Goal: Book appointment/travel/reservation

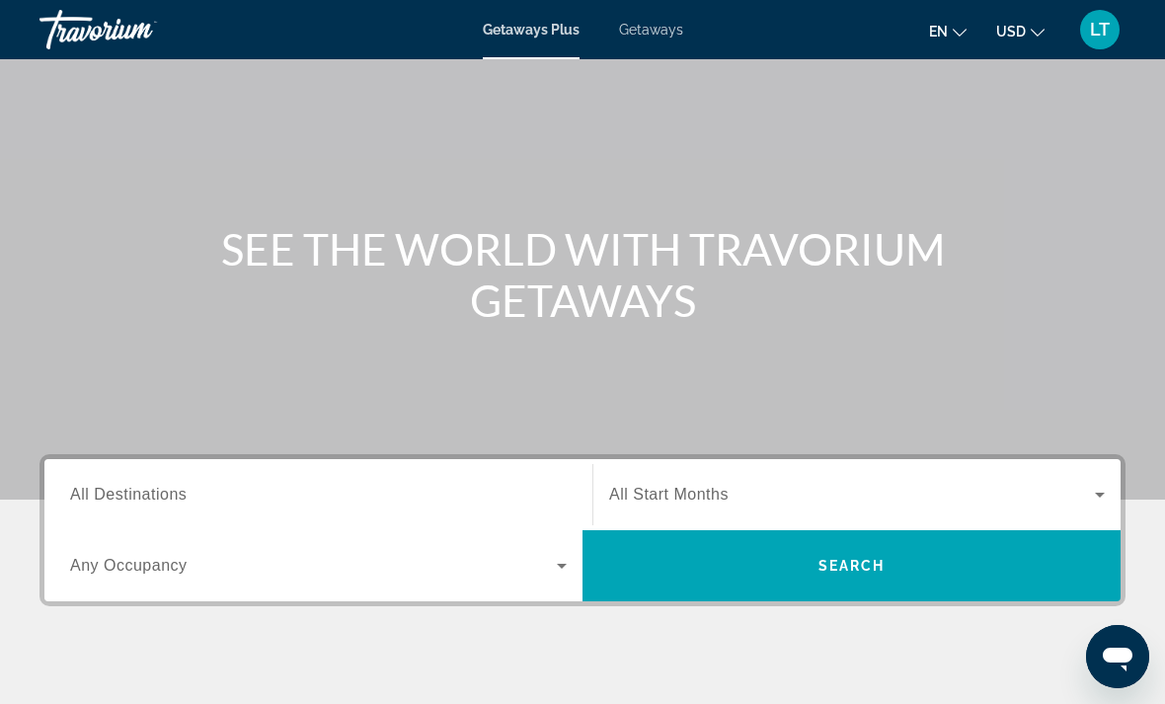
scroll to position [94, 0]
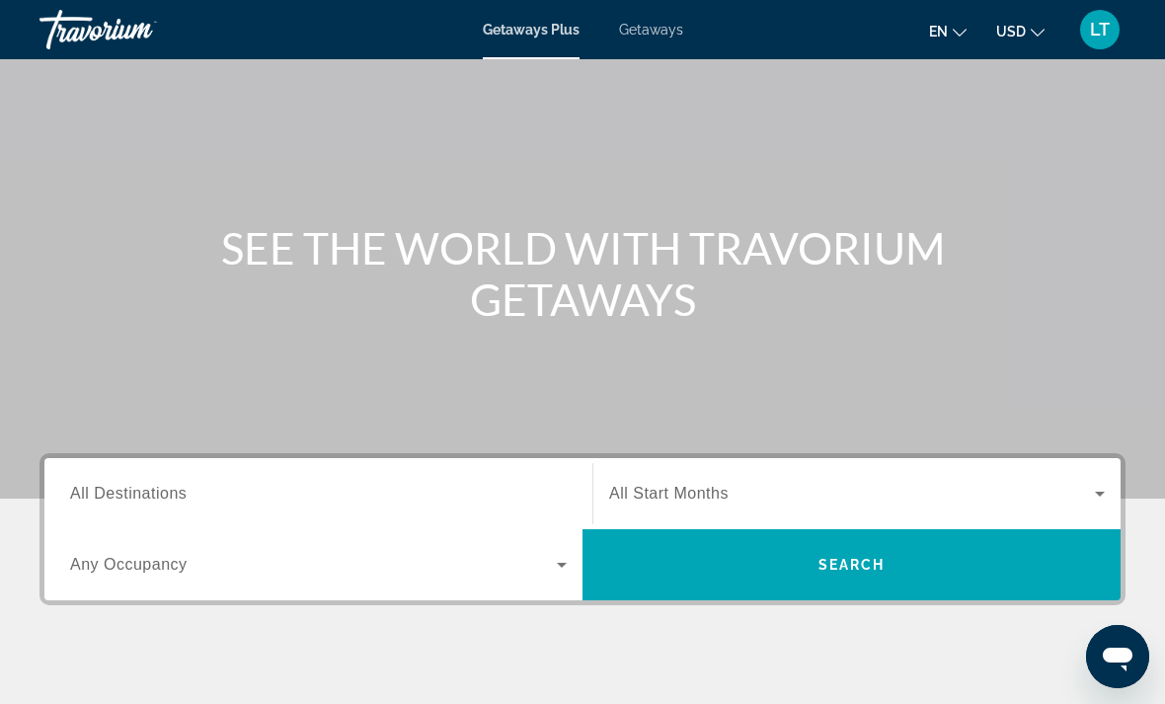
click at [110, 519] on div "Search widget" at bounding box center [318, 494] width 497 height 56
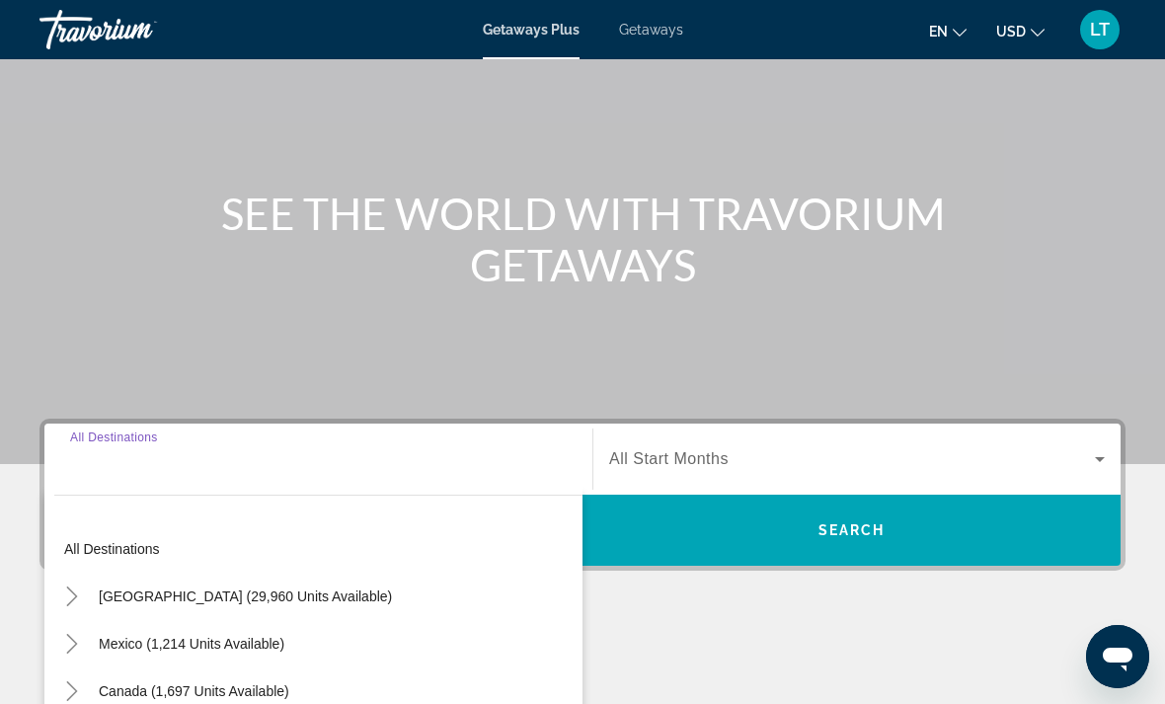
click at [103, 483] on div "Search widget" at bounding box center [318, 459] width 497 height 56
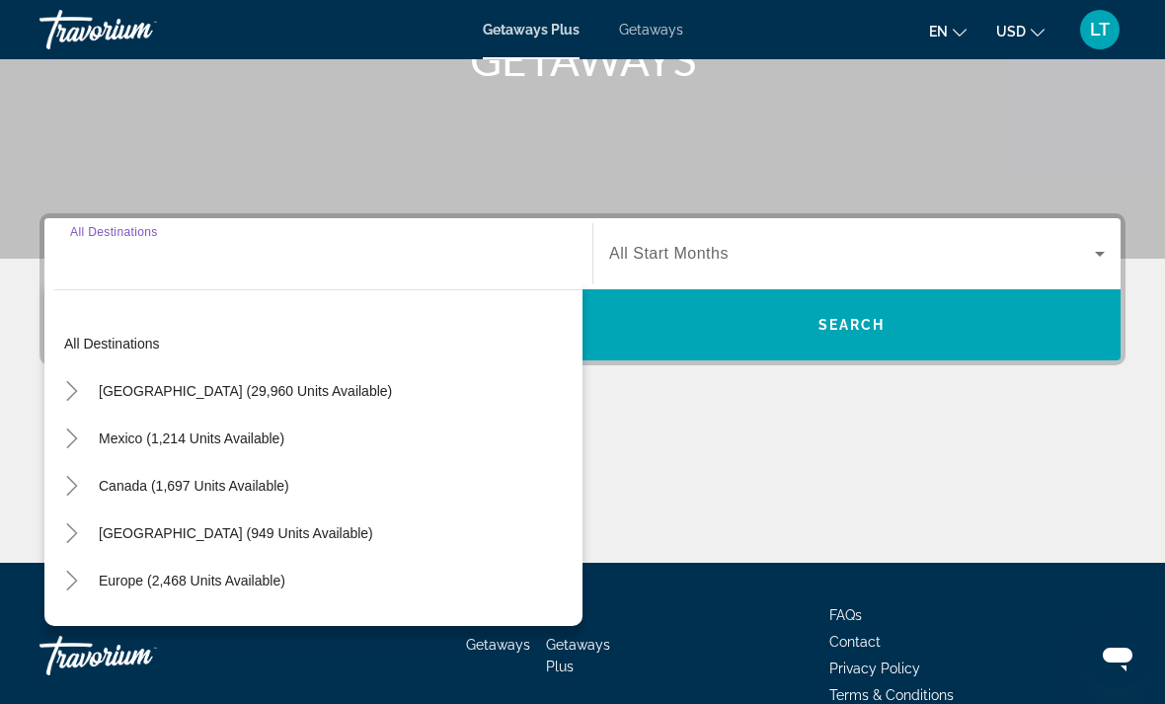
scroll to position [370, 0]
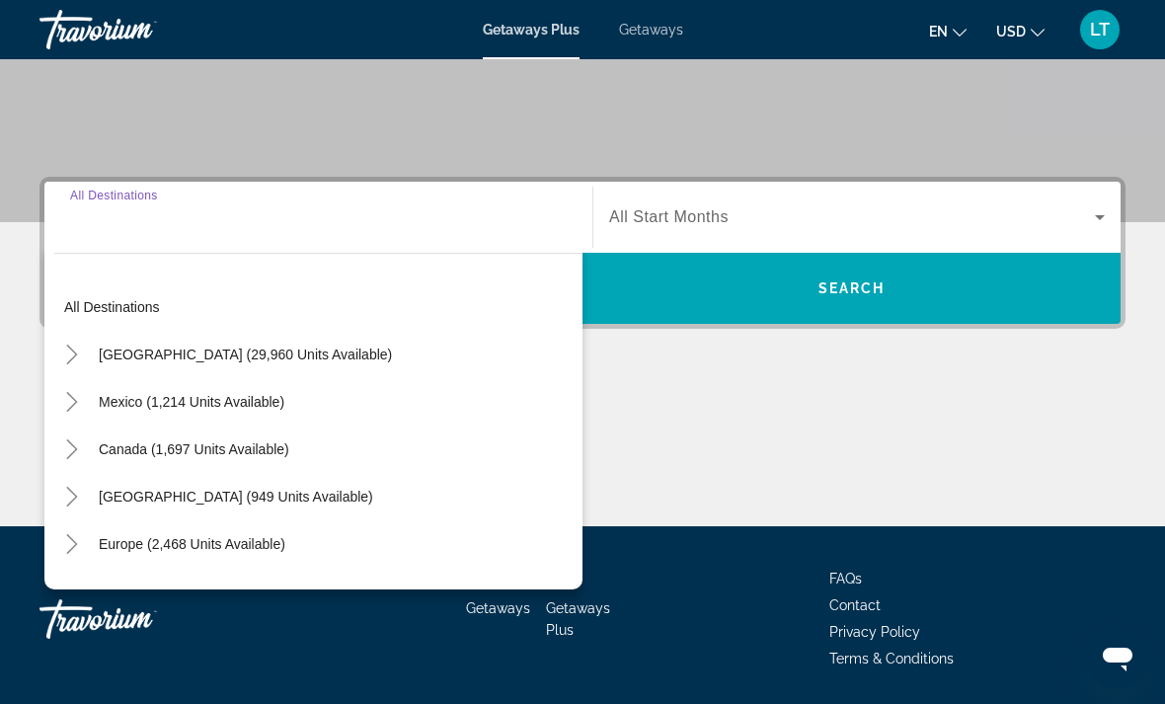
click at [101, 239] on div "Search widget" at bounding box center [318, 218] width 497 height 56
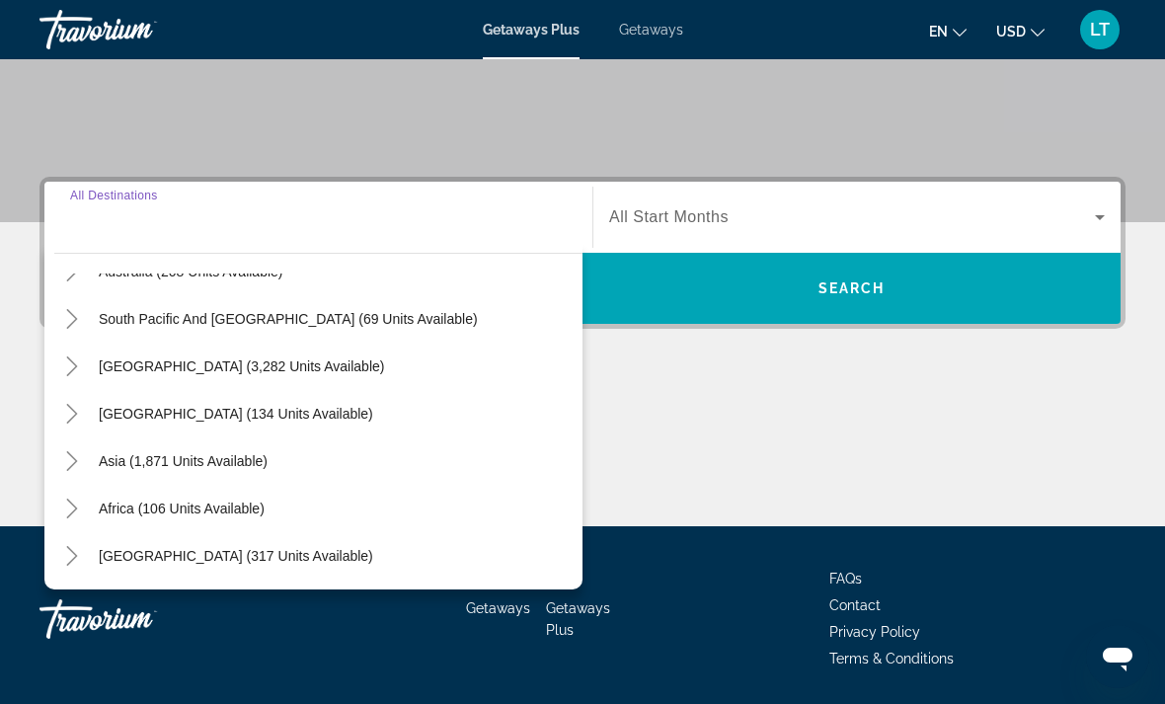
scroll to position [320, 0]
click at [118, 508] on span "Africa (106 units available)" at bounding box center [182, 509] width 166 height 16
type input "**********"
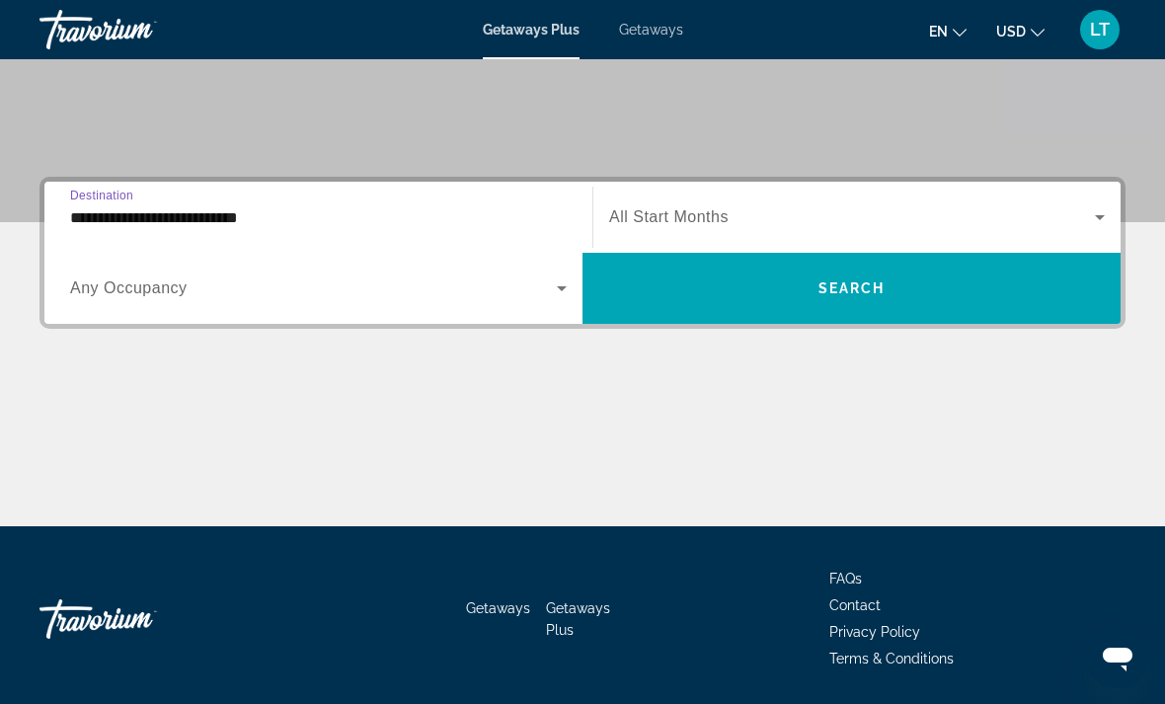
click at [81, 289] on span "Any Occupancy" at bounding box center [128, 287] width 117 height 17
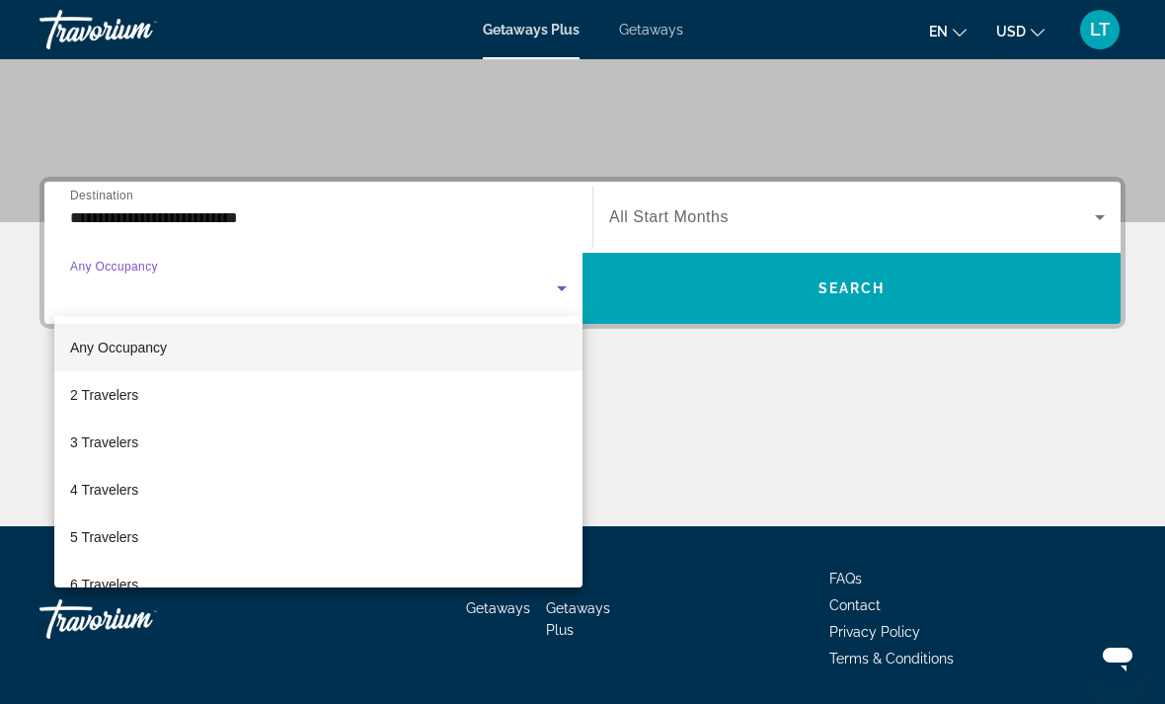
scroll to position [0, 0]
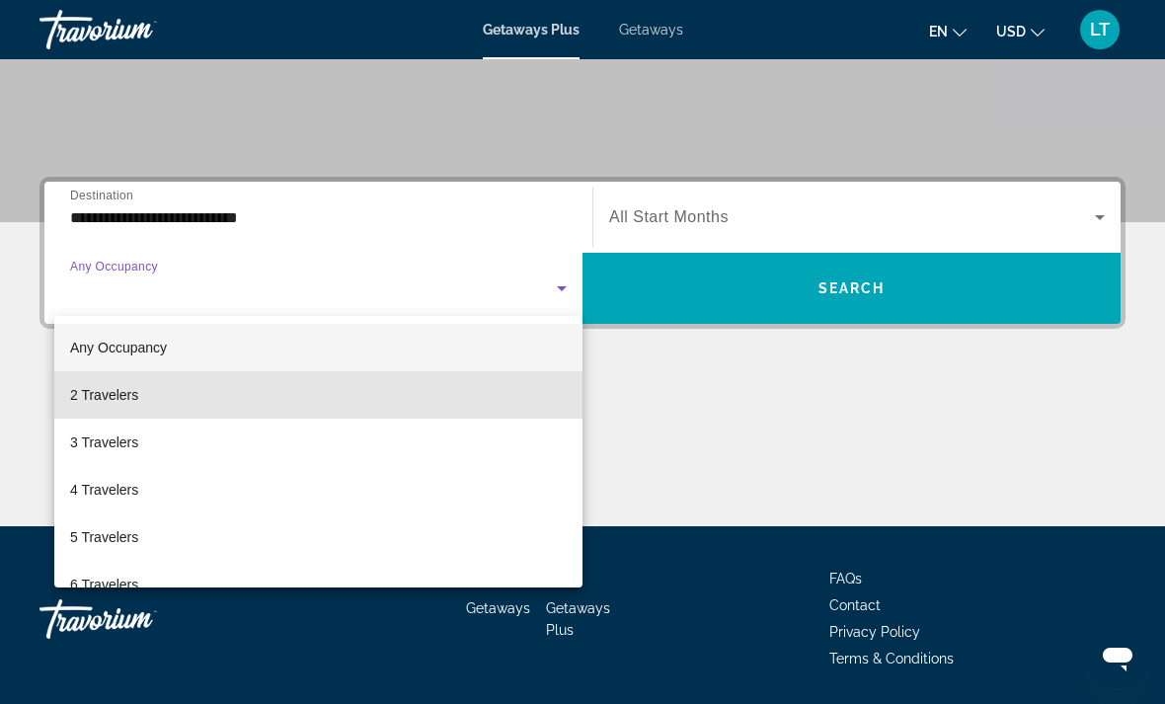
click at [78, 392] on span "2 Travelers" at bounding box center [104, 395] width 68 height 24
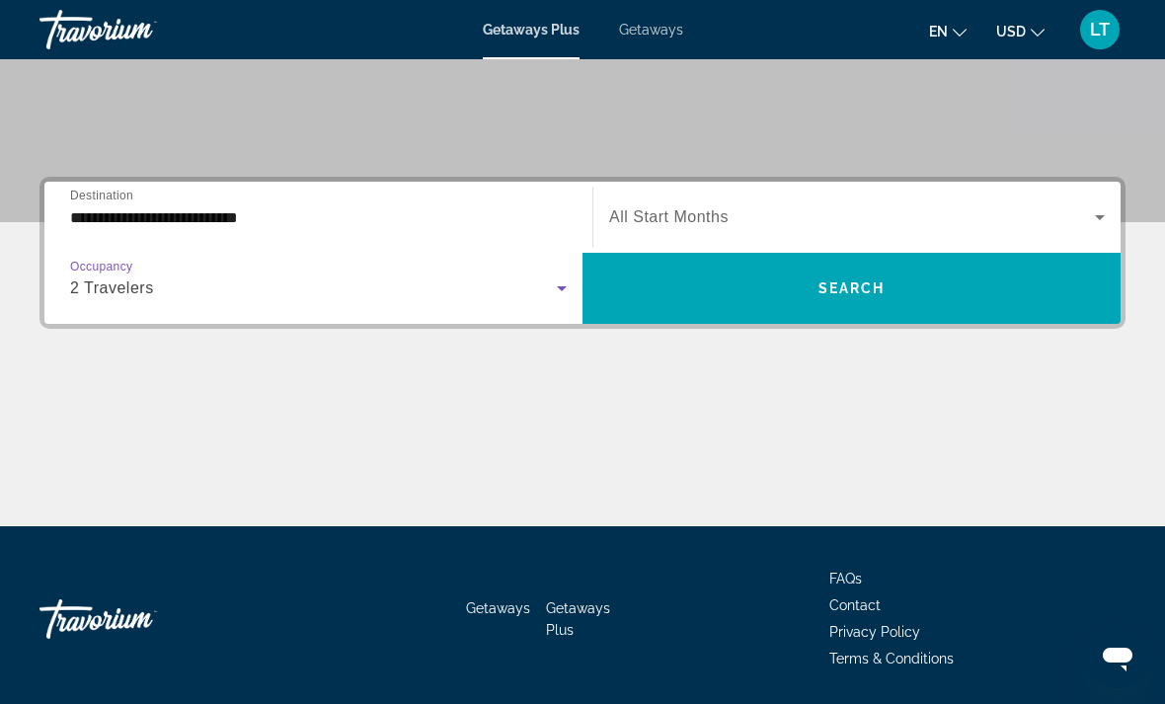
click at [1064, 210] on span "Search widget" at bounding box center [852, 217] width 486 height 24
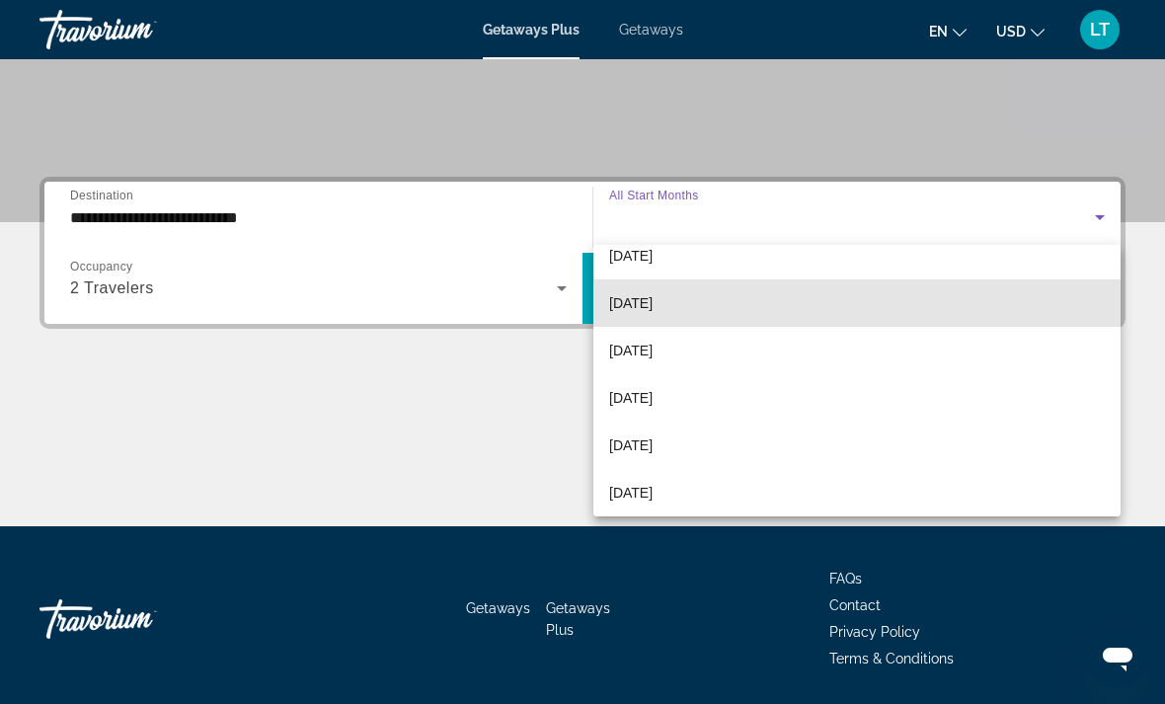
scroll to position [313, 0]
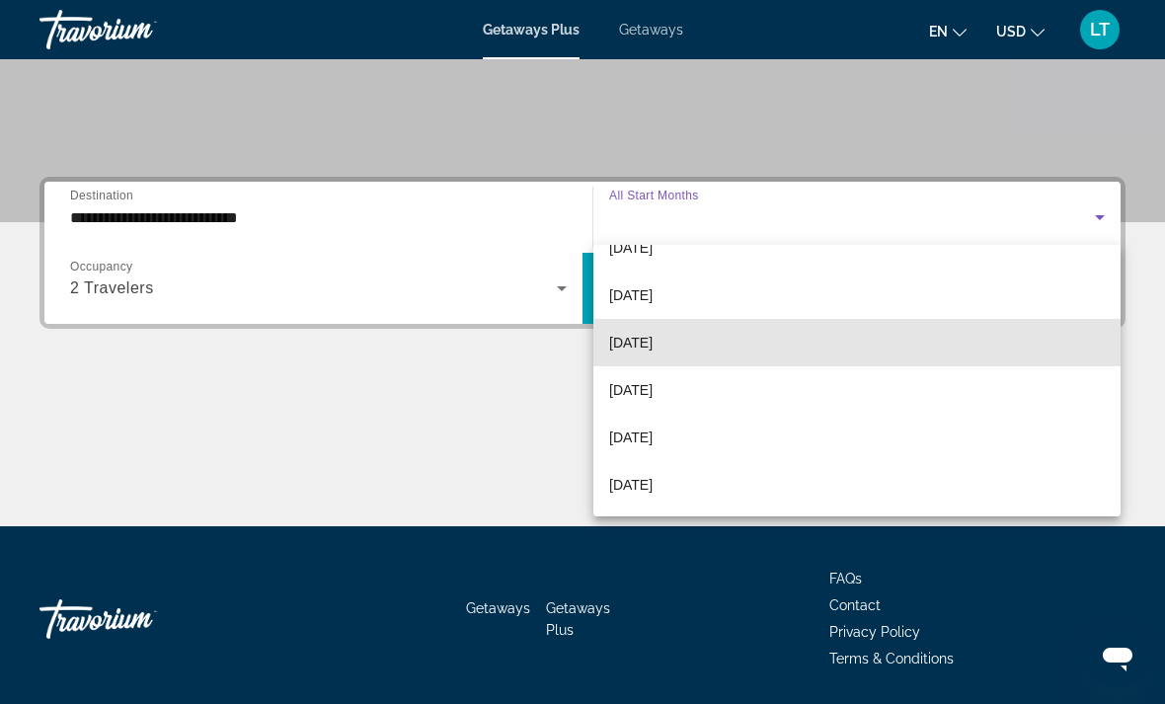
click at [882, 336] on mat-option "[DATE]" at bounding box center [856, 342] width 527 height 47
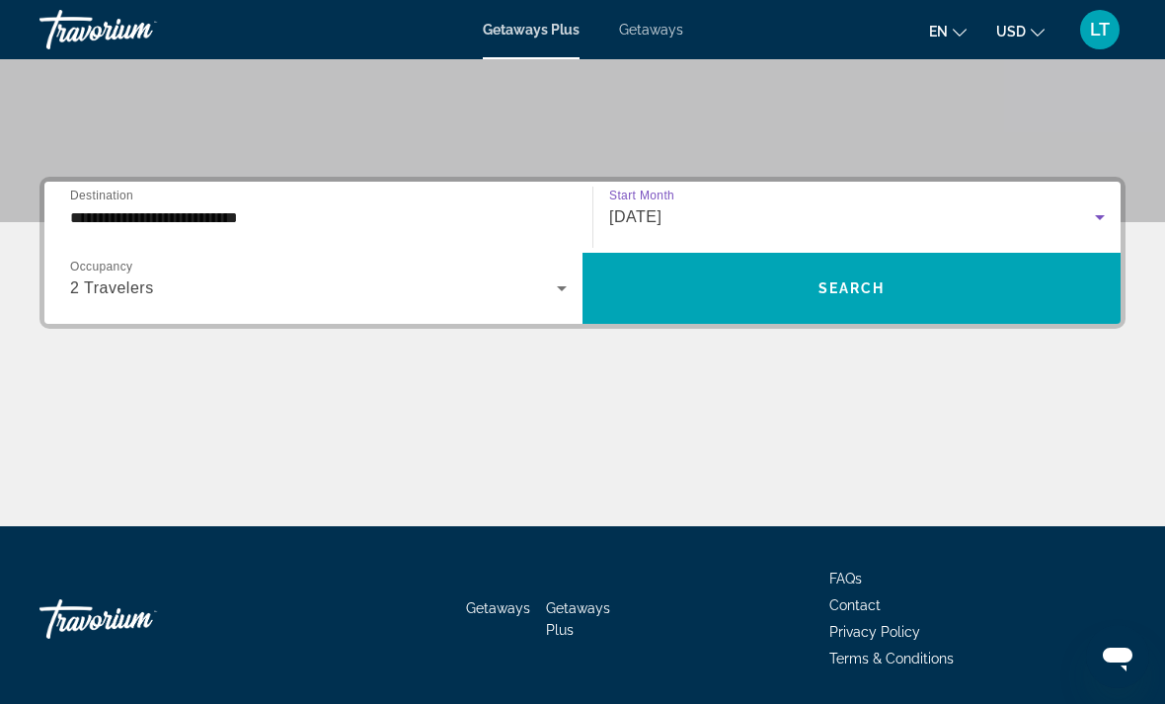
click at [1045, 288] on span "Search widget" at bounding box center [851, 288] width 538 height 47
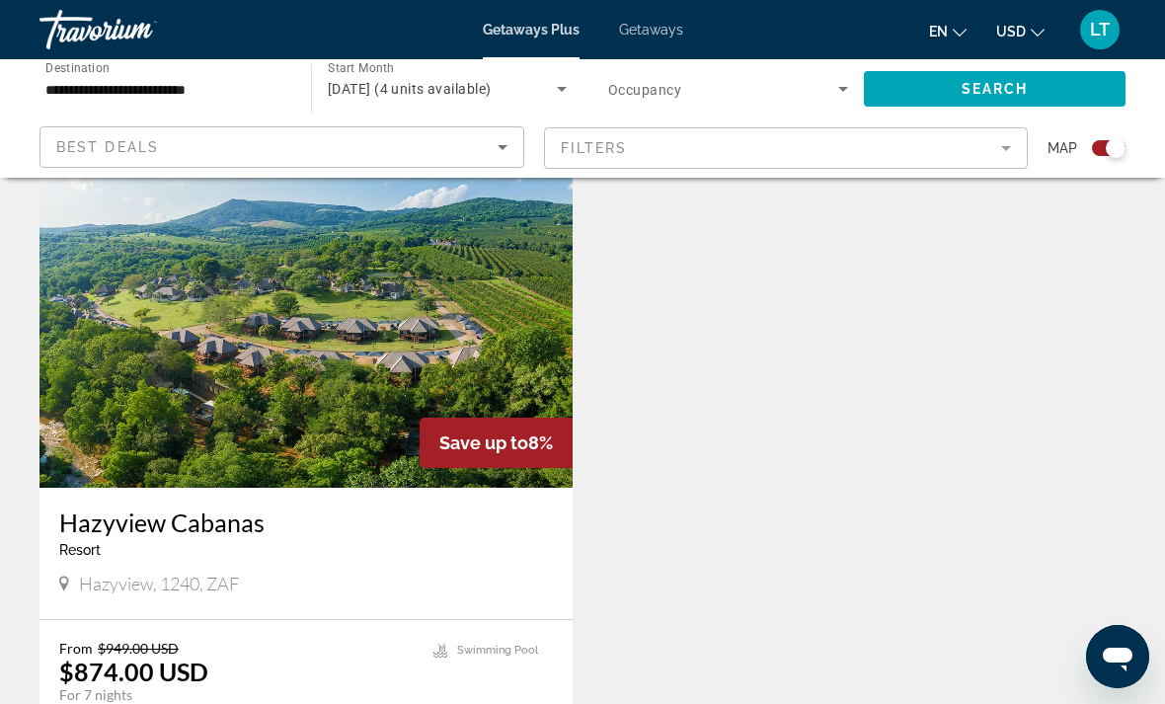
scroll to position [689, 0]
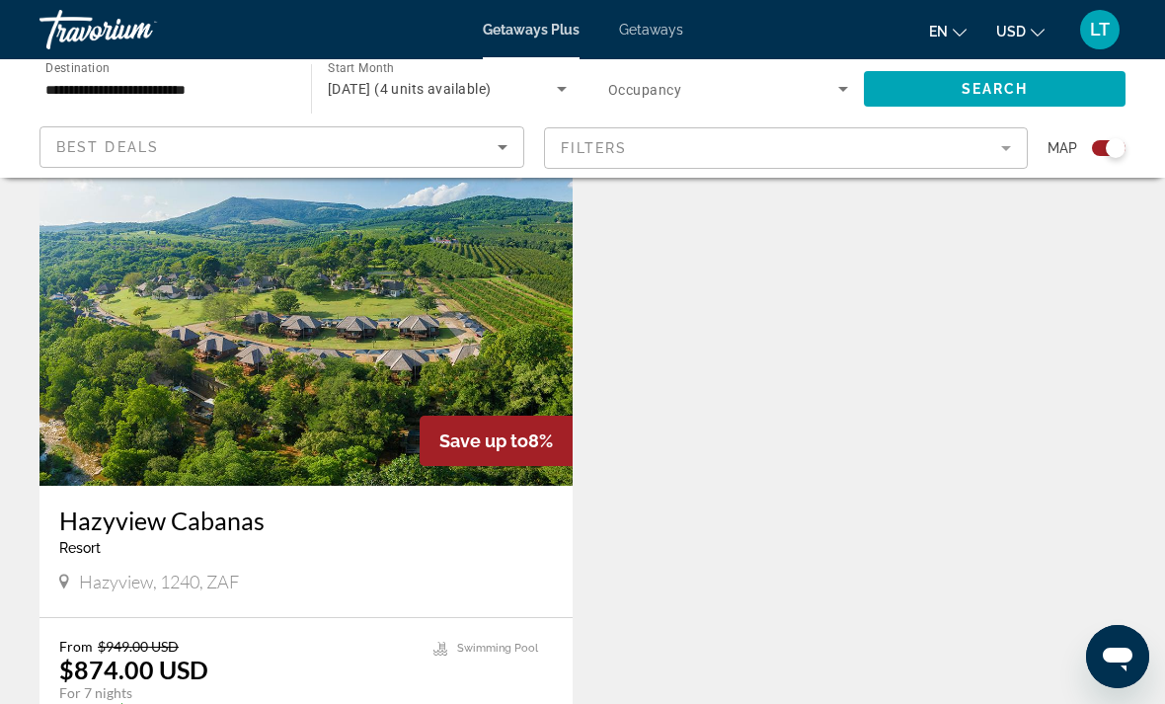
click at [488, 393] on img "Main content" at bounding box center [305, 328] width 533 height 316
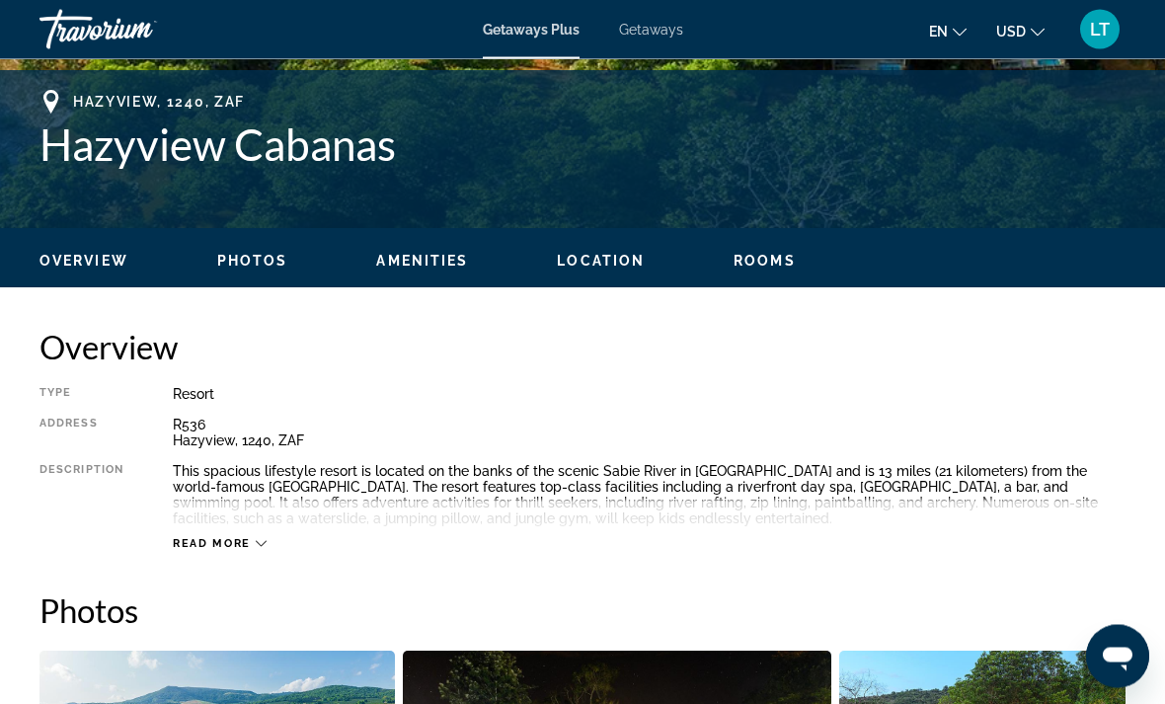
scroll to position [769, 0]
click at [260, 526] on div "Read more" at bounding box center [649, 524] width 953 height 54
click at [247, 543] on span "Read more" at bounding box center [212, 543] width 78 height 13
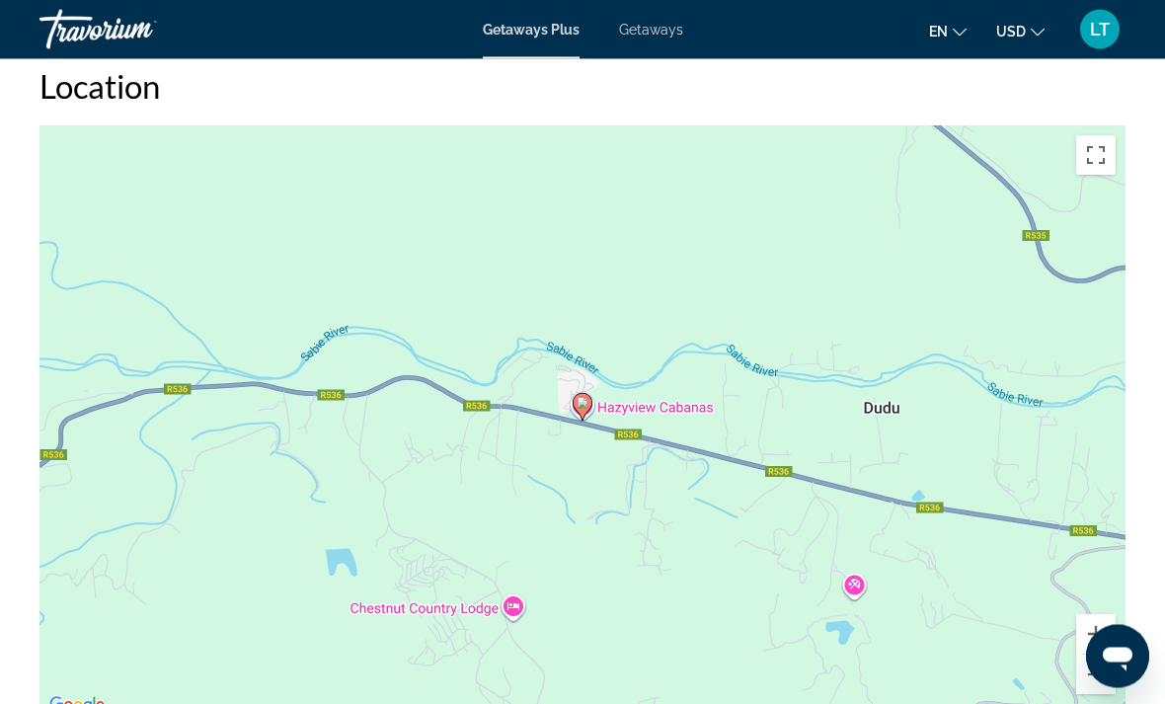
scroll to position [2904, 0]
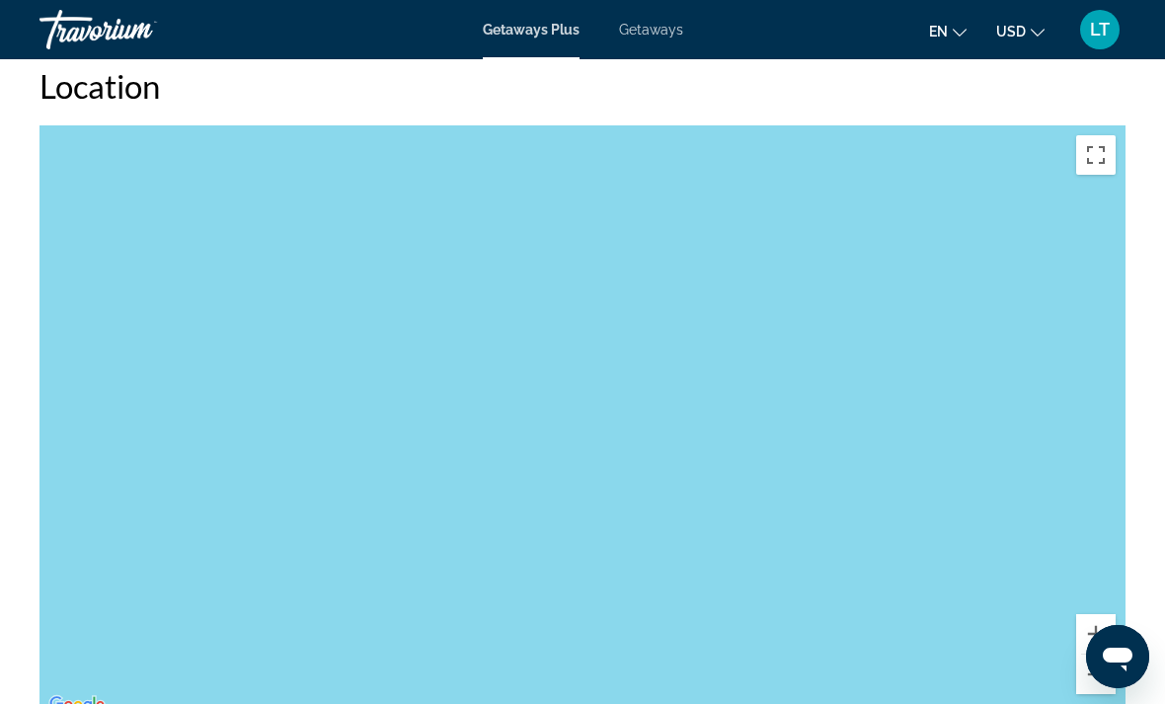
click at [1093, 679] on button "Zoom out" at bounding box center [1095, 674] width 39 height 39
click at [1082, 678] on button "Zoom out" at bounding box center [1095, 674] width 39 height 39
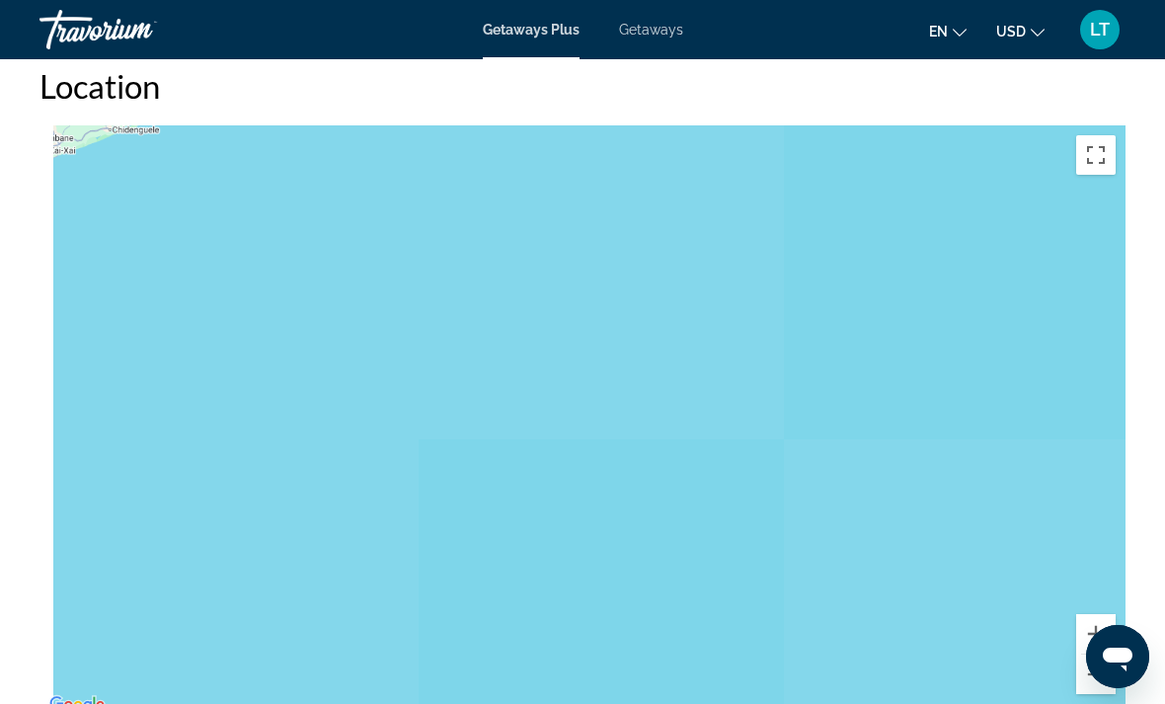
click at [1092, 673] on button "Zoom out" at bounding box center [1095, 674] width 39 height 39
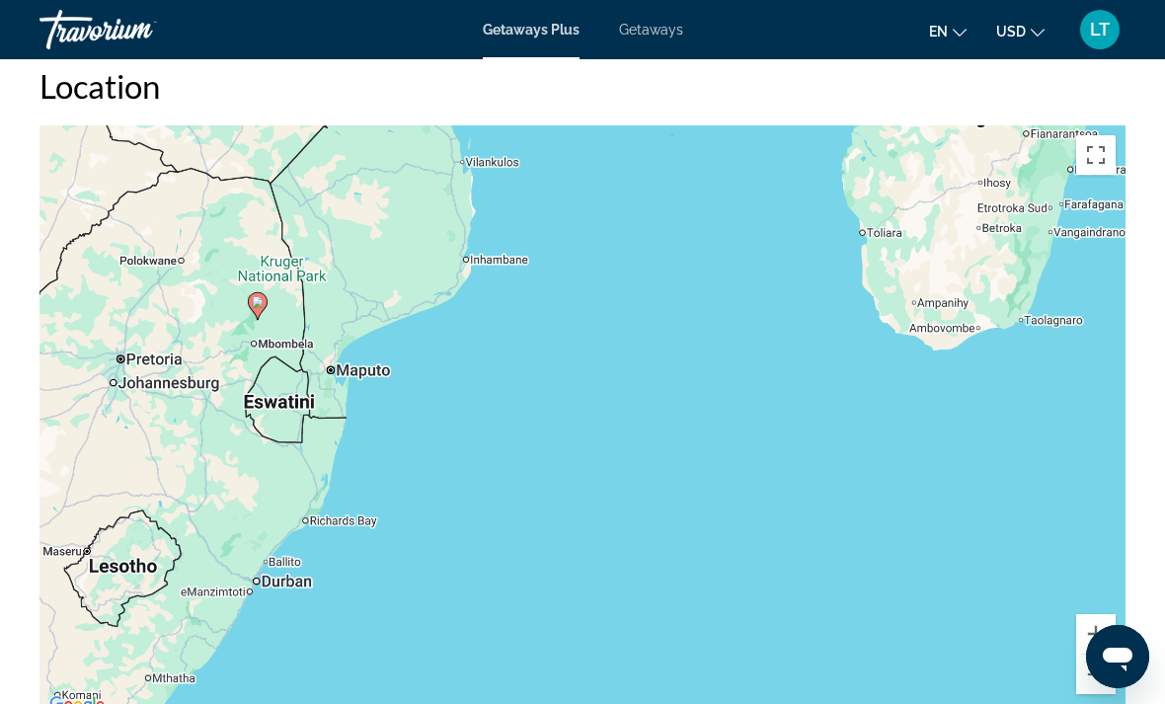
click at [1094, 675] on button "Zoom out" at bounding box center [1095, 674] width 39 height 39
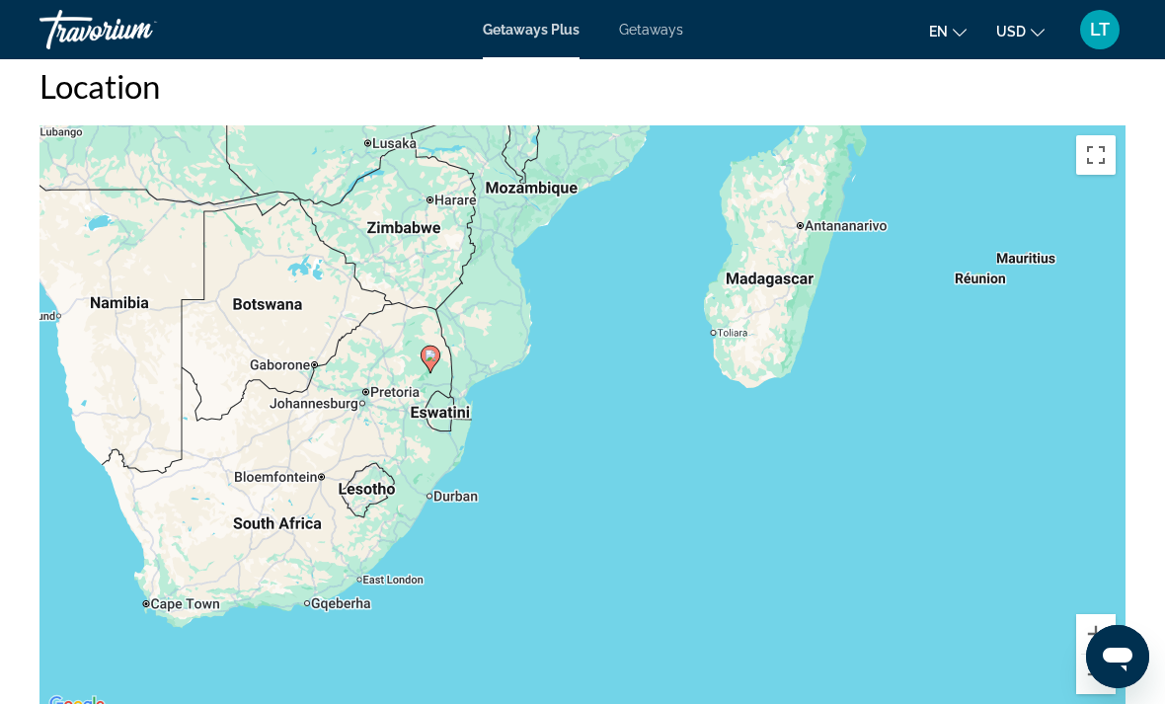
click at [1089, 632] on button "Zoom in" at bounding box center [1095, 633] width 39 height 39
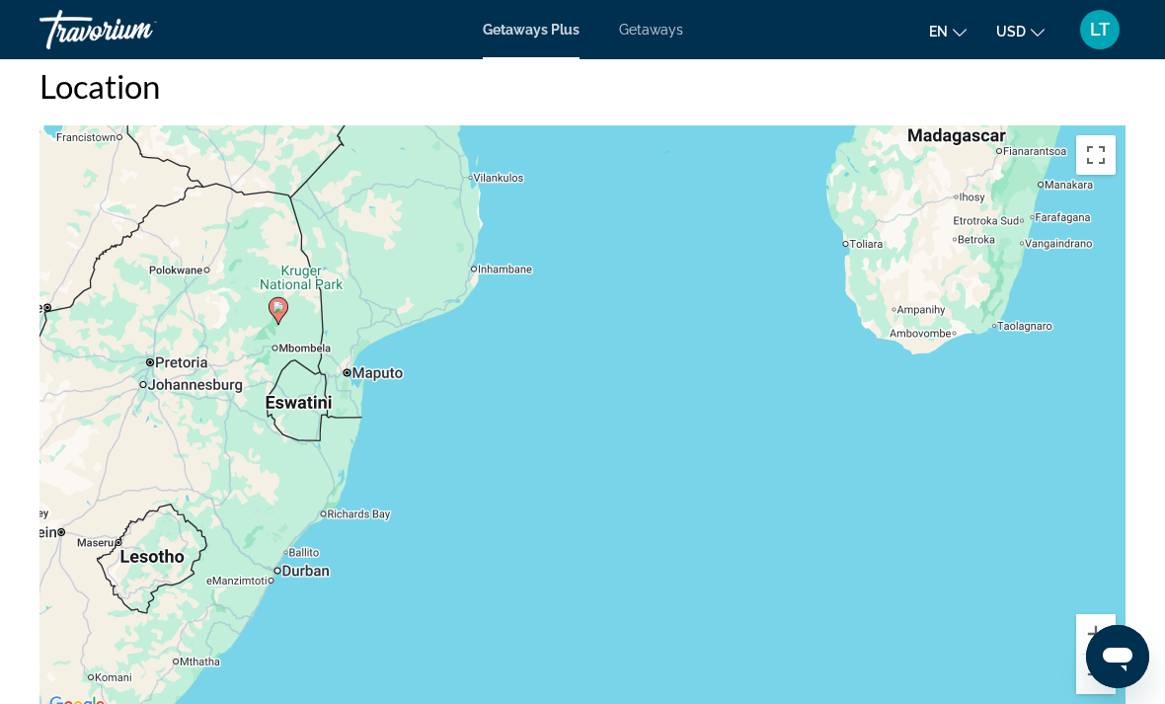
click at [1095, 633] on button "Zoom in" at bounding box center [1095, 633] width 39 height 39
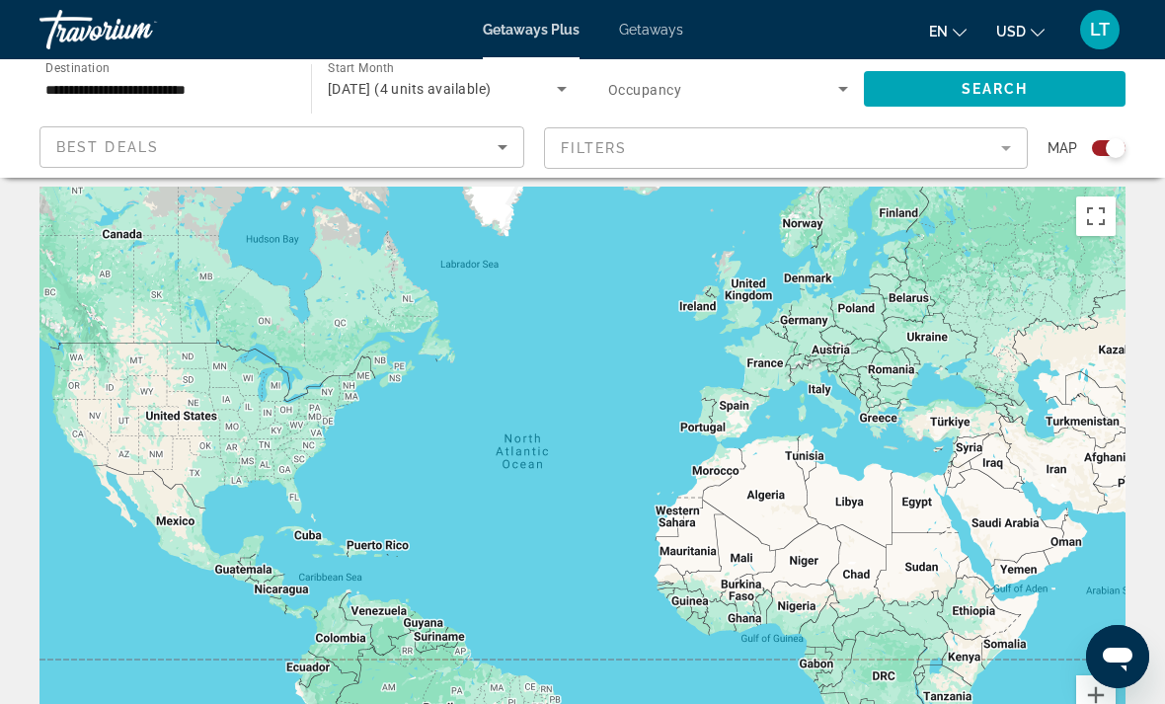
scroll to position [13, 0]
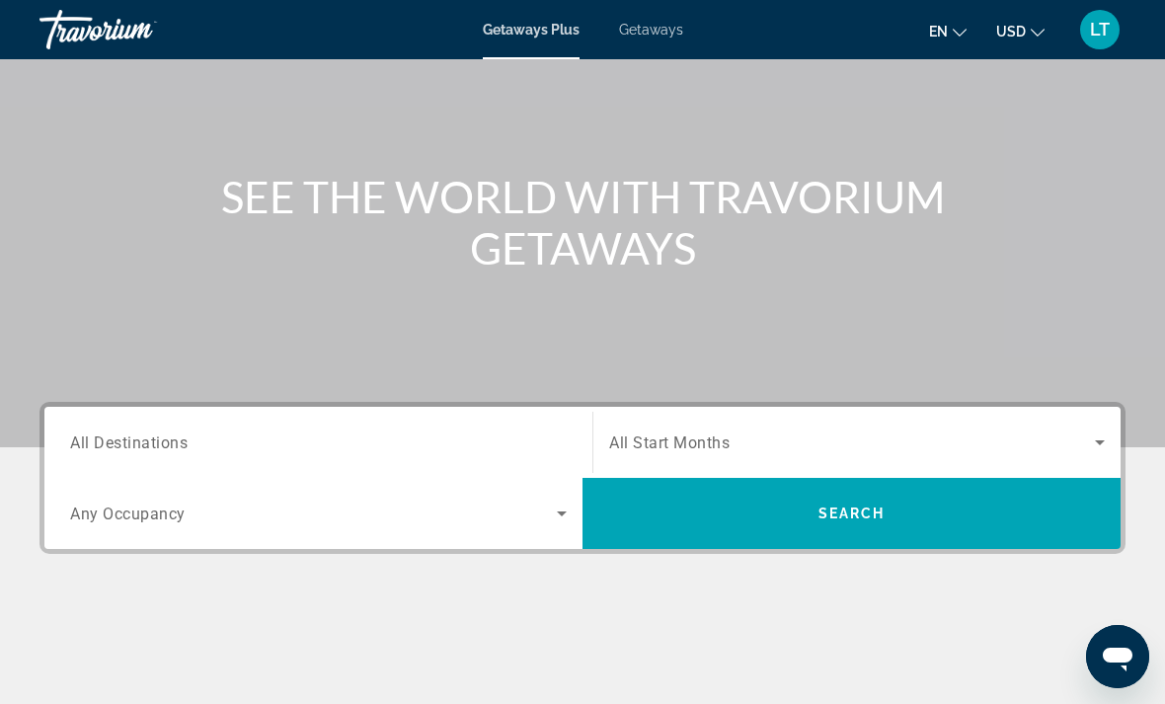
click at [1001, 433] on span "Search widget" at bounding box center [852, 442] width 486 height 24
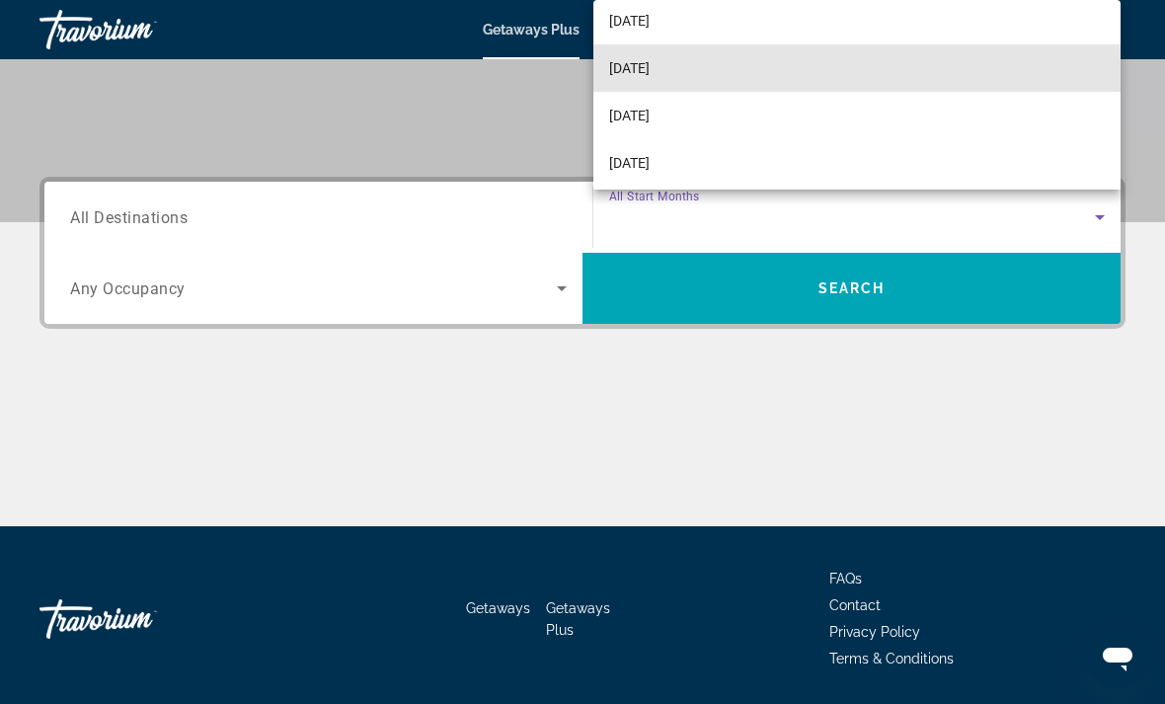
scroll to position [207, 0]
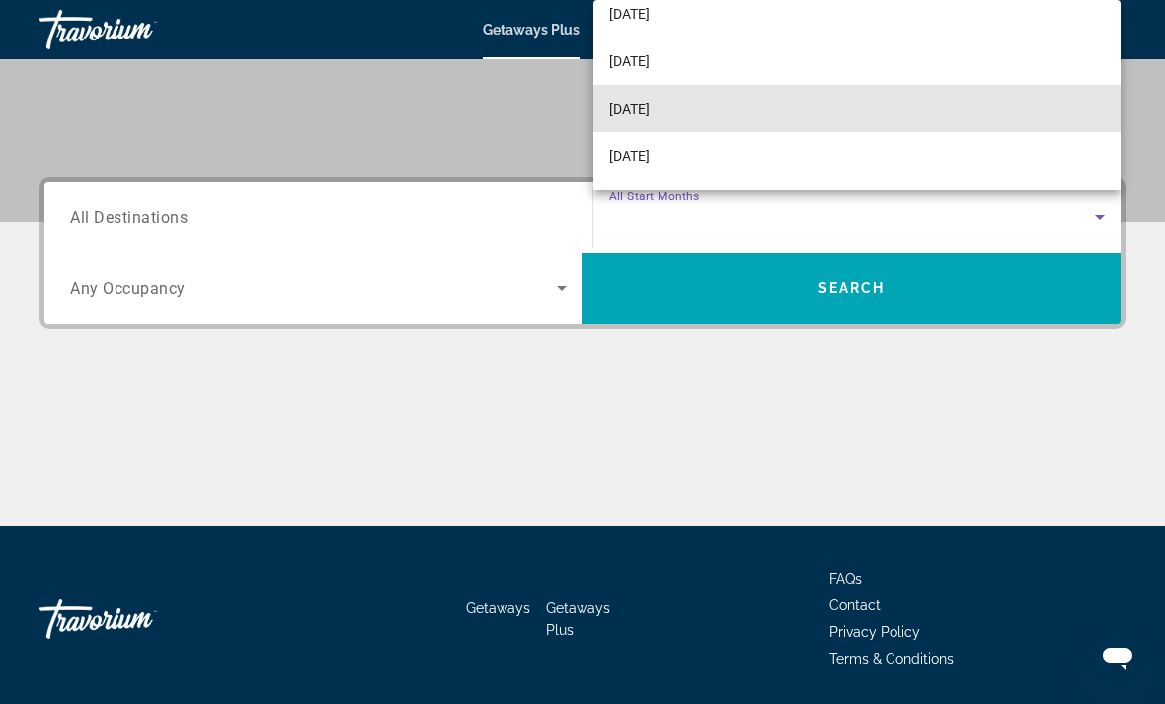
click at [814, 132] on mat-option "[DATE]" at bounding box center [856, 108] width 527 height 47
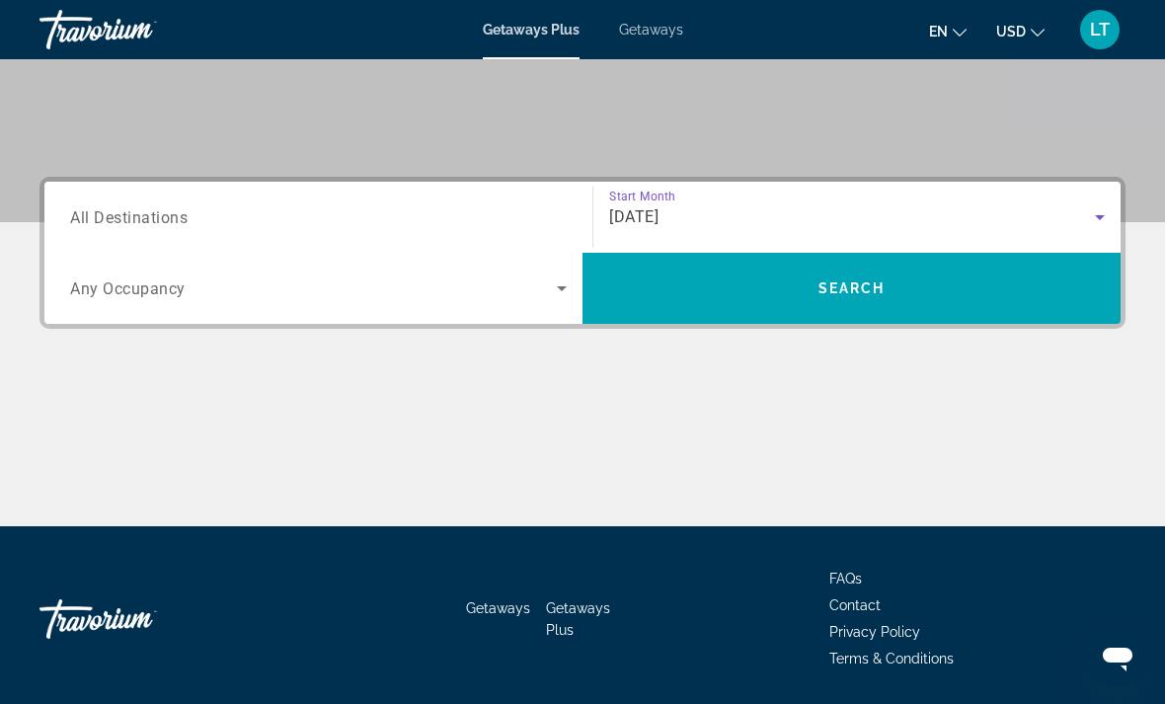
click at [207, 227] on input "Destination All Destinations" at bounding box center [318, 218] width 497 height 24
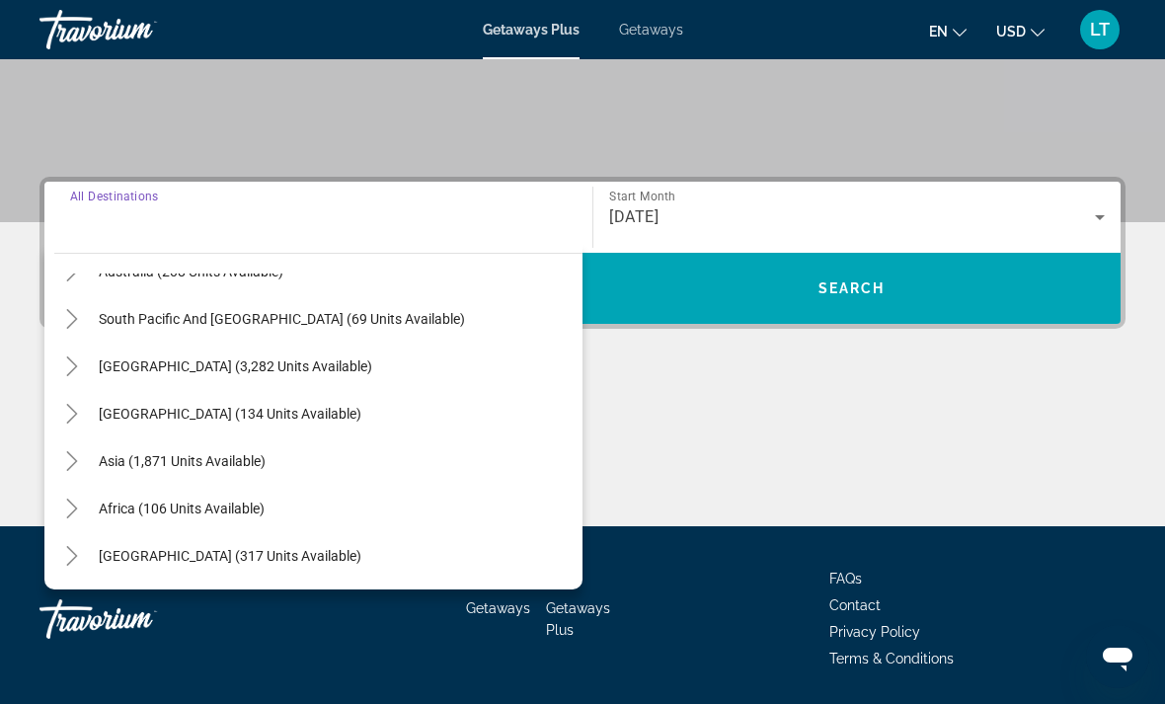
scroll to position [320, 0]
click at [271, 518] on span "Search widget" at bounding box center [182, 508] width 186 height 47
type input "**********"
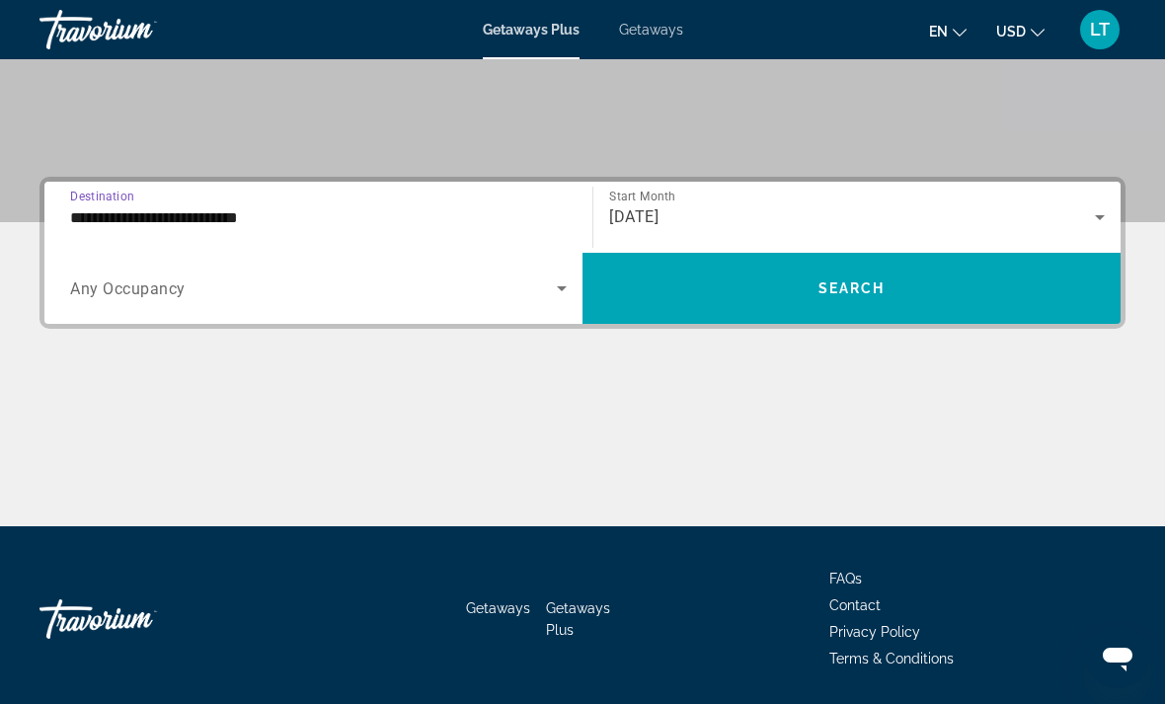
click at [430, 297] on span "Search widget" at bounding box center [313, 288] width 487 height 24
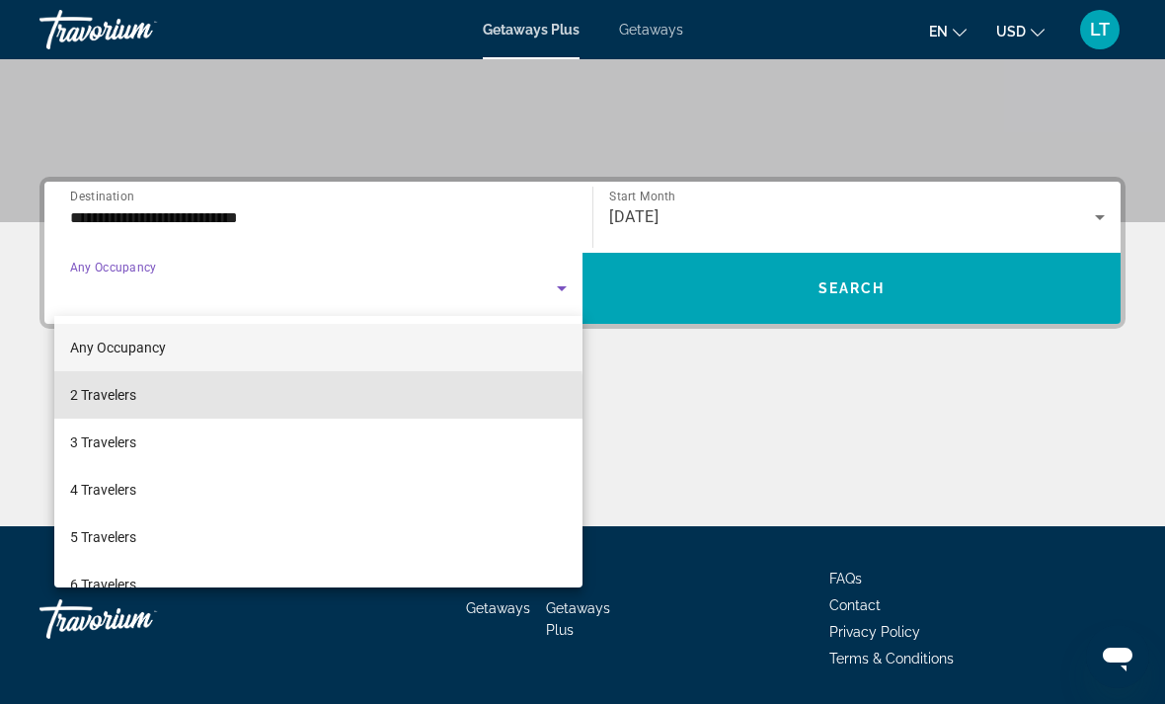
click at [311, 399] on mat-option "2 Travelers" at bounding box center [318, 394] width 528 height 47
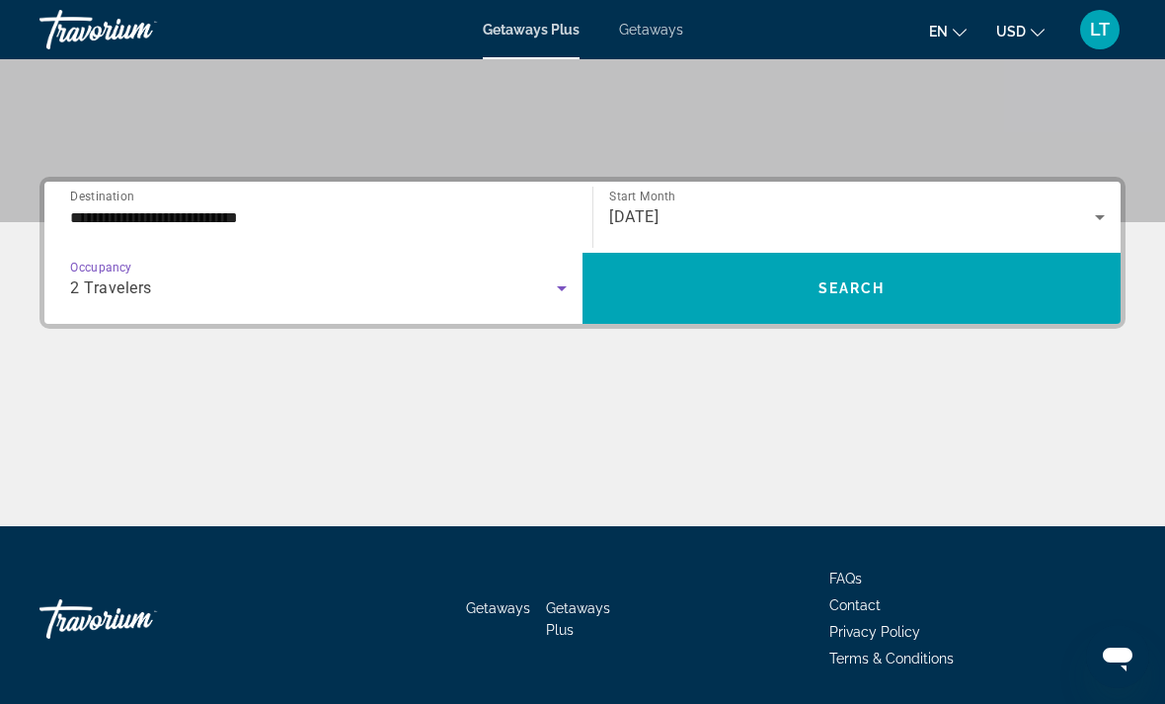
click at [1019, 284] on span "Search widget" at bounding box center [851, 288] width 538 height 47
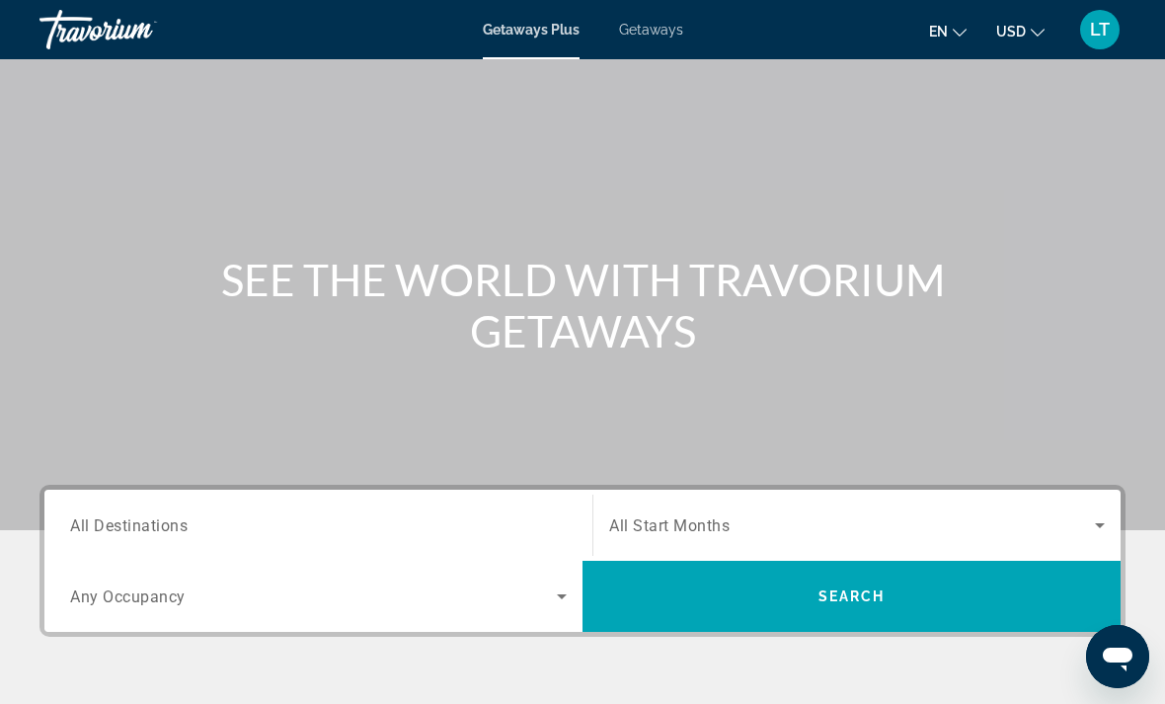
scroll to position [104, 0]
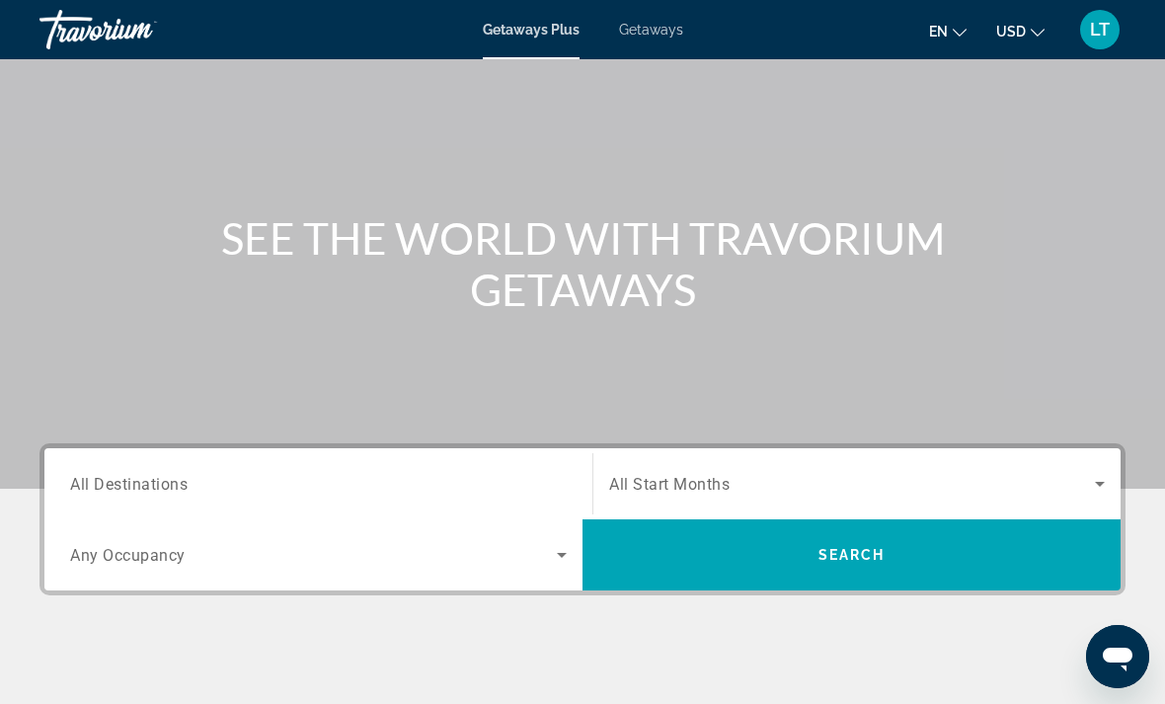
click at [456, 491] on input "Destination All Destinations" at bounding box center [318, 485] width 497 height 24
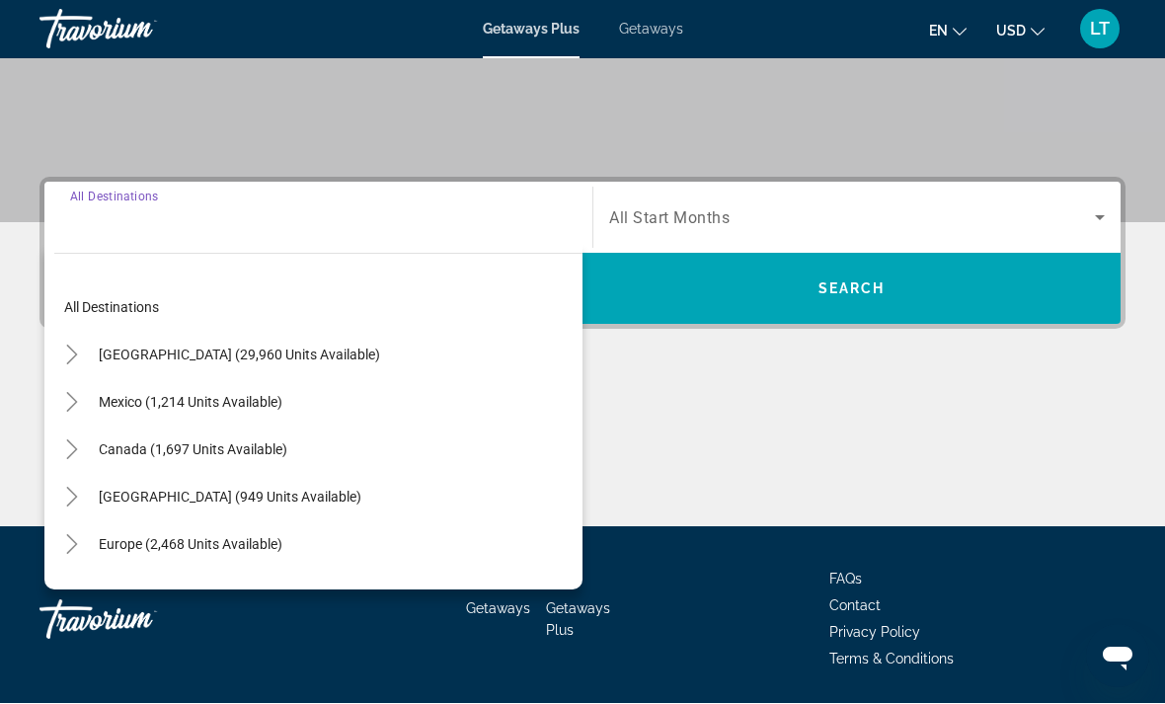
scroll to position [370, 0]
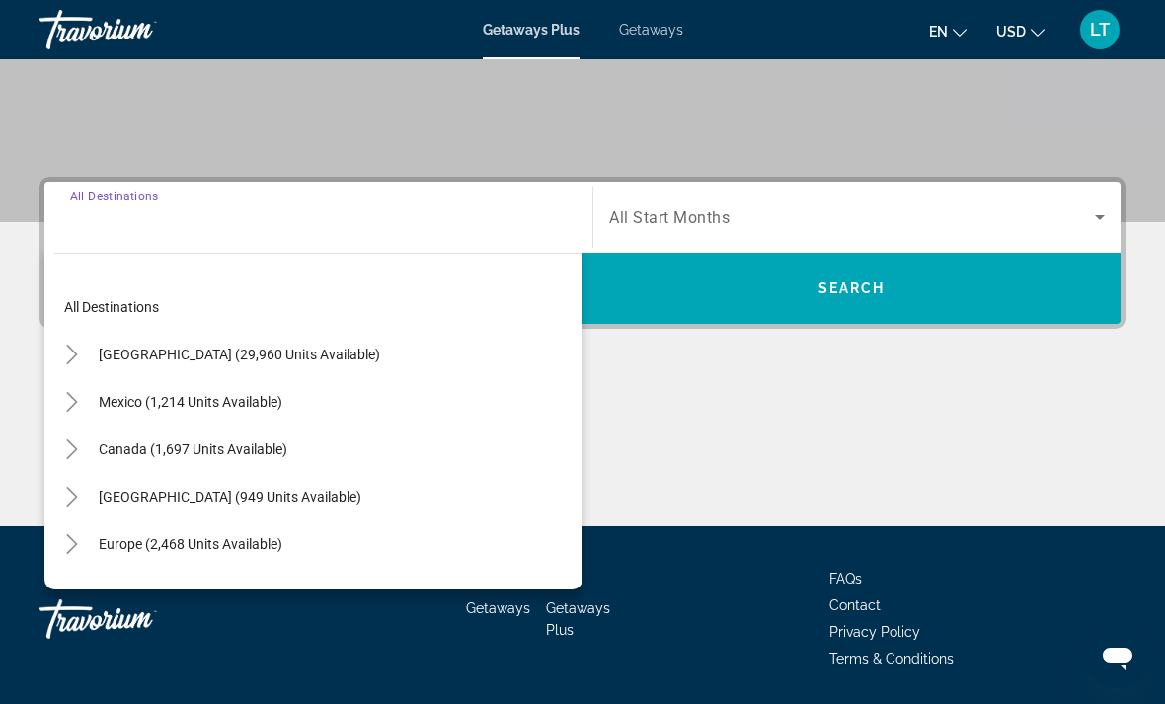
click at [138, 487] on span "Search widget" at bounding box center [230, 496] width 282 height 47
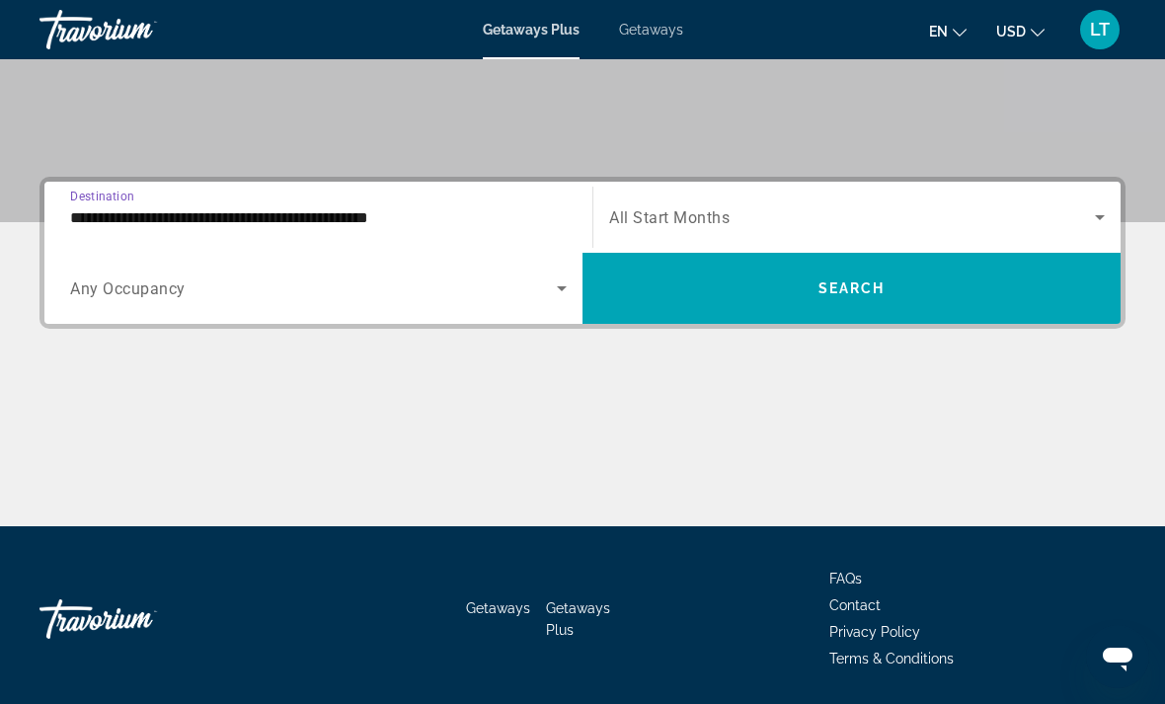
click at [113, 206] on input "**********" at bounding box center [318, 218] width 497 height 24
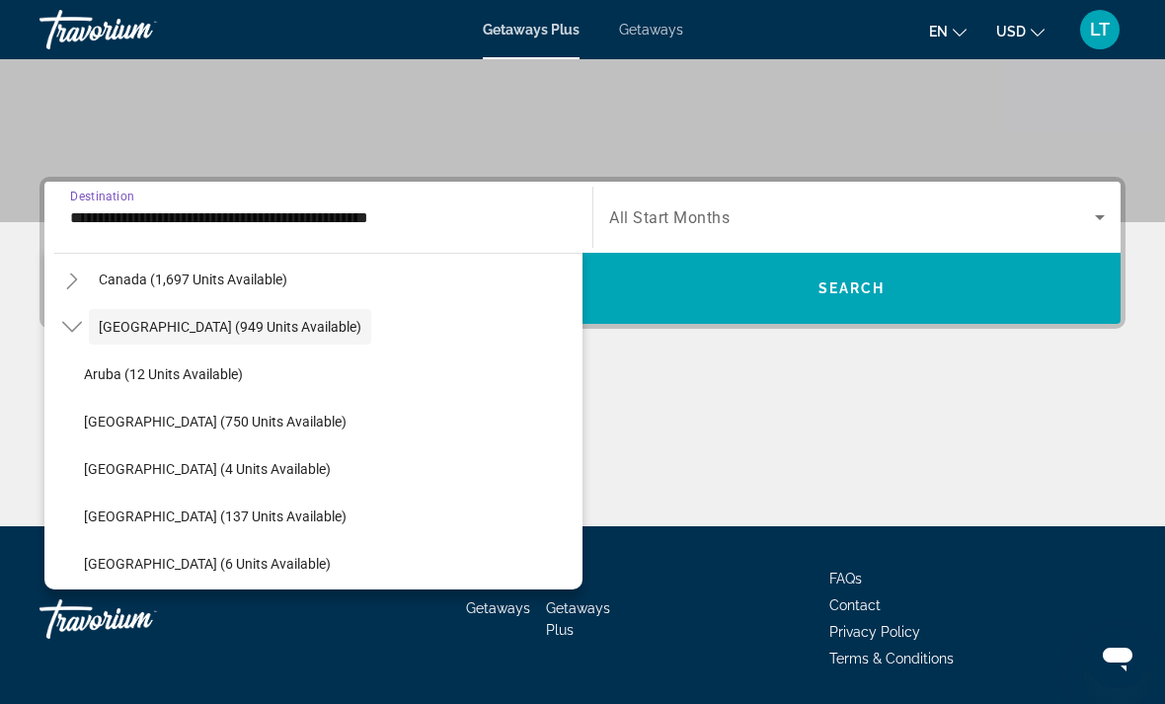
scroll to position [171, 0]
click at [125, 421] on span "[GEOGRAPHIC_DATA] (750 units available)" at bounding box center [215, 421] width 263 height 16
type input "**********"
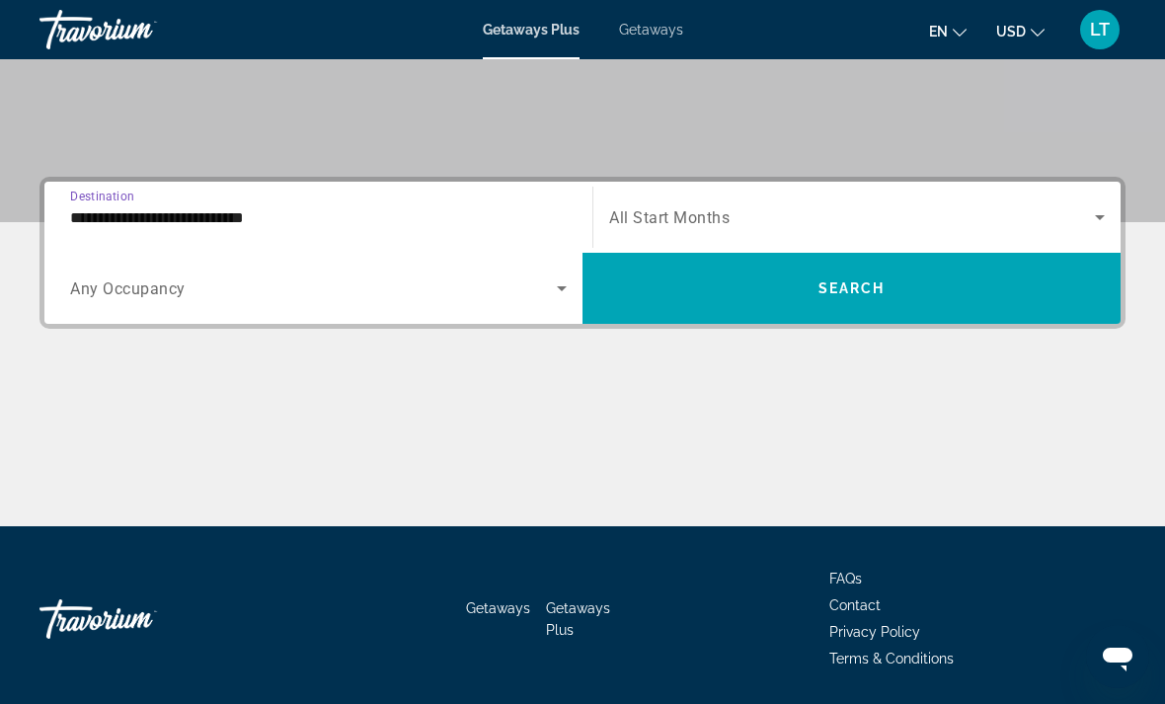
click at [109, 289] on span "Any Occupancy" at bounding box center [128, 288] width 116 height 19
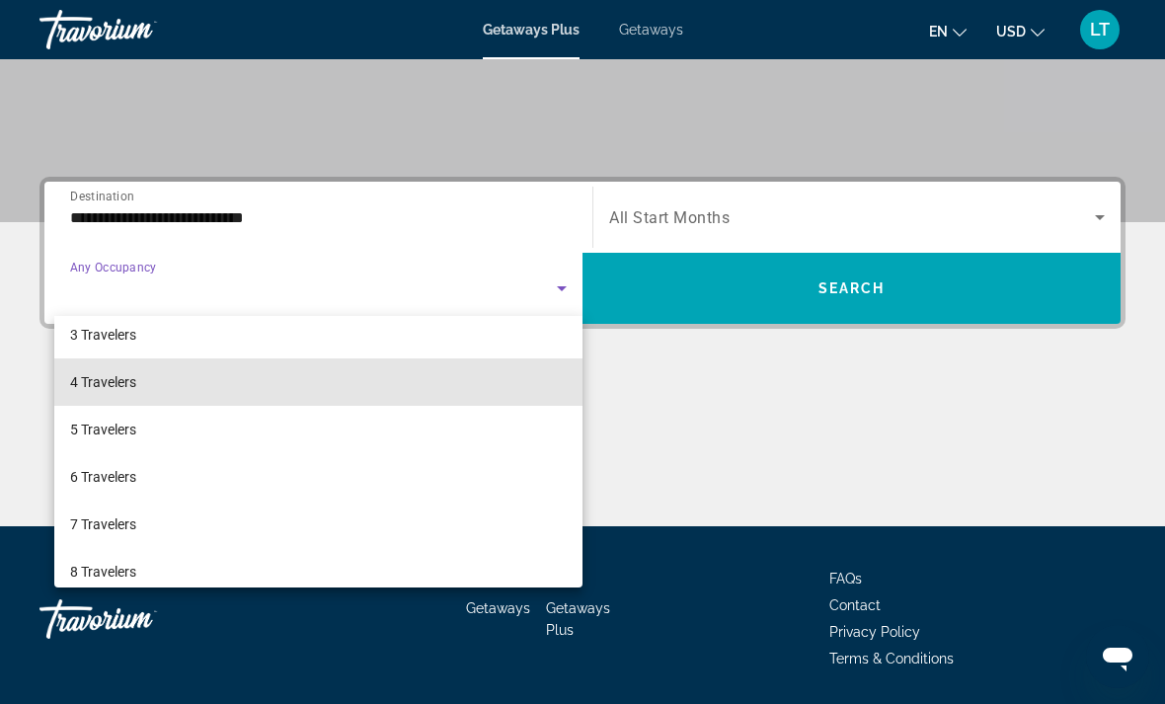
scroll to position [101, 0]
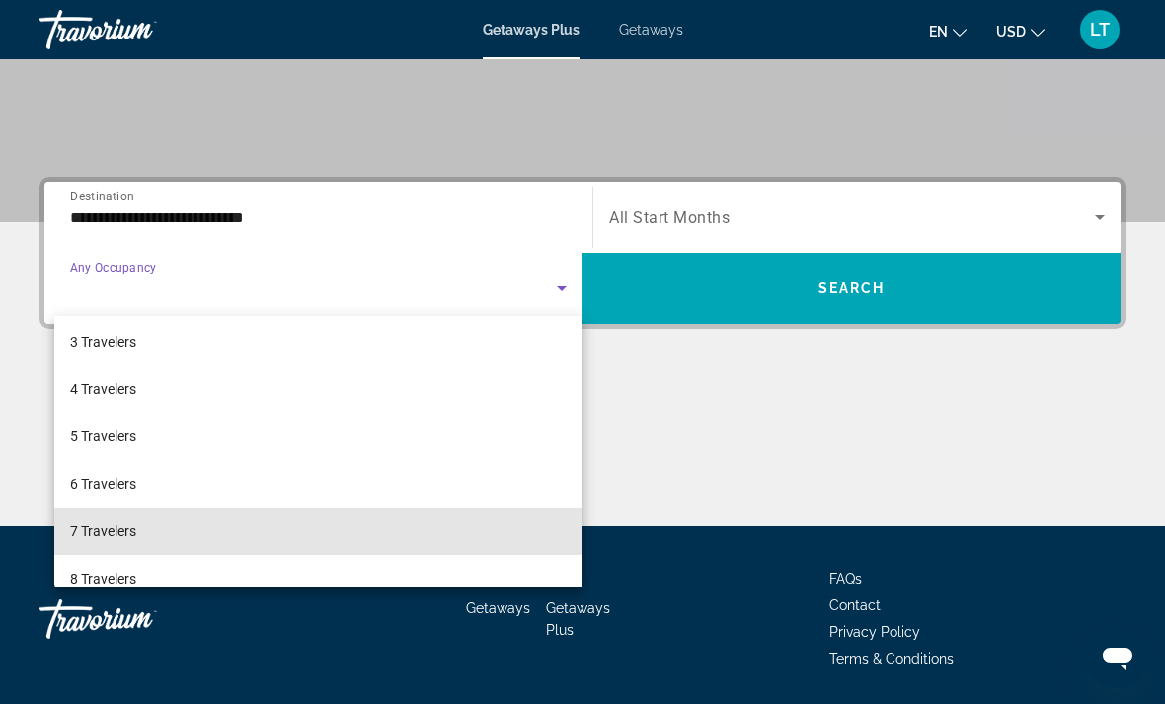
click at [92, 533] on span "7 Travelers" at bounding box center [103, 531] width 66 height 24
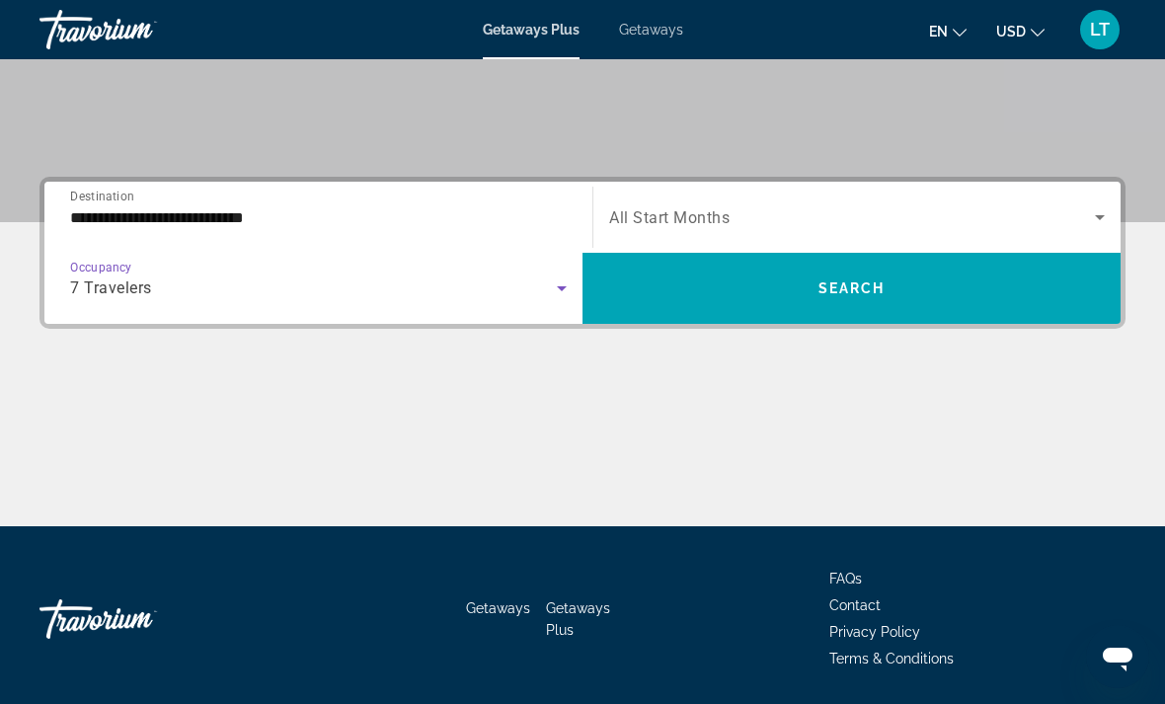
click at [1051, 206] on span "Search widget" at bounding box center [852, 217] width 486 height 24
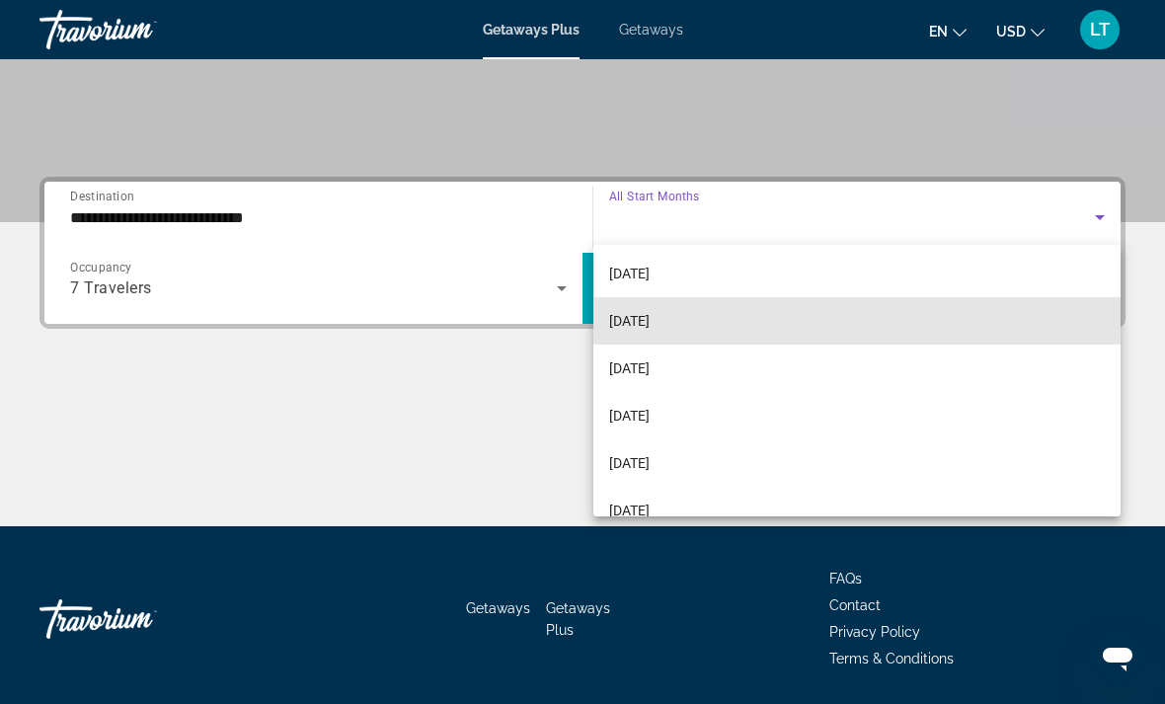
scroll to position [252, 0]
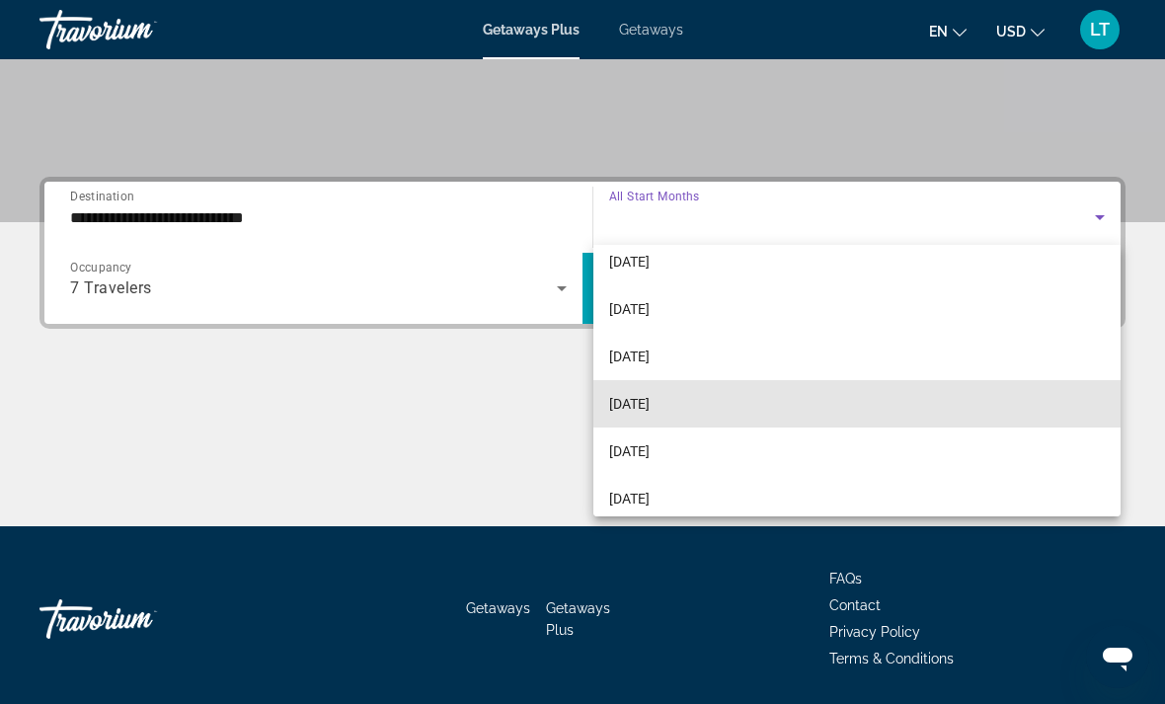
click at [942, 402] on mat-option "[DATE]" at bounding box center [856, 403] width 527 height 47
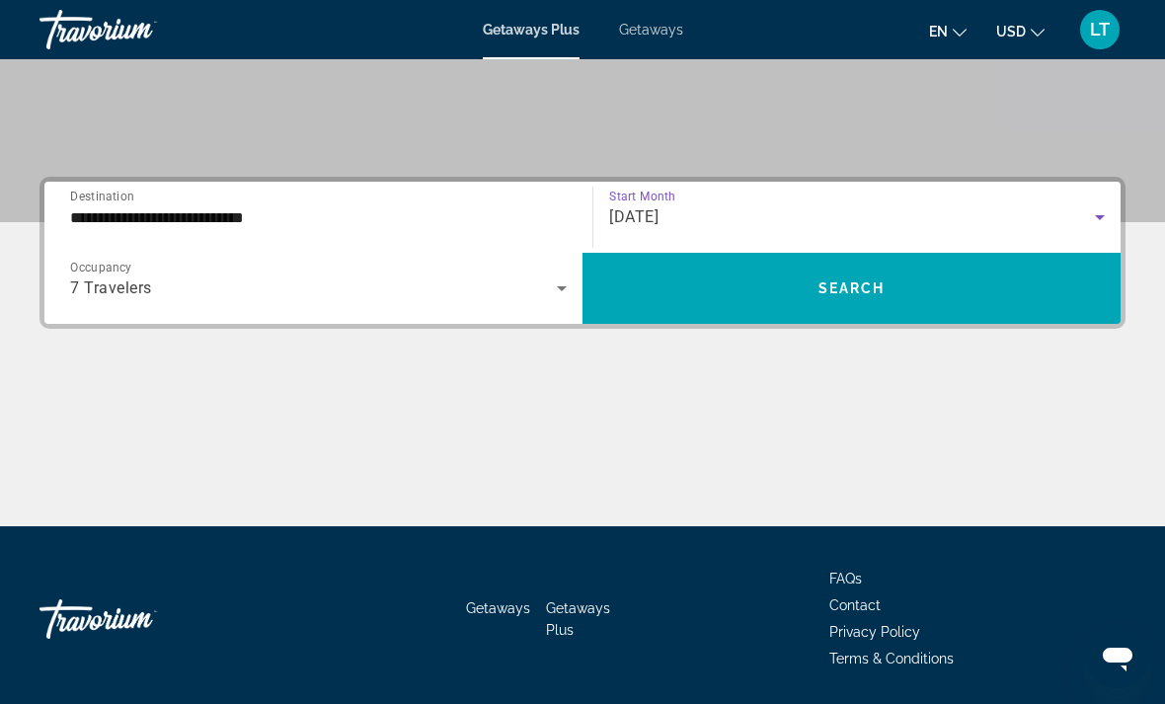
click at [1045, 286] on span "Search widget" at bounding box center [851, 288] width 538 height 47
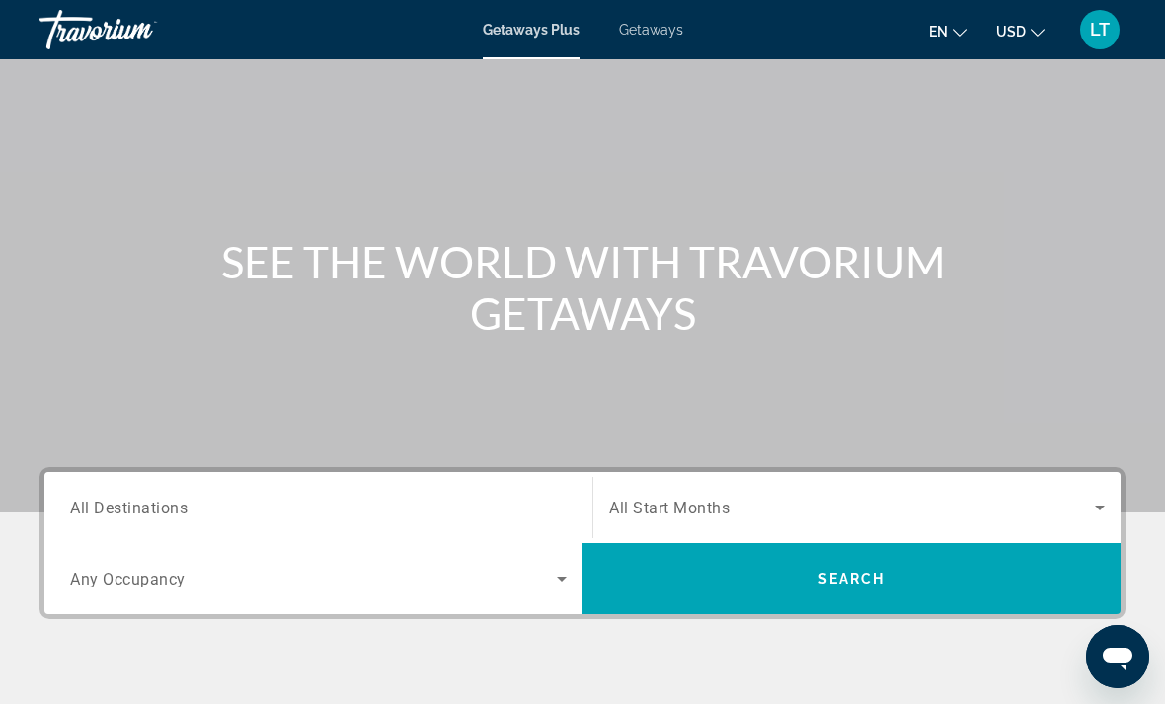
scroll to position [94, 0]
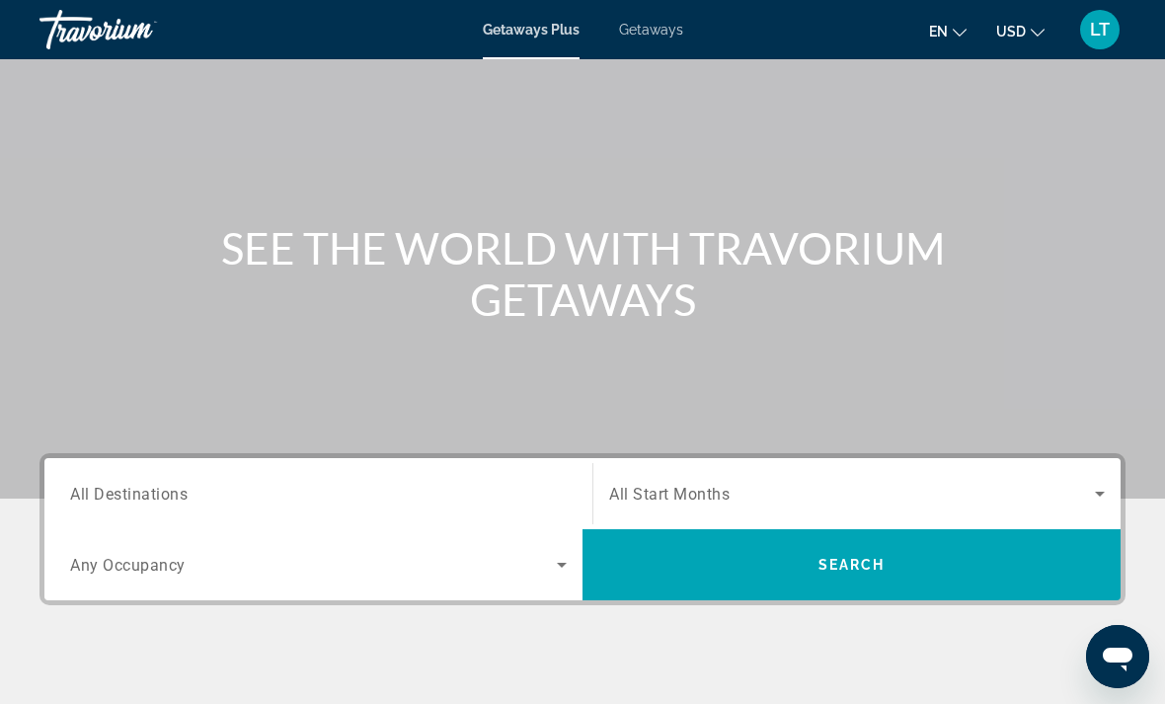
click at [101, 518] on div "Search widget" at bounding box center [318, 494] width 497 height 56
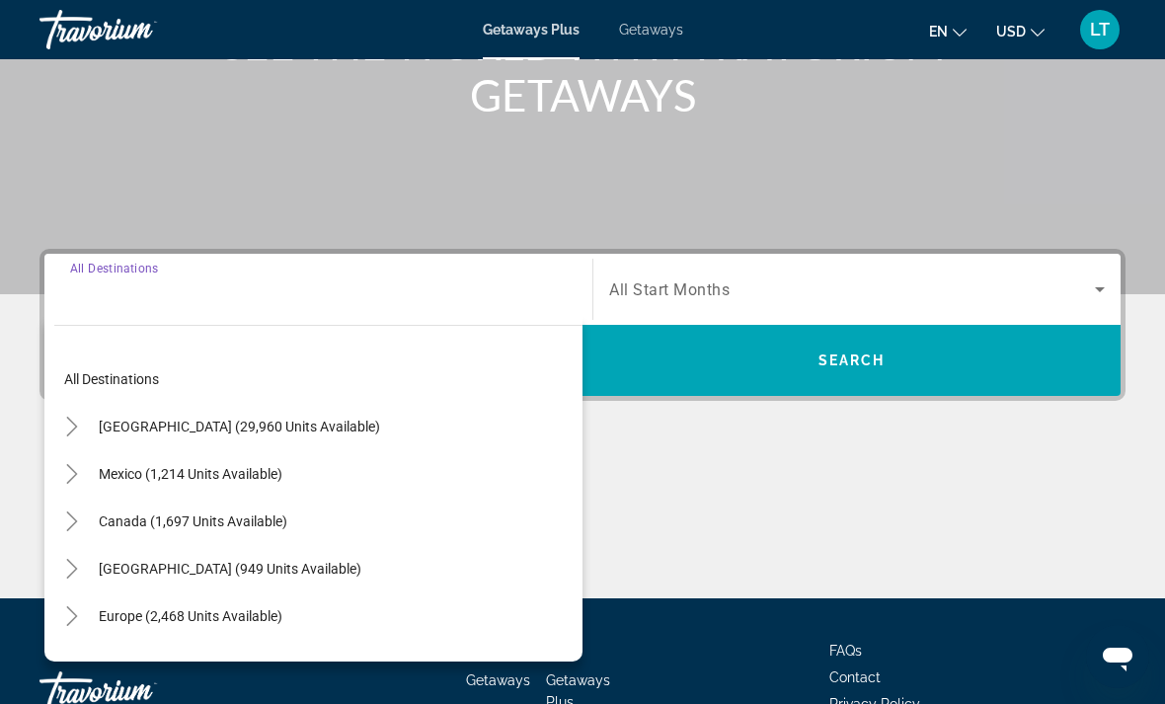
scroll to position [370, 0]
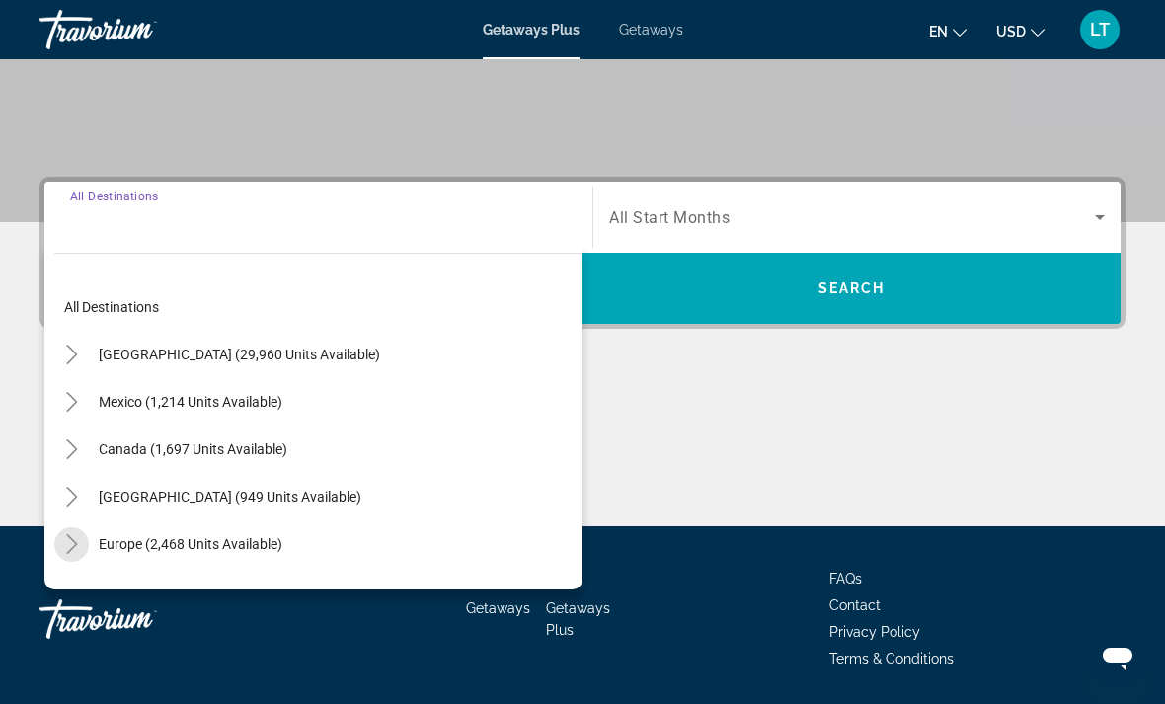
click at [86, 524] on span "Toggle Europe (2,468 units available)" at bounding box center [71, 543] width 47 height 47
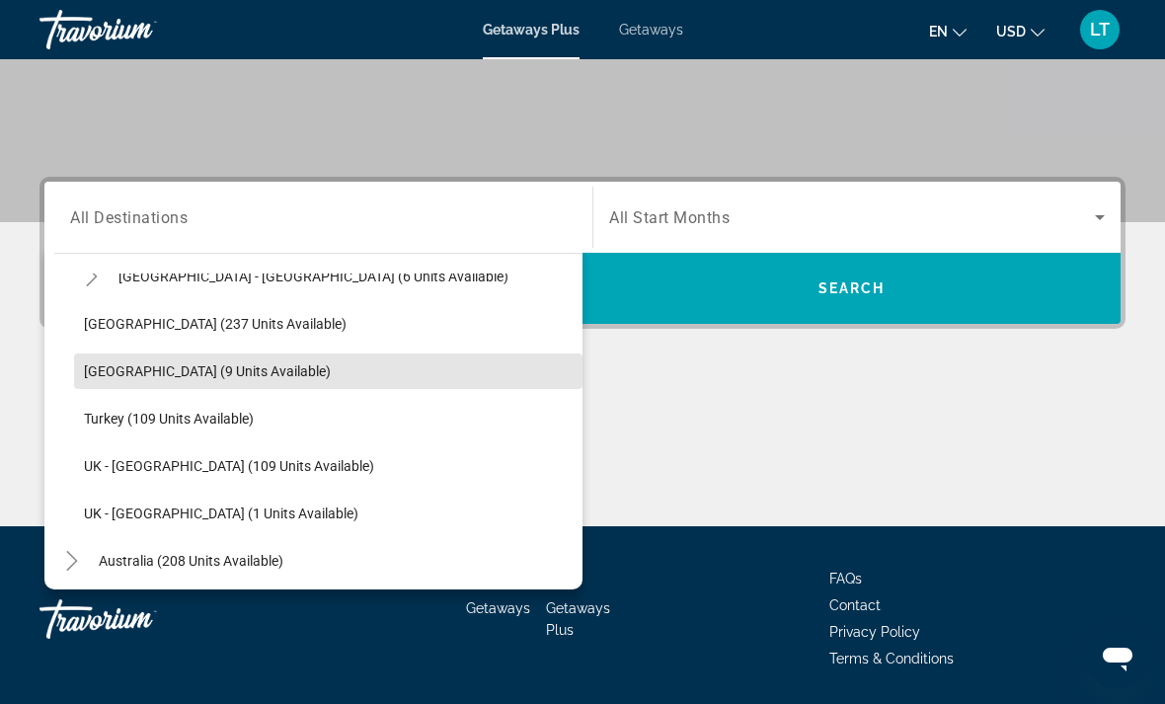
scroll to position [981, 0]
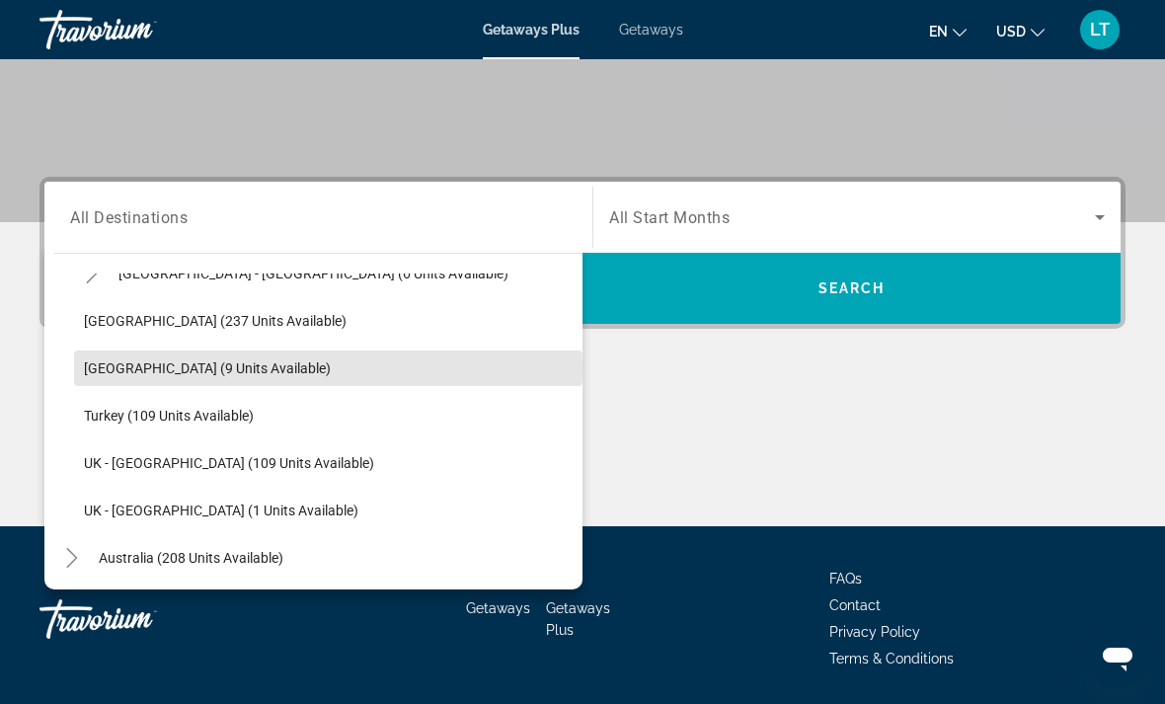
click at [92, 368] on span "[GEOGRAPHIC_DATA] (9 units available)" at bounding box center [207, 368] width 247 height 16
type input "**********"
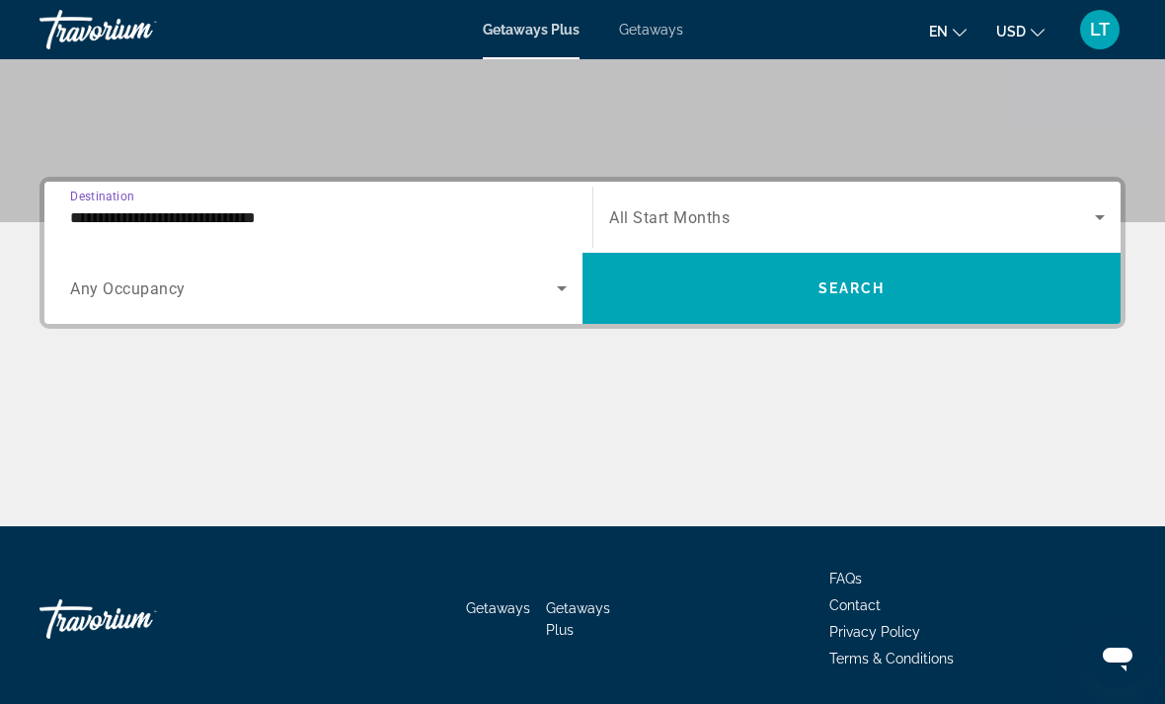
click at [81, 276] on span "Search widget" at bounding box center [313, 288] width 487 height 24
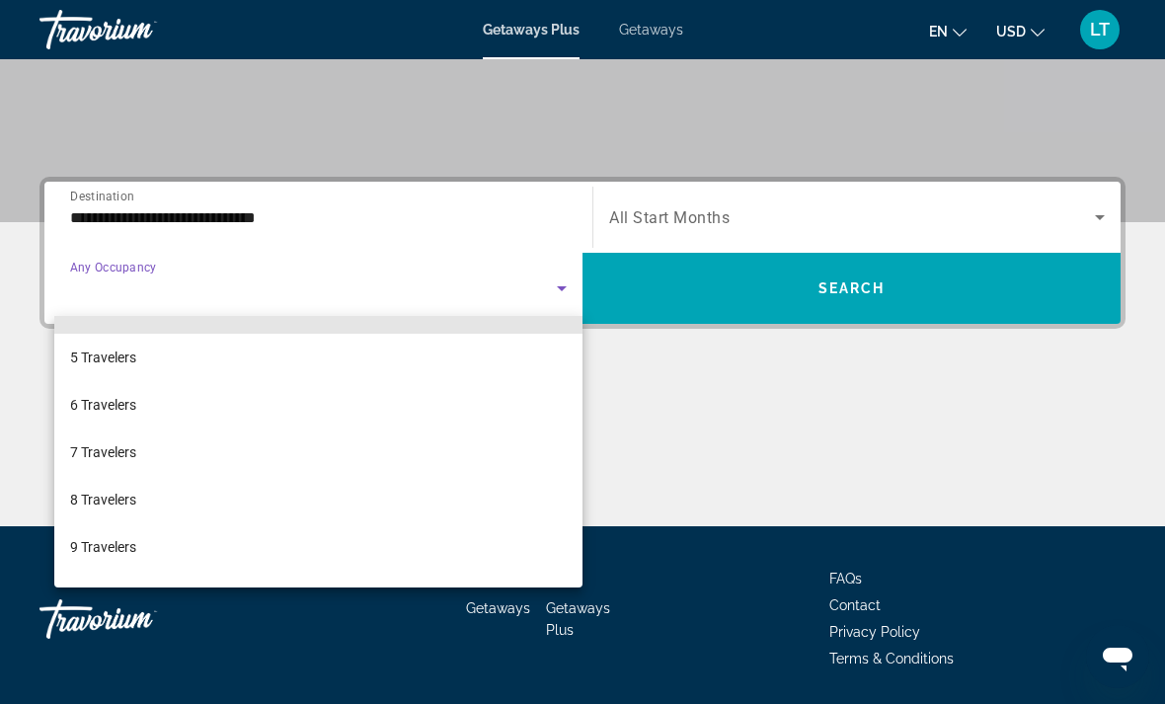
scroll to position [181, 0]
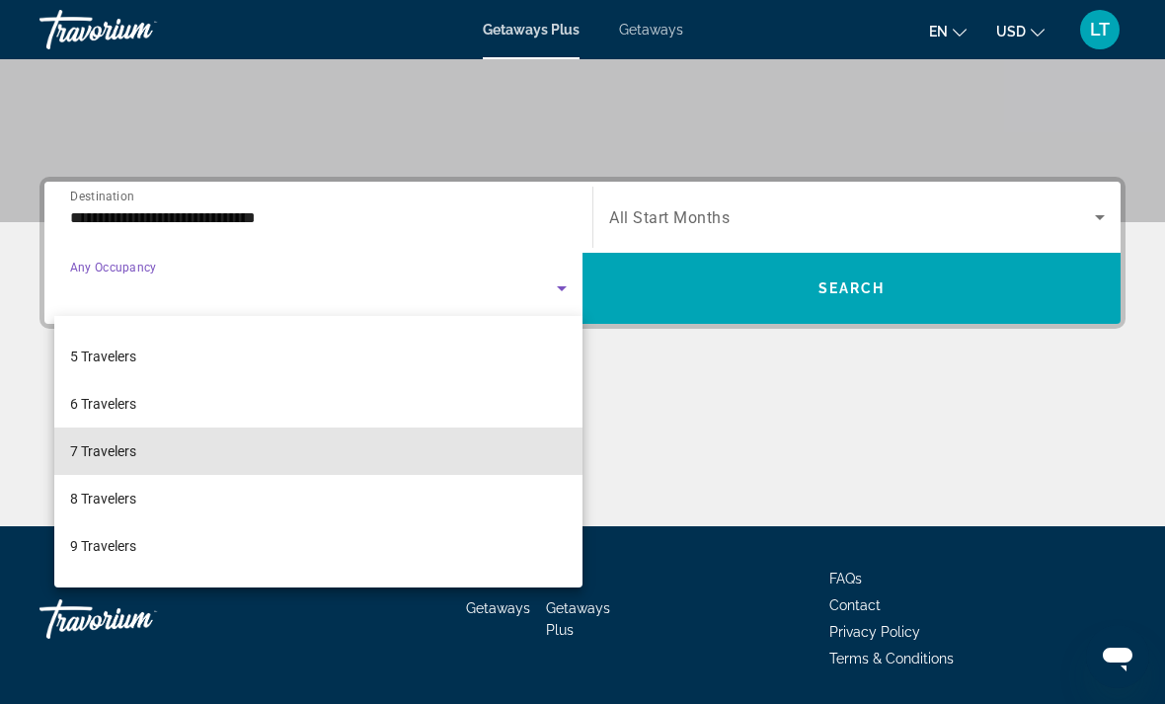
click at [85, 451] on span "7 Travelers" at bounding box center [103, 451] width 66 height 24
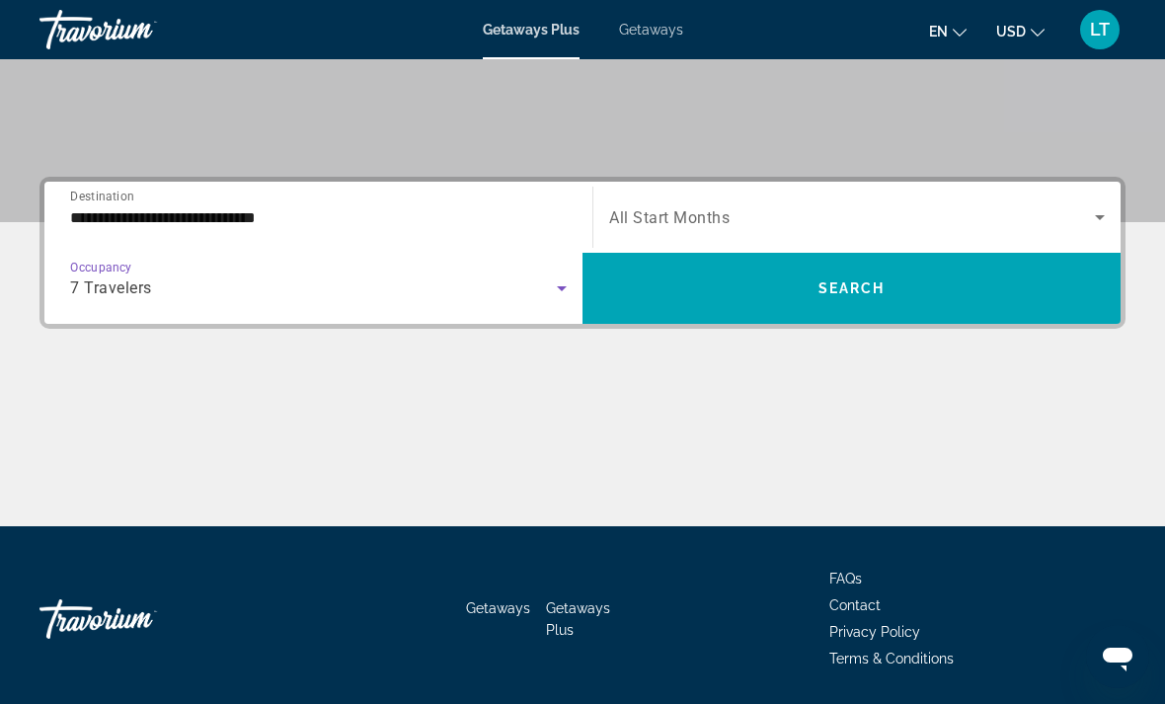
click at [1032, 217] on span "Search widget" at bounding box center [852, 217] width 486 height 24
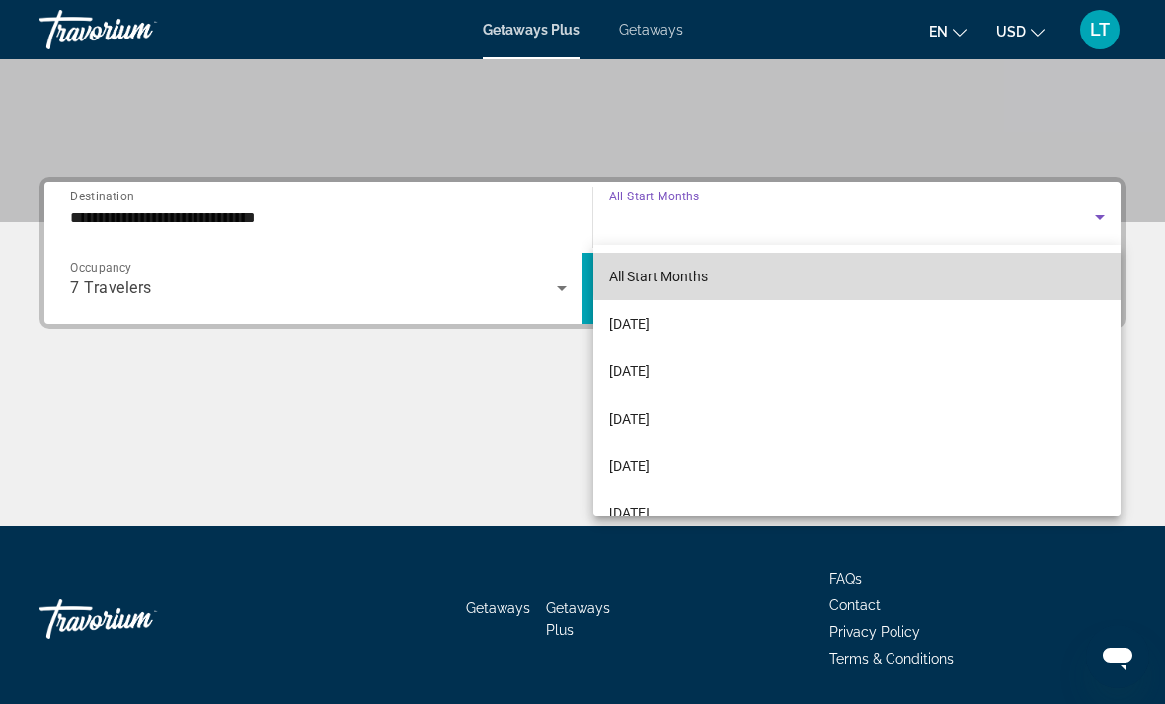
click at [1019, 268] on mat-option "All Start Months" at bounding box center [856, 276] width 527 height 47
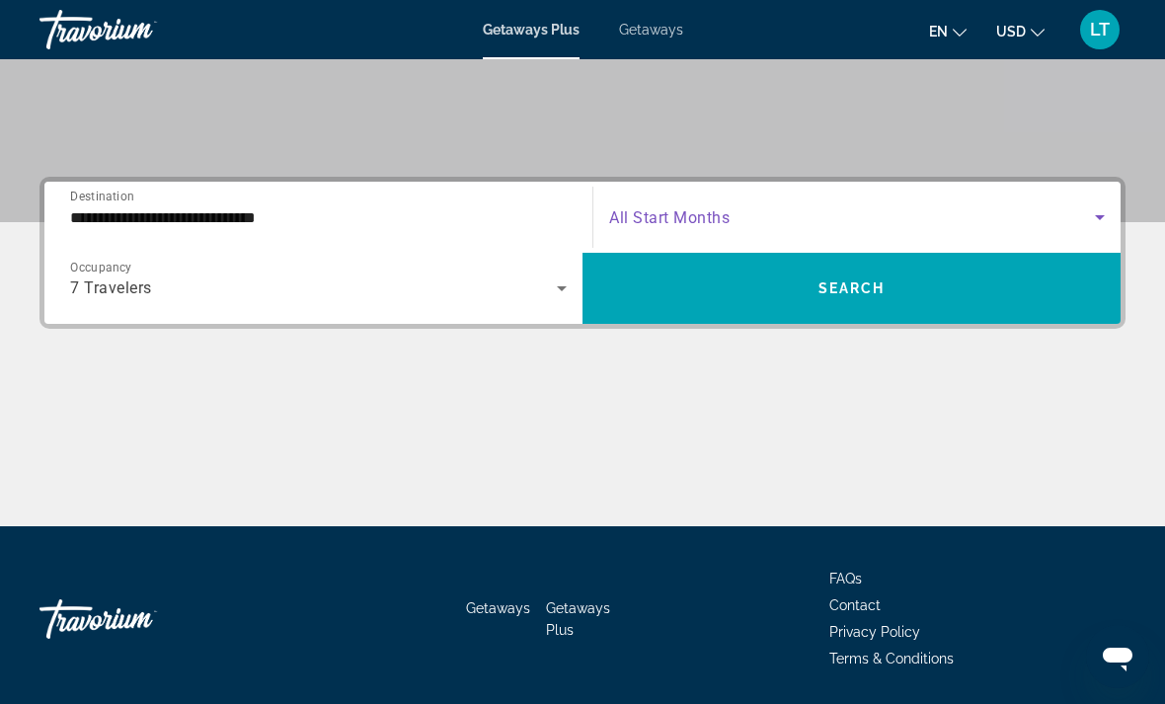
click at [1037, 286] on span "Search widget" at bounding box center [851, 288] width 538 height 47
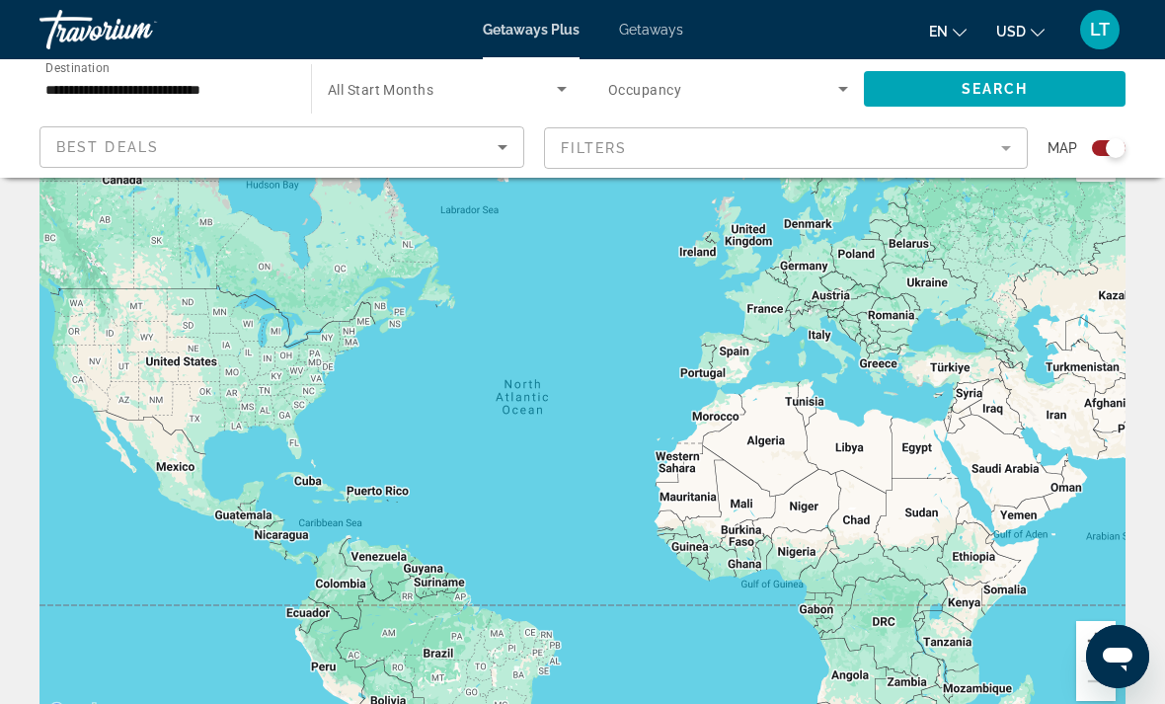
scroll to position [64, 0]
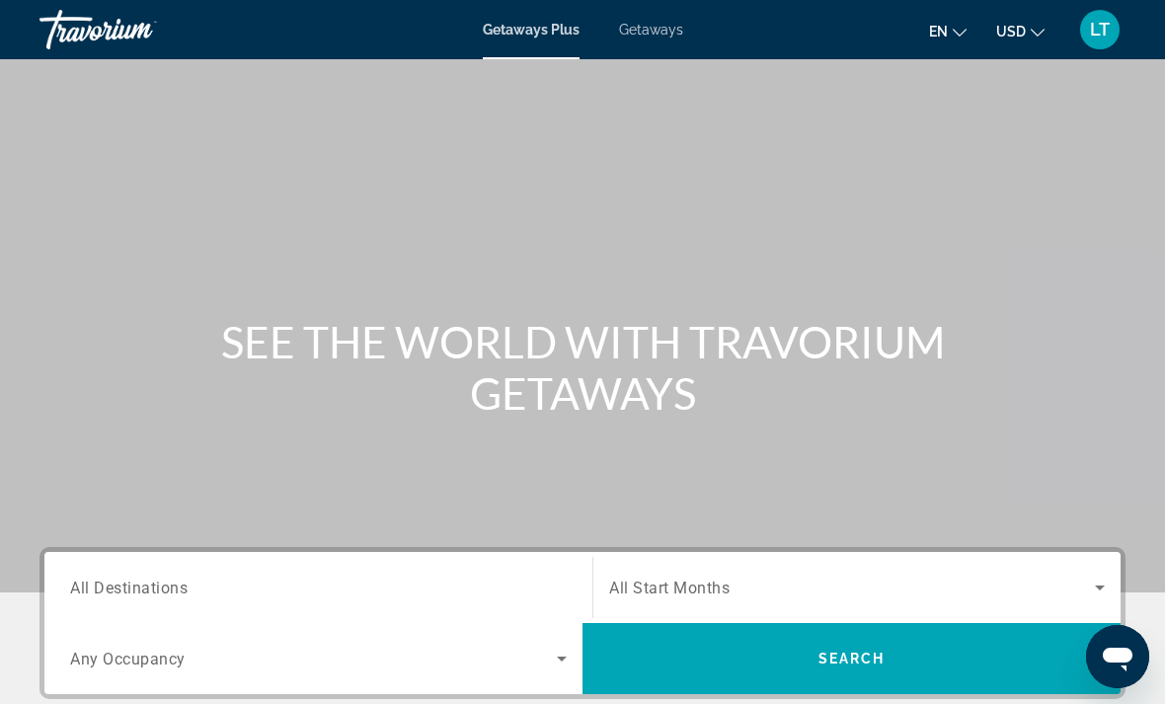
click at [118, 592] on span "All Destinations" at bounding box center [128, 587] width 117 height 19
click at [118, 592] on input "Destination All Destinations" at bounding box center [318, 589] width 497 height 24
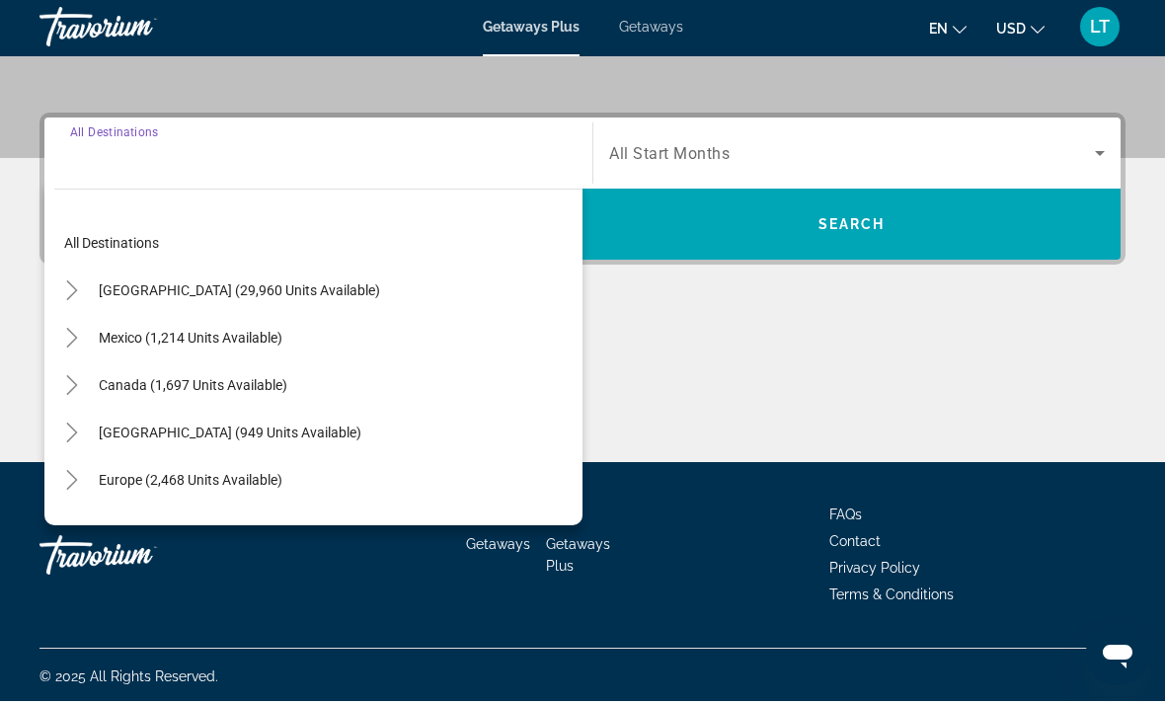
scroll to position [434, 0]
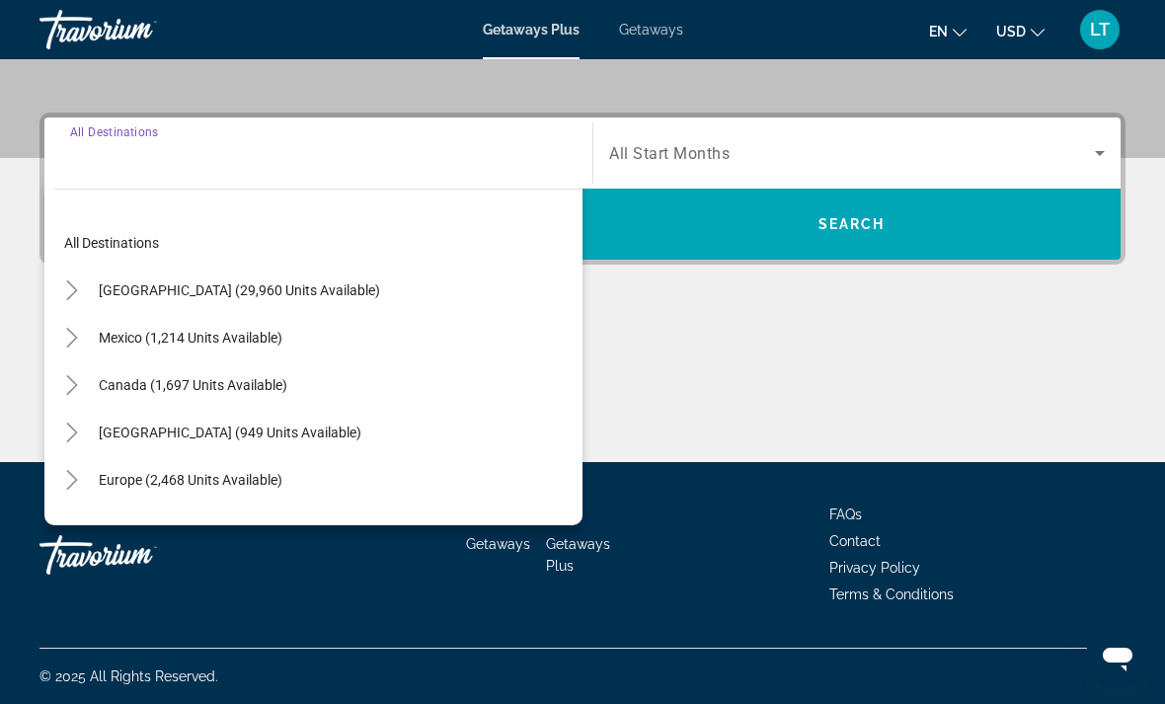
click at [134, 282] on span "[GEOGRAPHIC_DATA] (29,960 units available)" at bounding box center [239, 290] width 281 height 16
type input "**********"
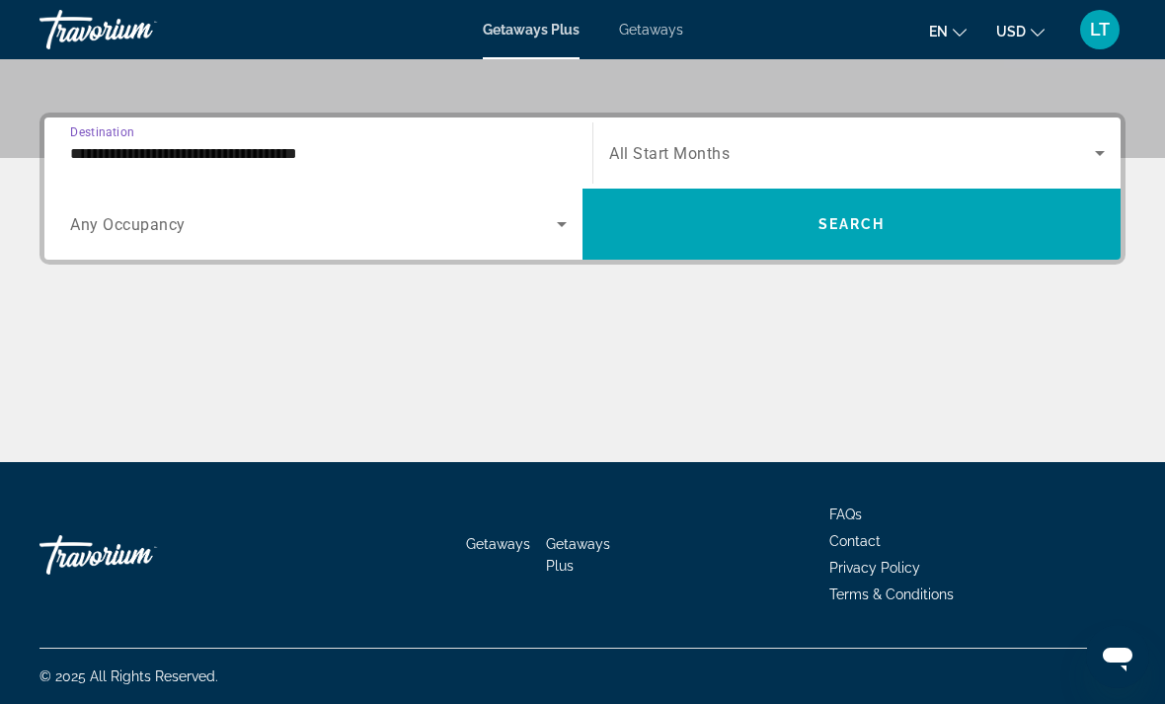
click at [123, 213] on span "Search widget" at bounding box center [313, 224] width 487 height 24
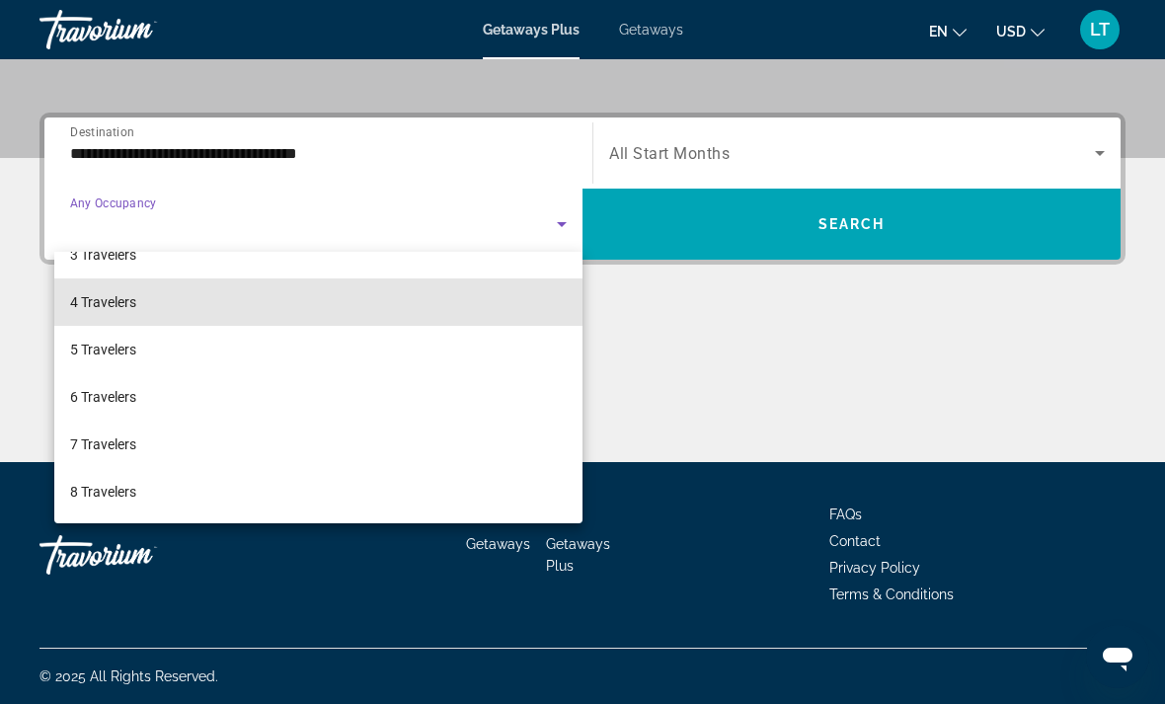
scroll to position [124, 0]
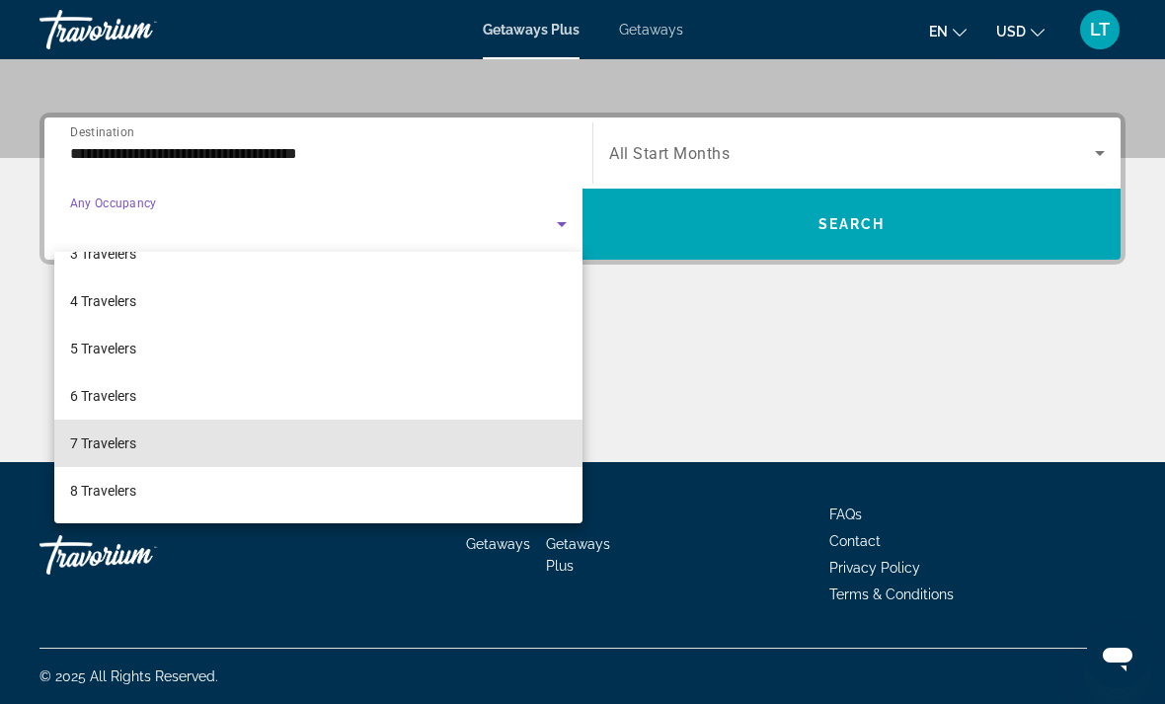
click at [76, 438] on span "7 Travelers" at bounding box center [103, 443] width 66 height 24
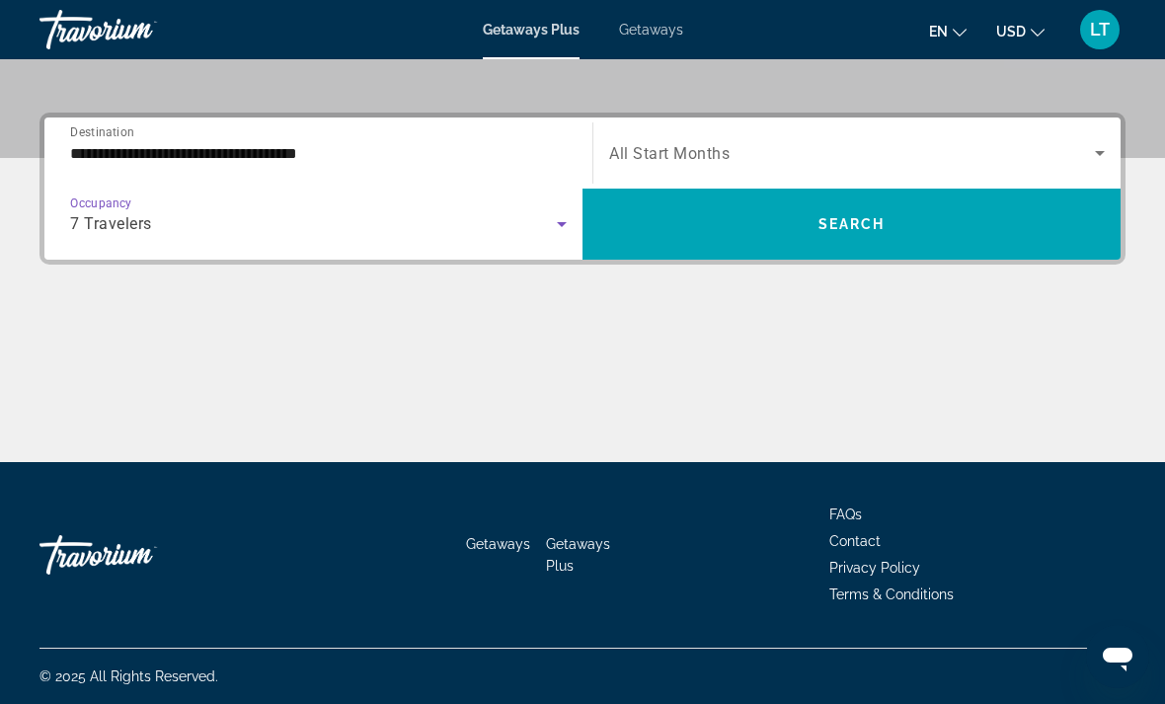
click at [1062, 157] on span "Search widget" at bounding box center [852, 153] width 486 height 24
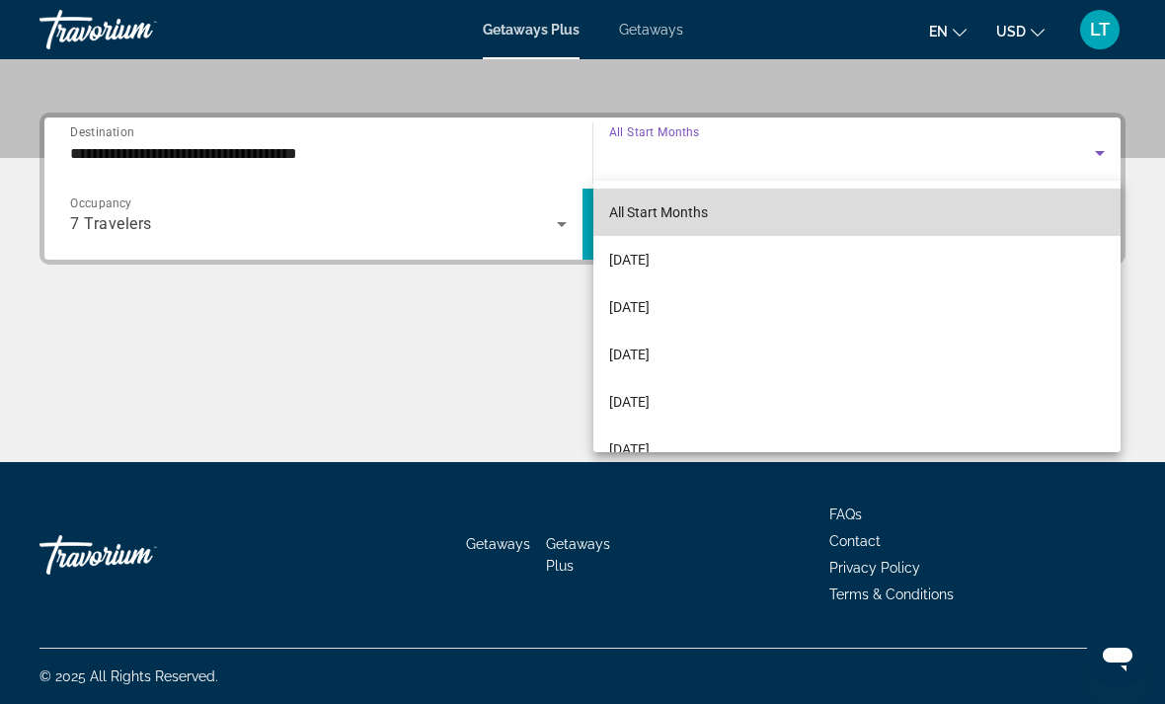
click at [1027, 217] on mat-option "All Start Months" at bounding box center [856, 212] width 527 height 47
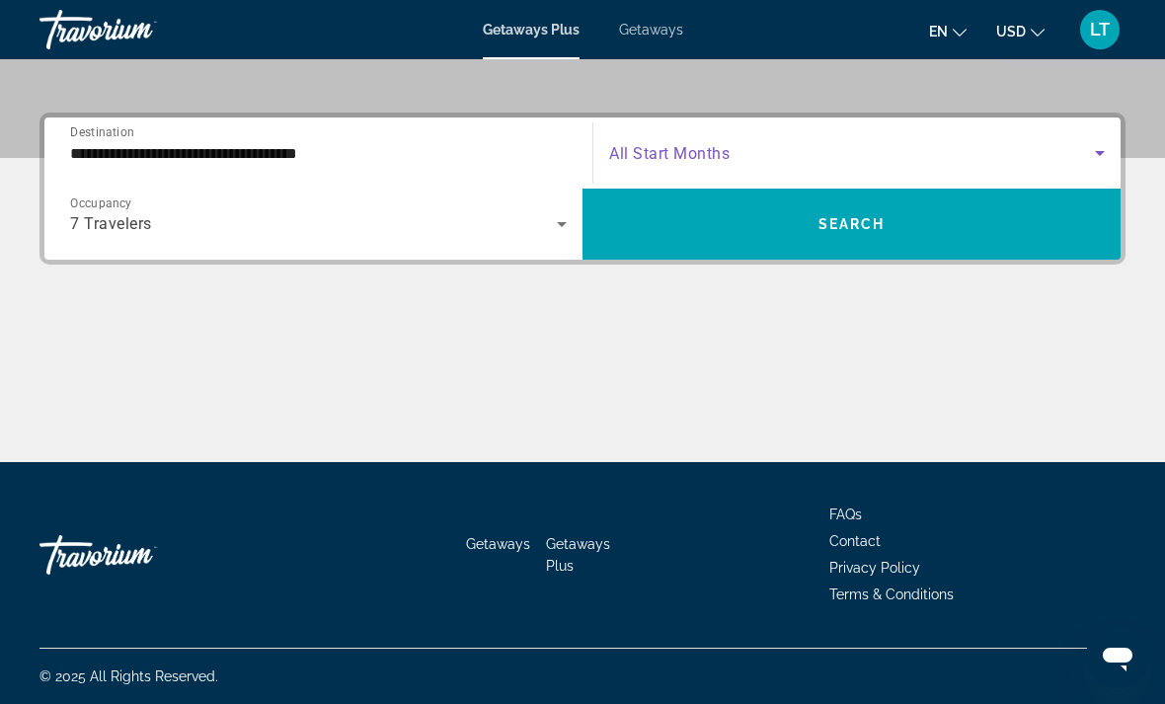
click at [1051, 223] on span "Search widget" at bounding box center [851, 223] width 538 height 47
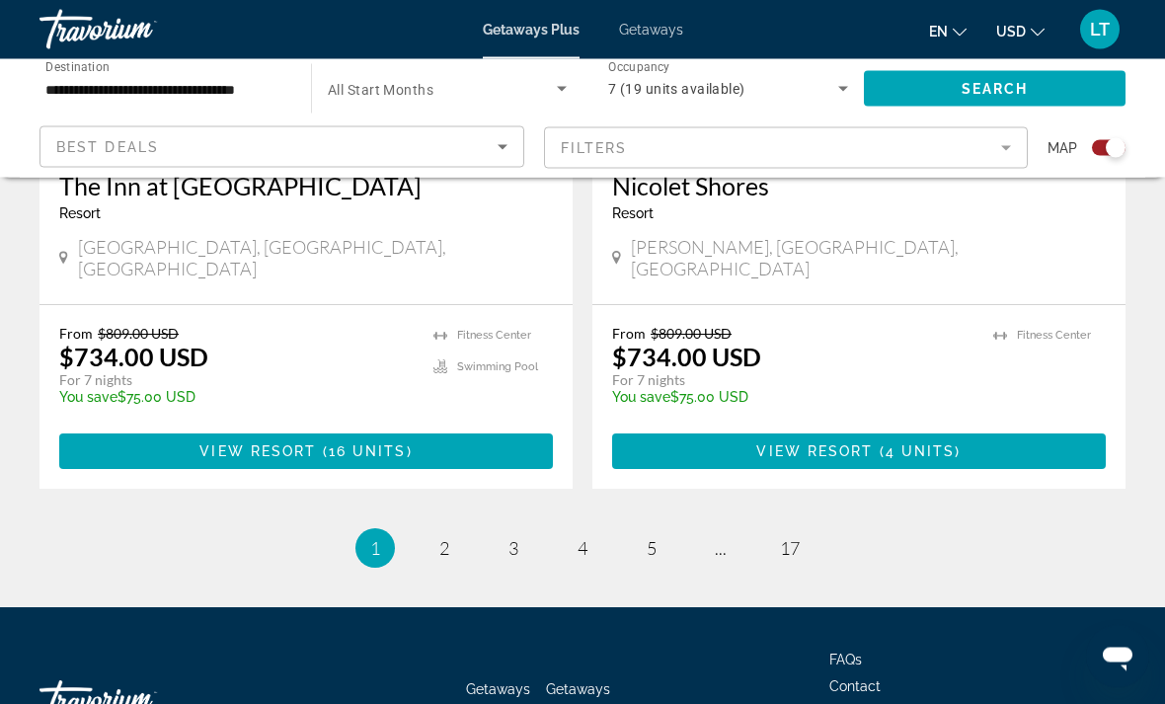
scroll to position [4470, 0]
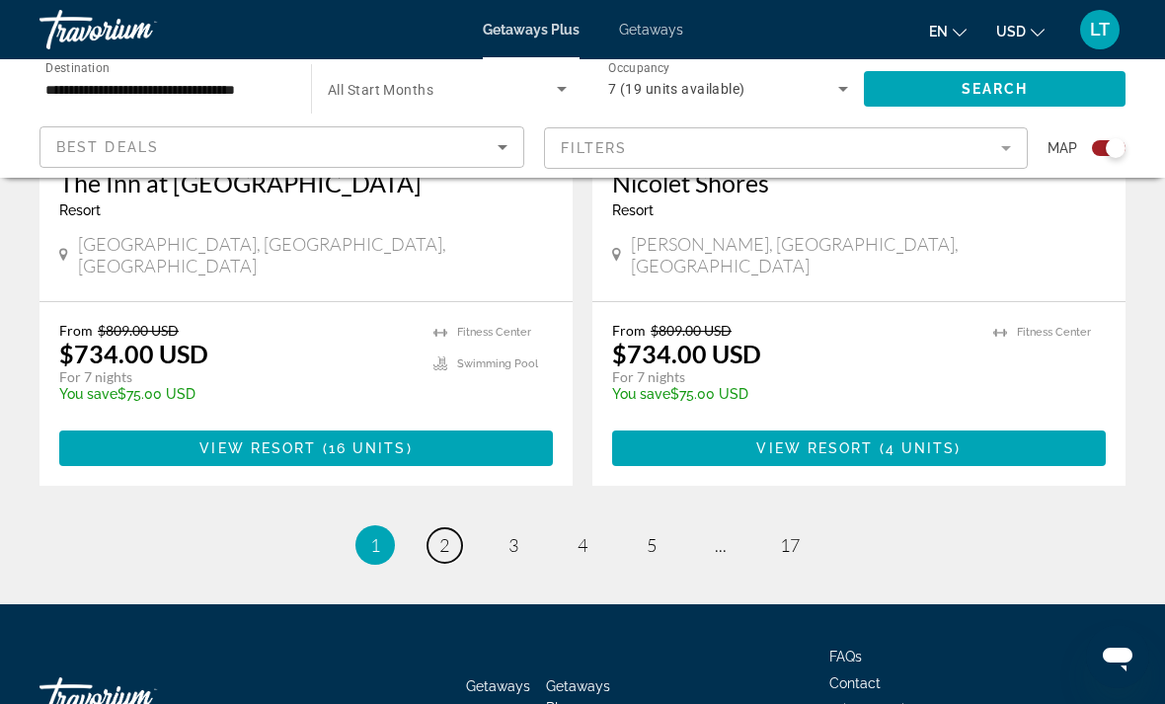
click at [460, 528] on link "page 2" at bounding box center [444, 545] width 35 height 35
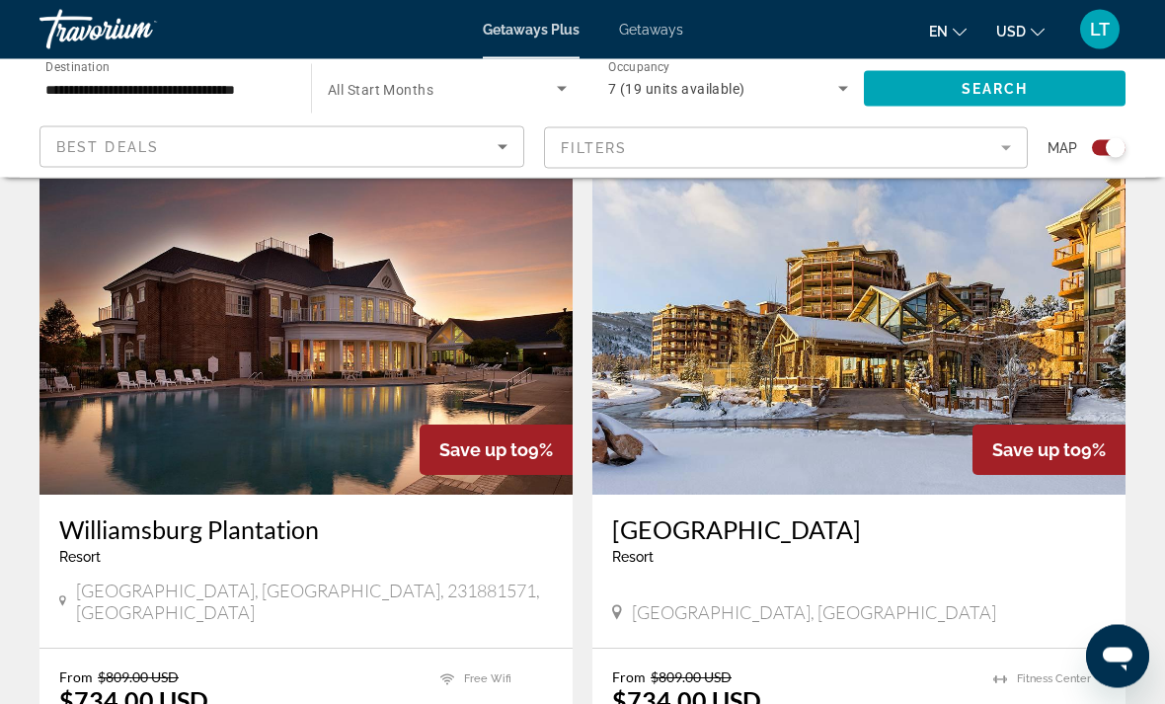
scroll to position [681, 0]
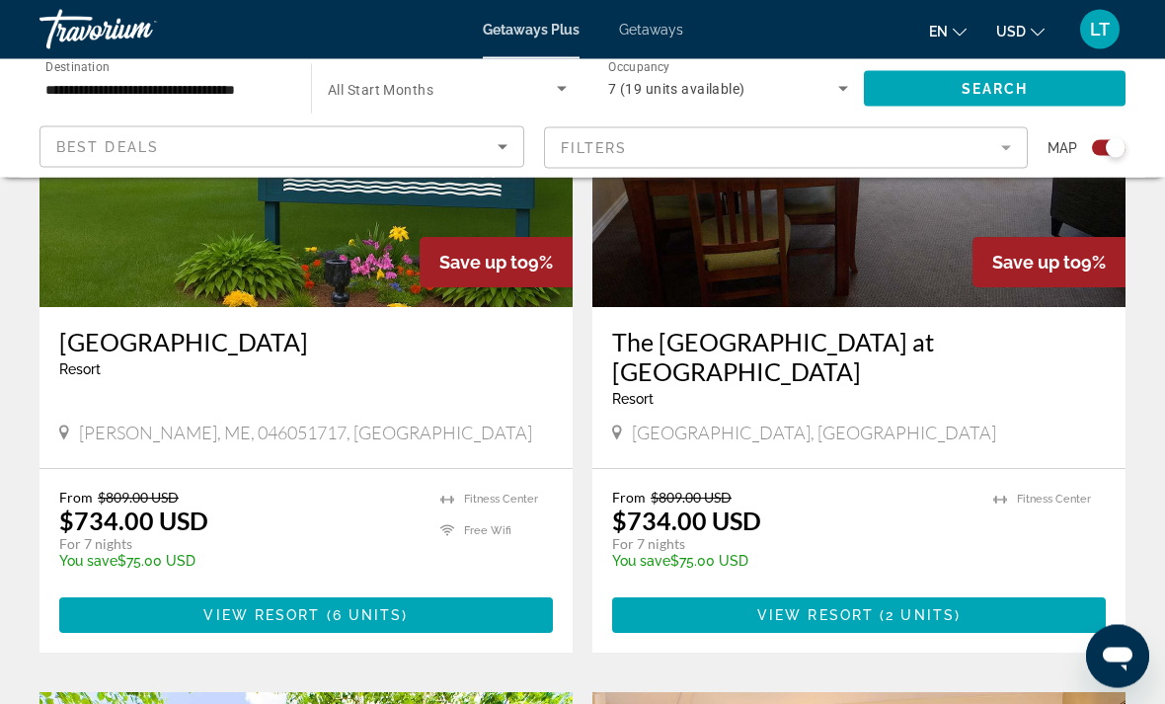
scroll to position [434, 0]
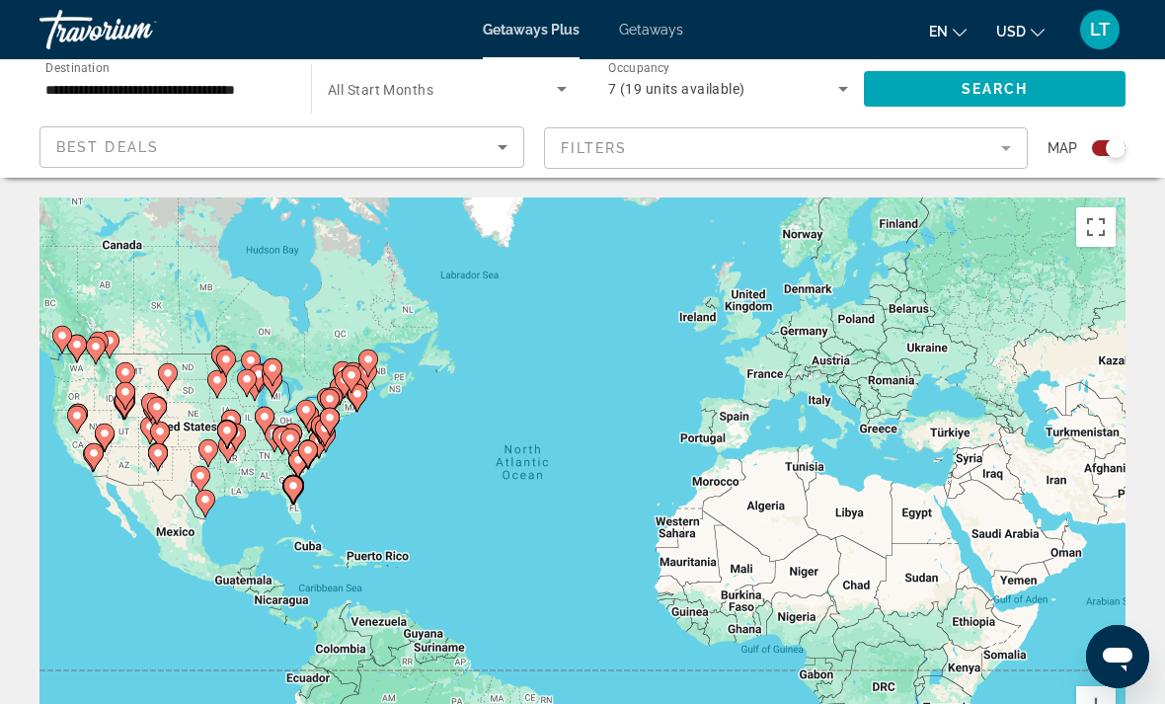
click at [98, 144] on span "Best Deals" at bounding box center [107, 147] width 103 height 16
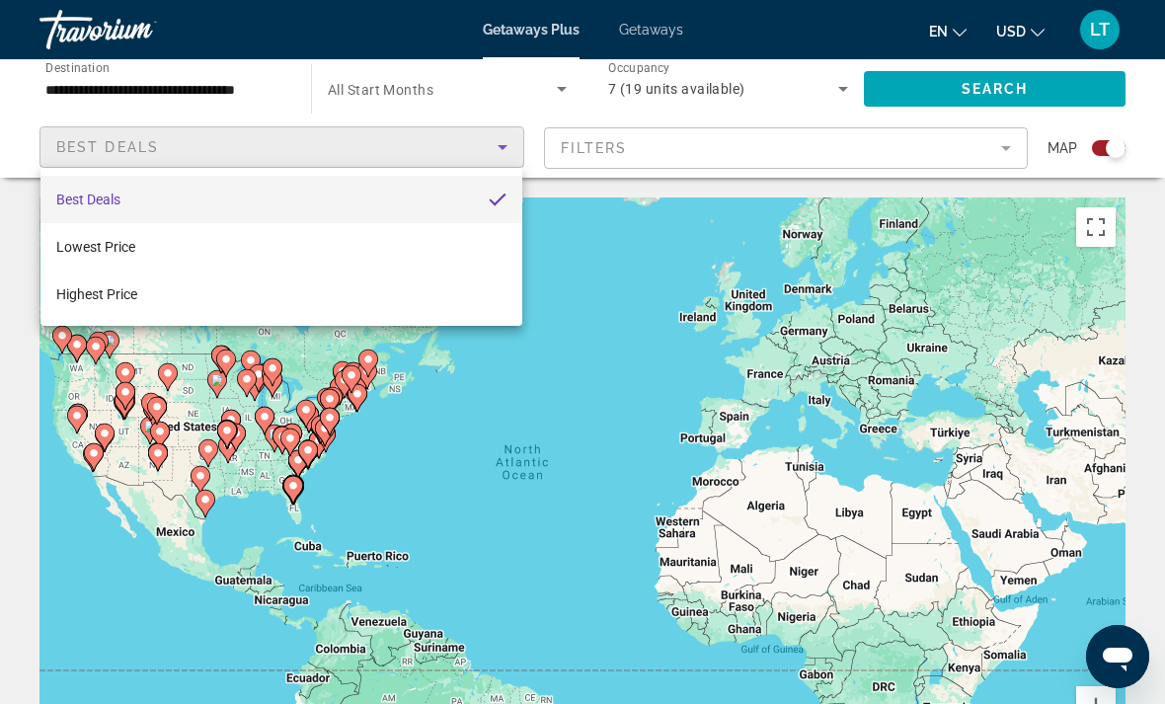
click at [68, 249] on span "Lowest Price" at bounding box center [95, 247] width 79 height 16
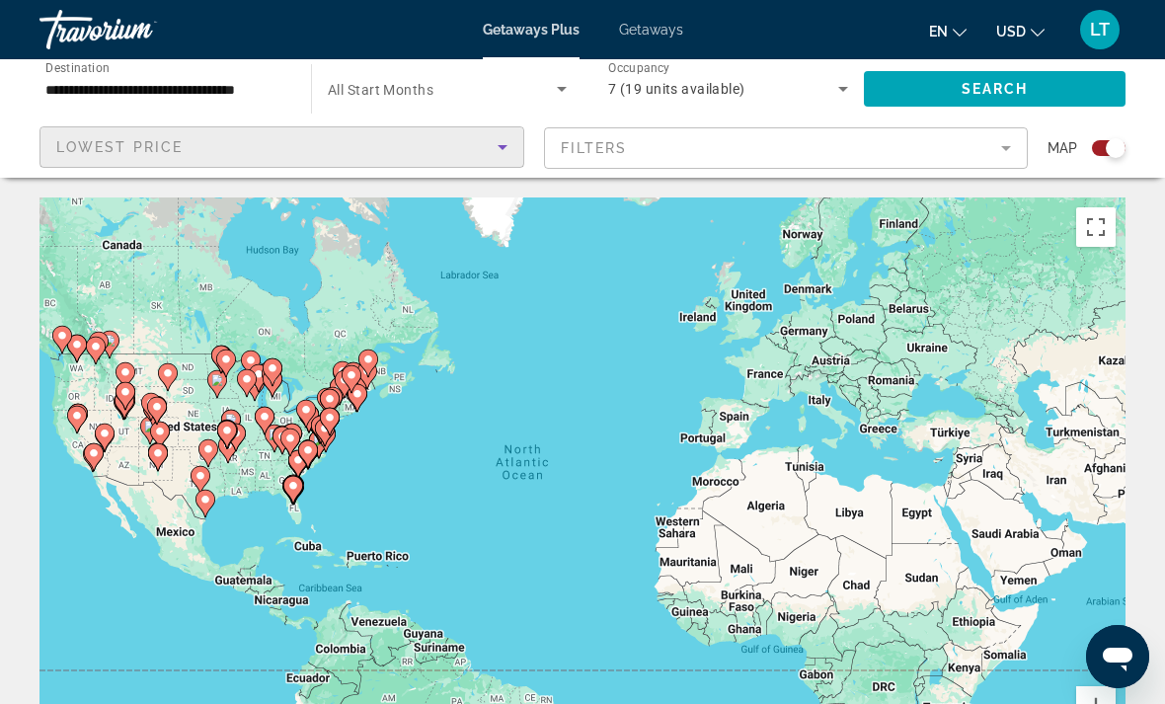
click at [959, 141] on mat-form-field "Filters" at bounding box center [786, 147] width 485 height 41
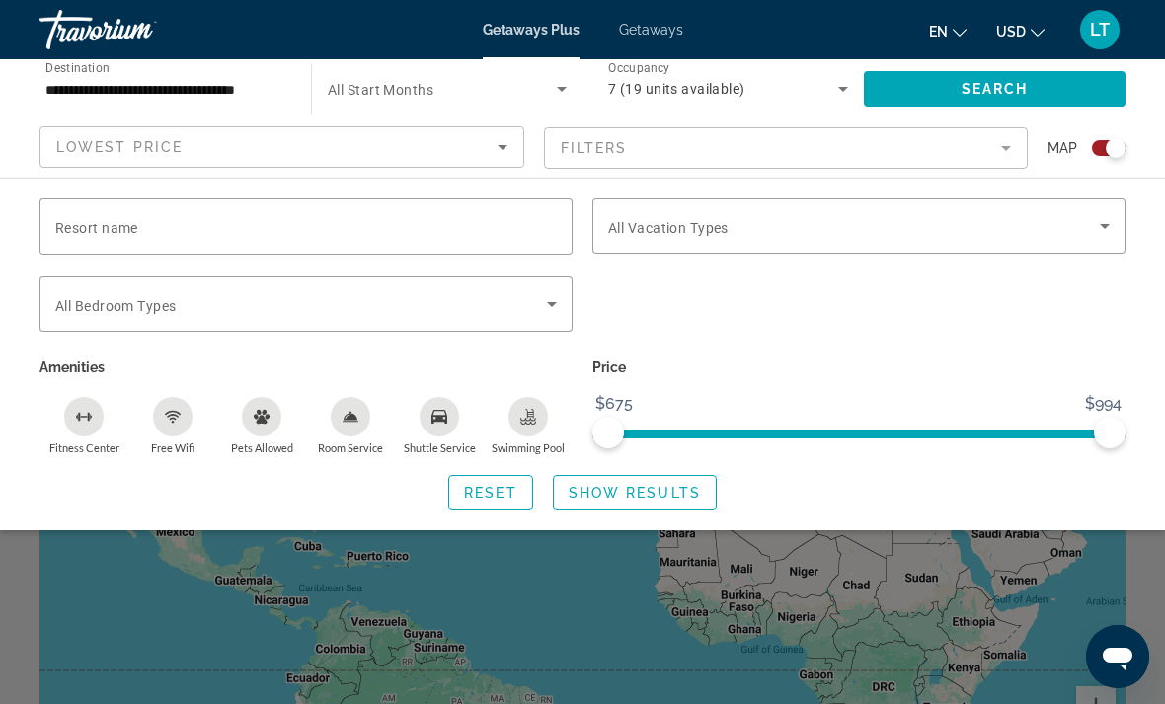
click at [10, 107] on div "**********" at bounding box center [582, 118] width 1165 height 118
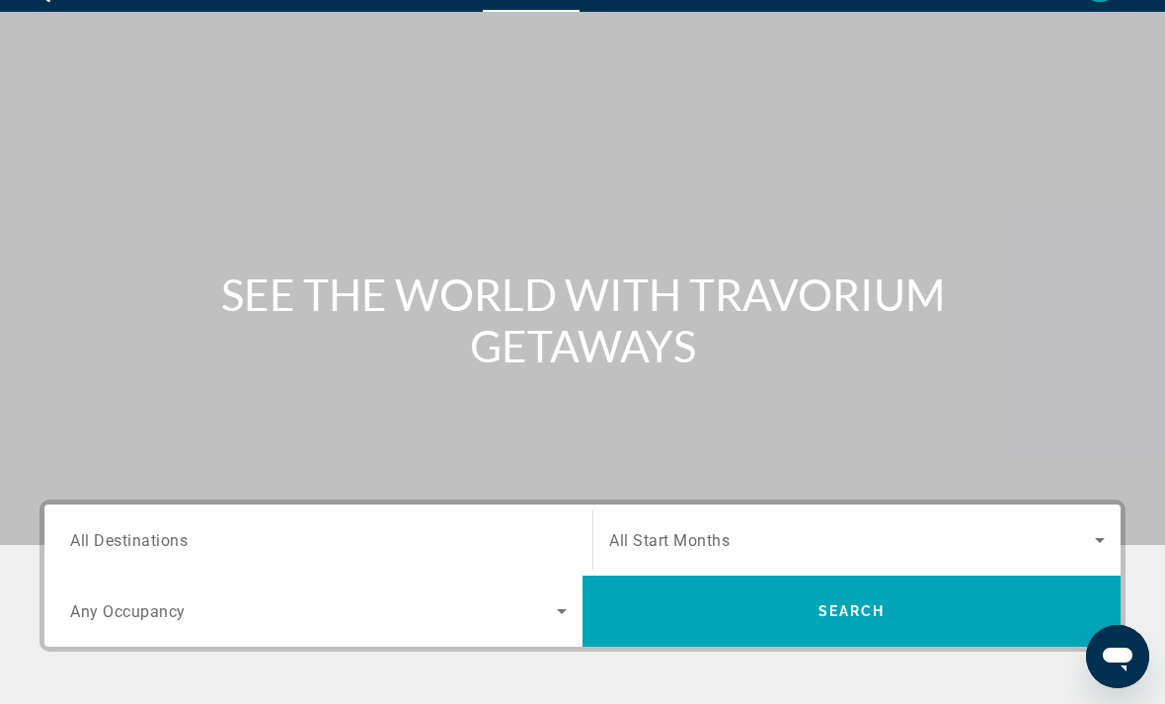
scroll to position [76, 0]
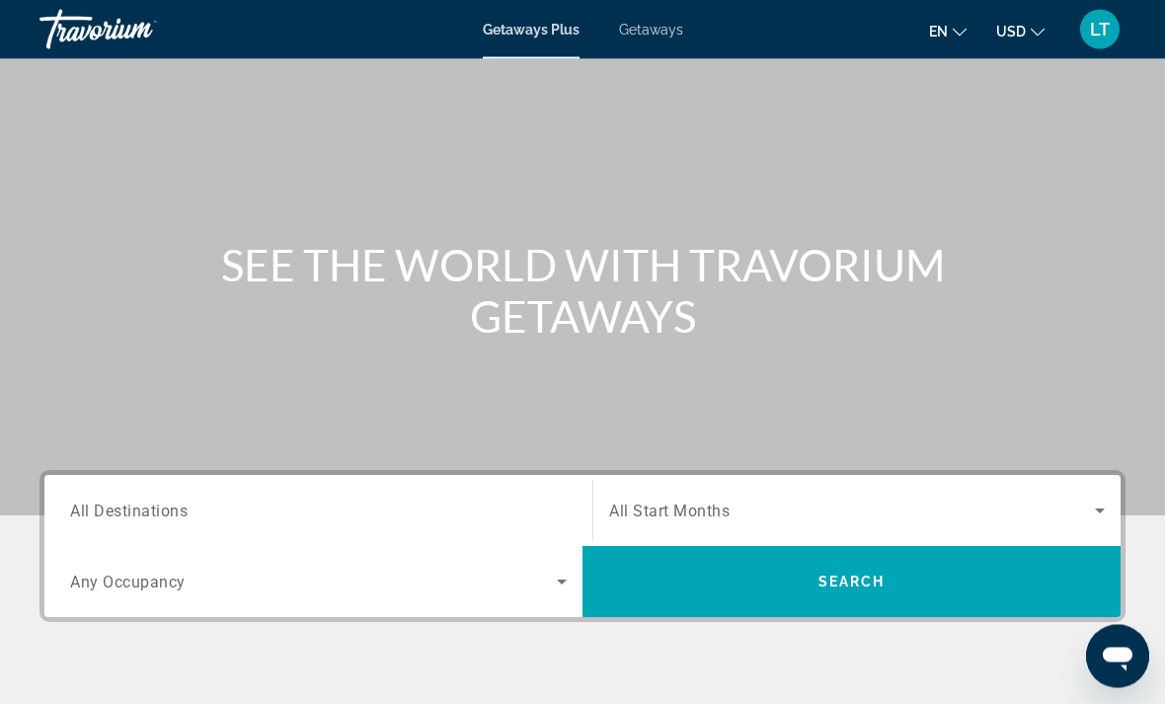
click at [454, 508] on input "Destination All Destinations" at bounding box center [318, 513] width 497 height 24
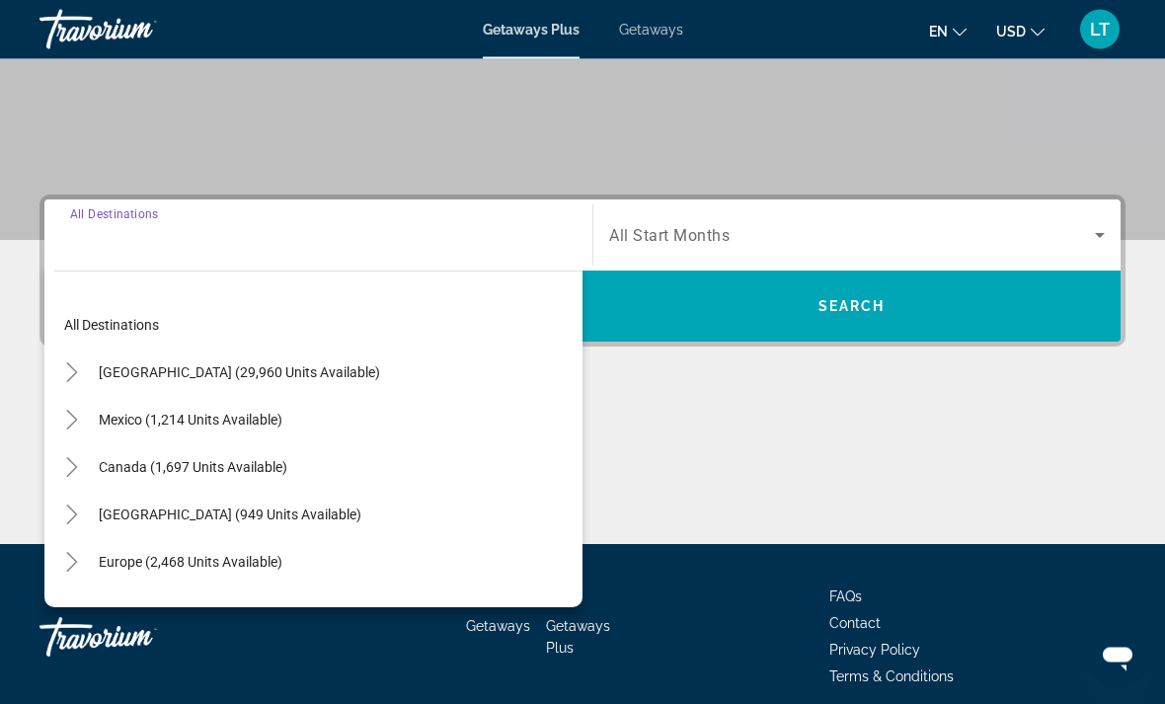
scroll to position [368, 0]
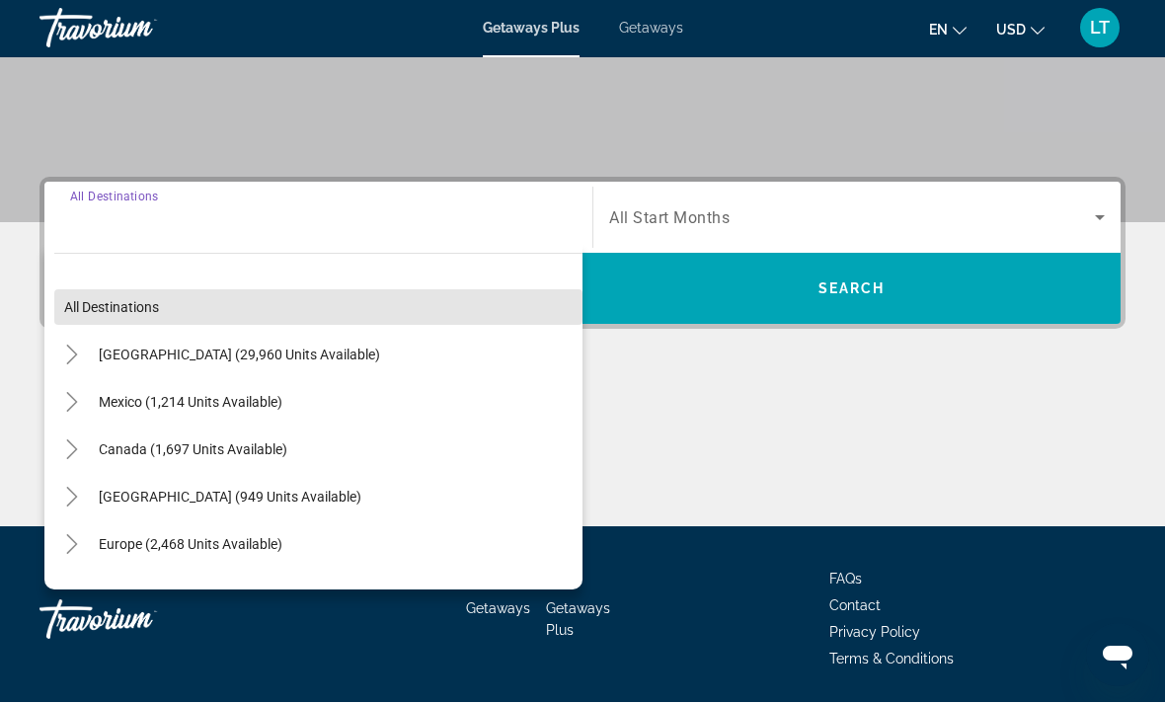
click at [124, 322] on span "Search widget" at bounding box center [318, 308] width 528 height 47
type input "**********"
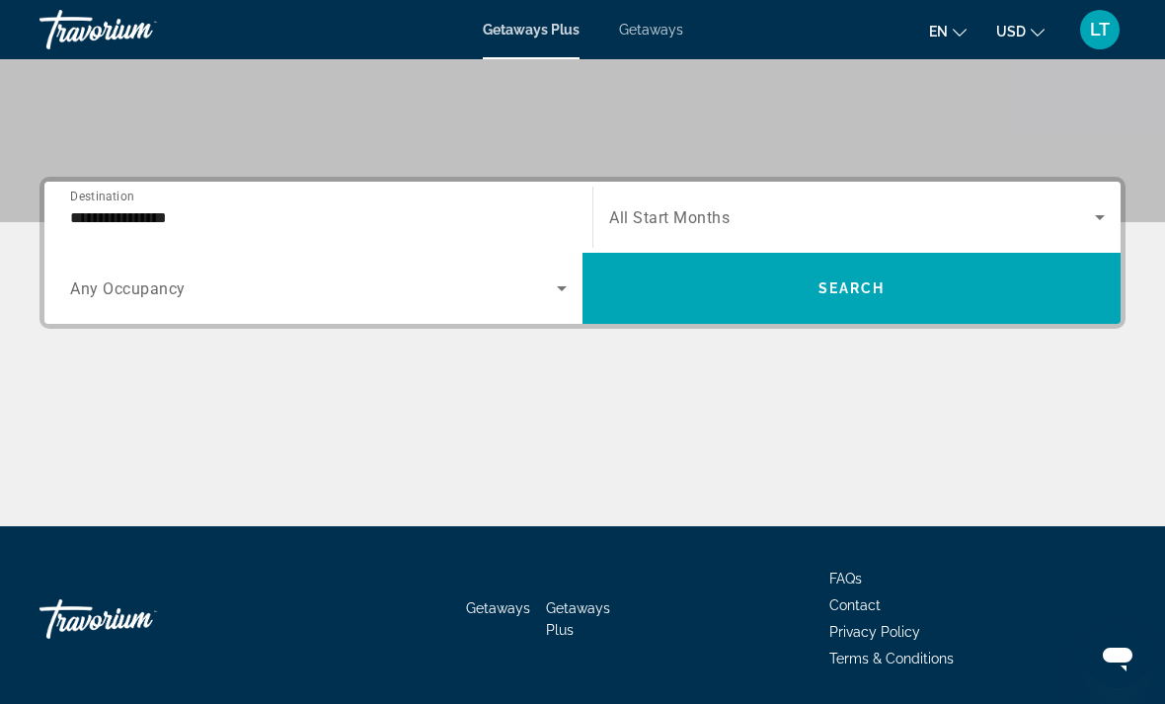
click at [401, 282] on span "Search widget" at bounding box center [313, 288] width 487 height 24
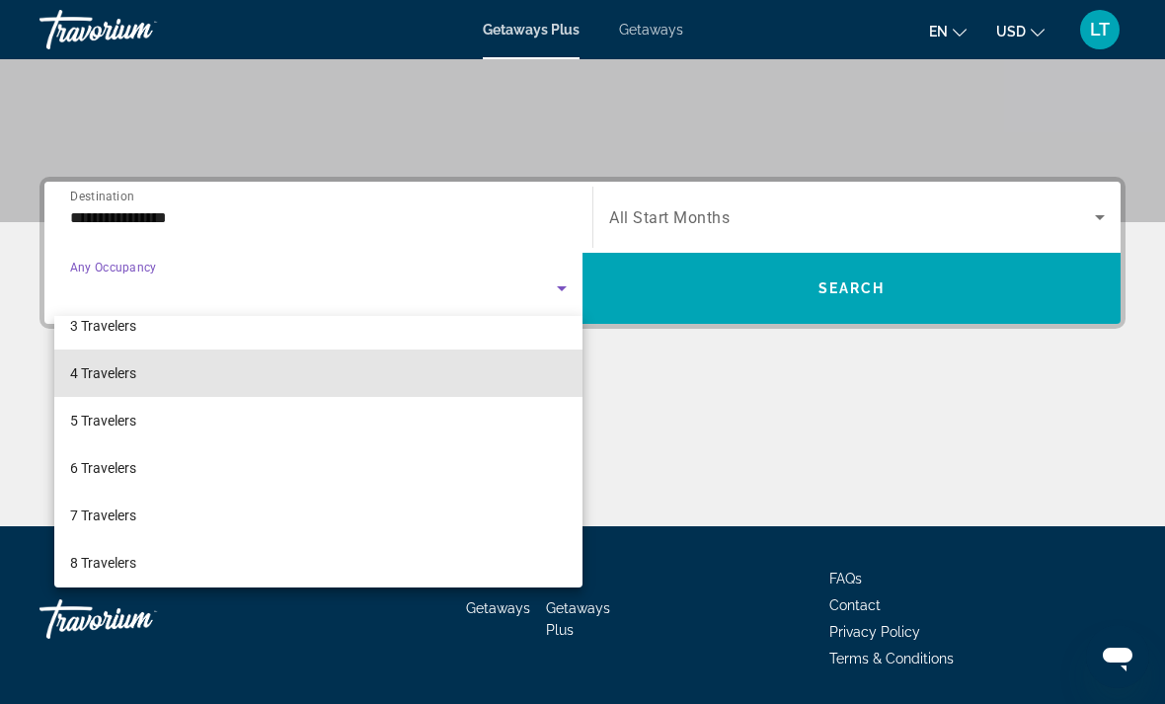
scroll to position [118, 0]
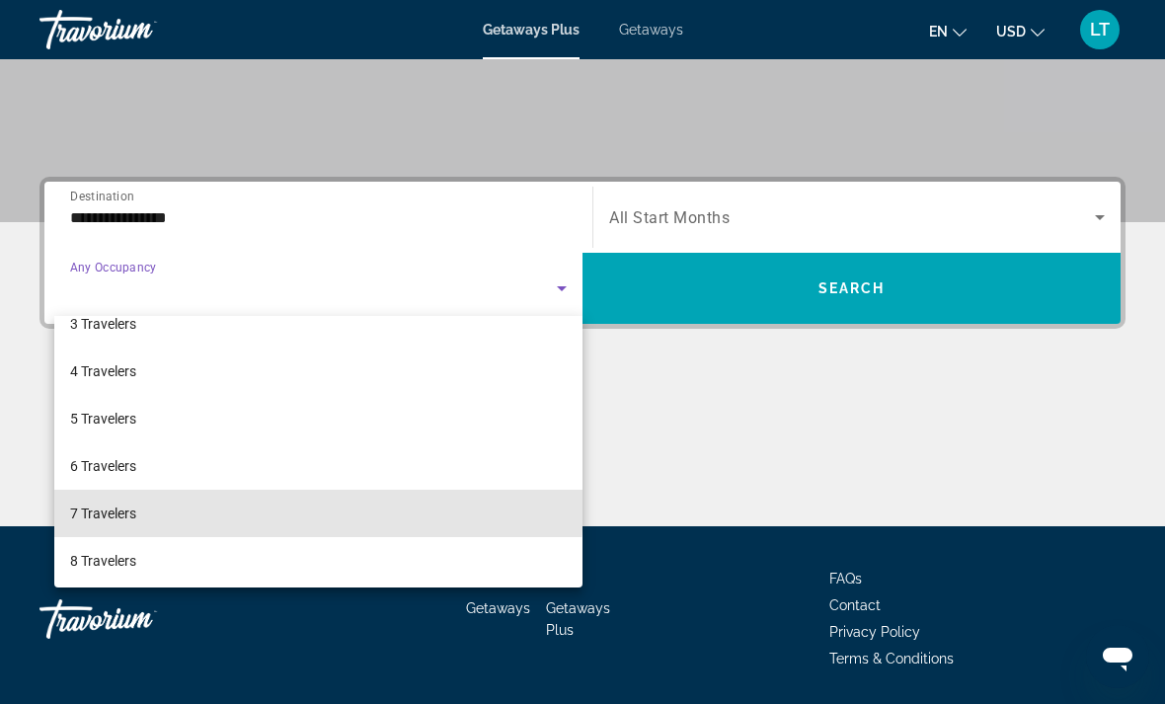
click at [221, 504] on mat-option "7 Travelers" at bounding box center [318, 513] width 528 height 47
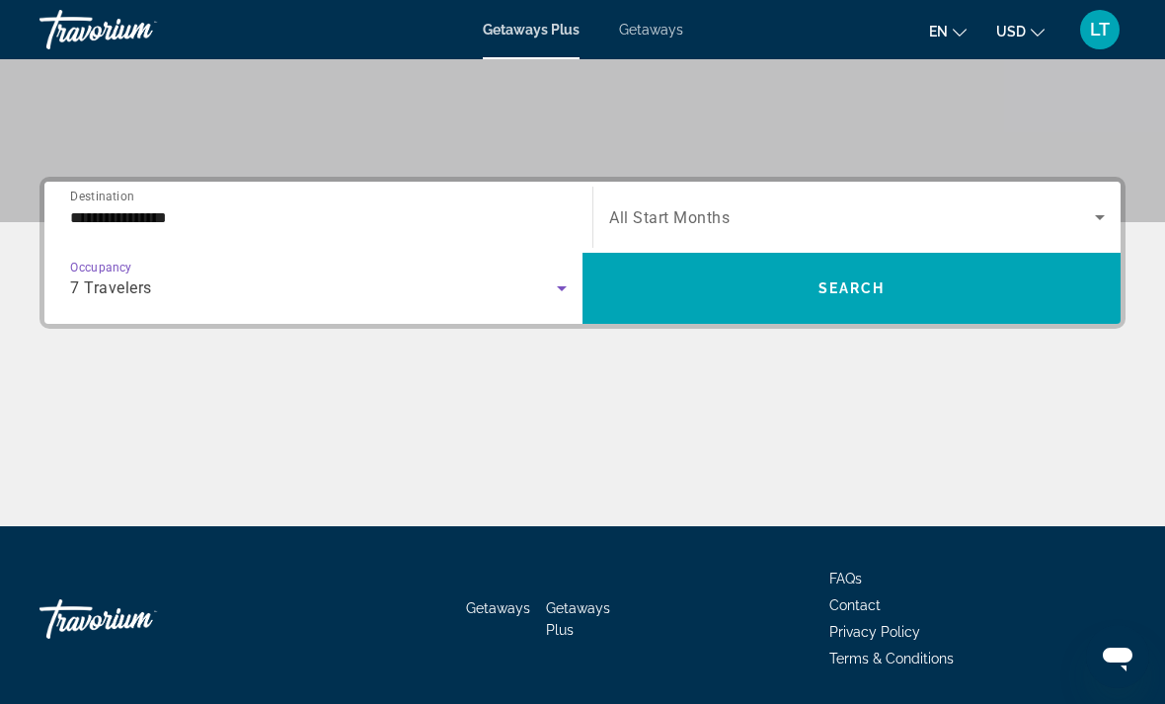
click at [1026, 211] on span "Search widget" at bounding box center [852, 217] width 486 height 24
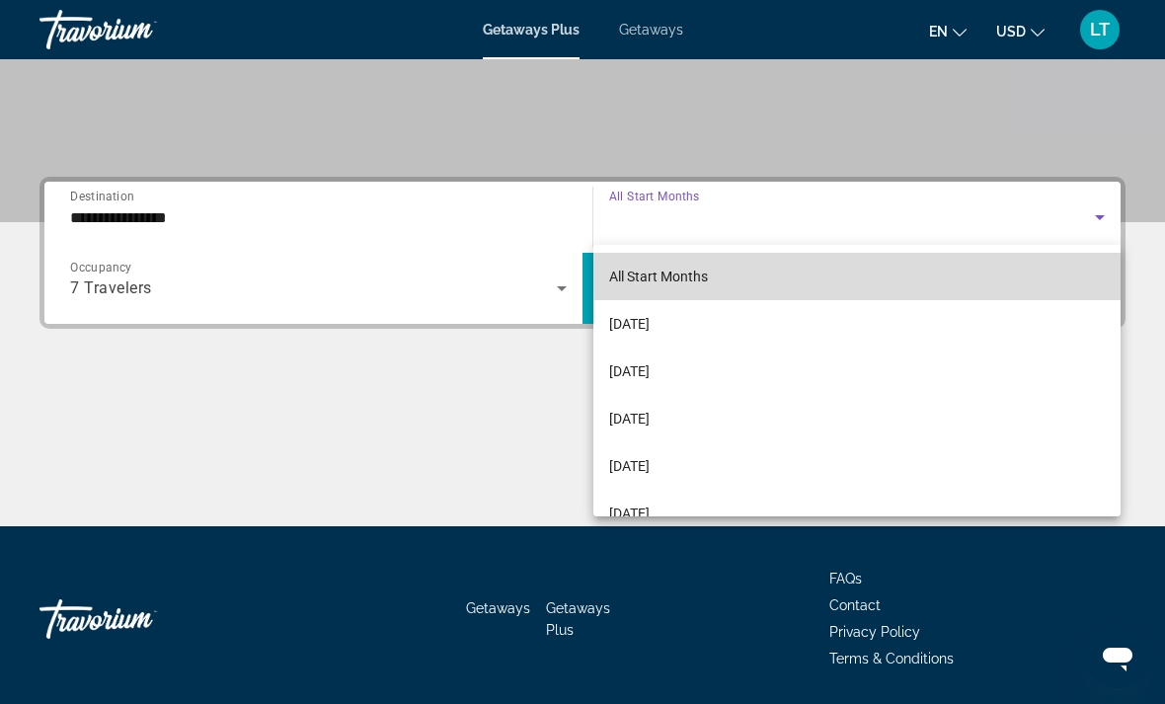
click at [891, 265] on mat-option "All Start Months" at bounding box center [856, 276] width 527 height 47
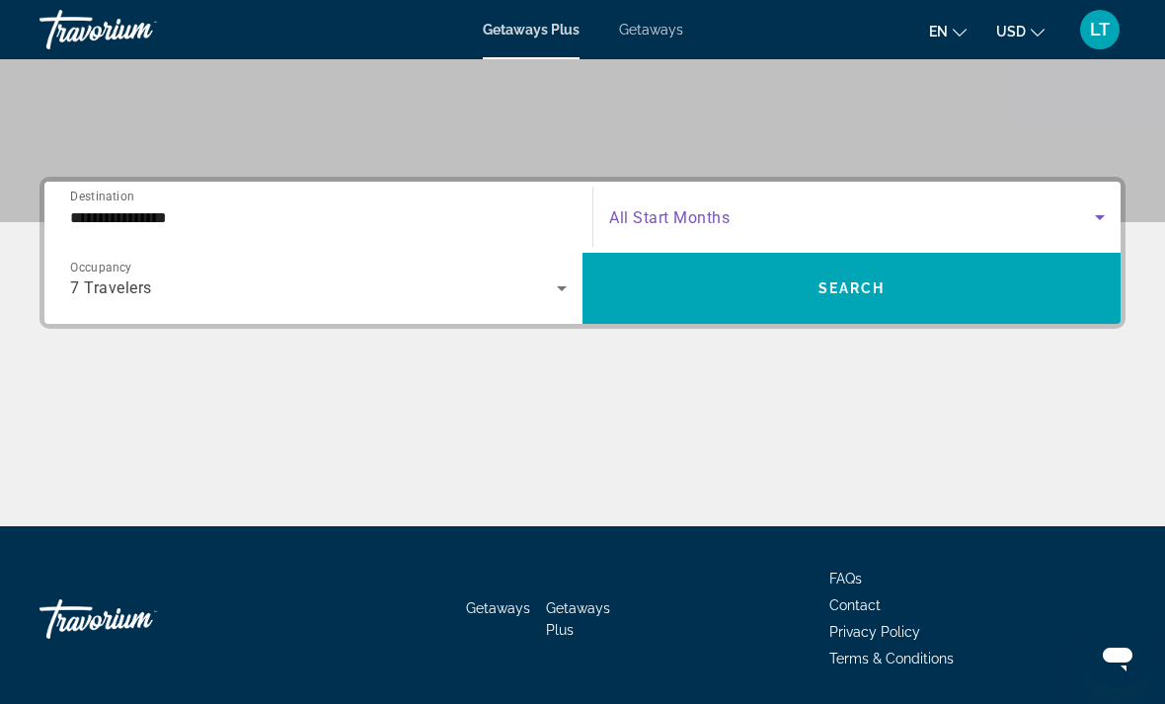
click at [952, 292] on span "Search widget" at bounding box center [851, 288] width 538 height 47
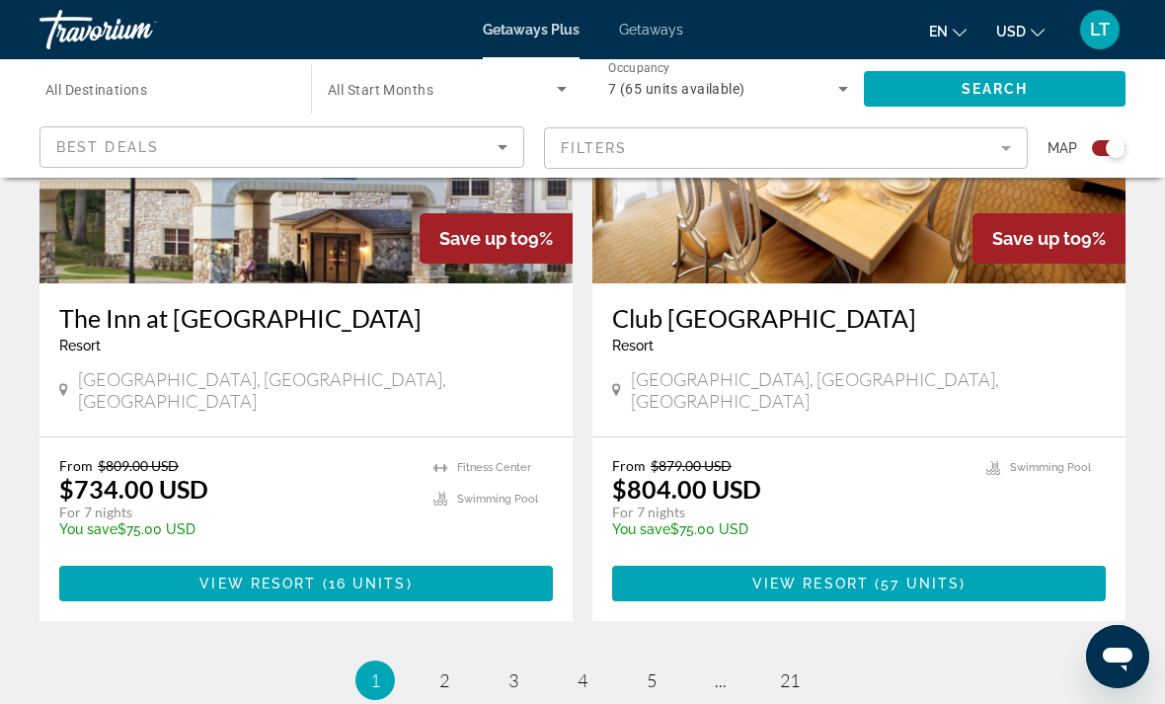
scroll to position [4372, 0]
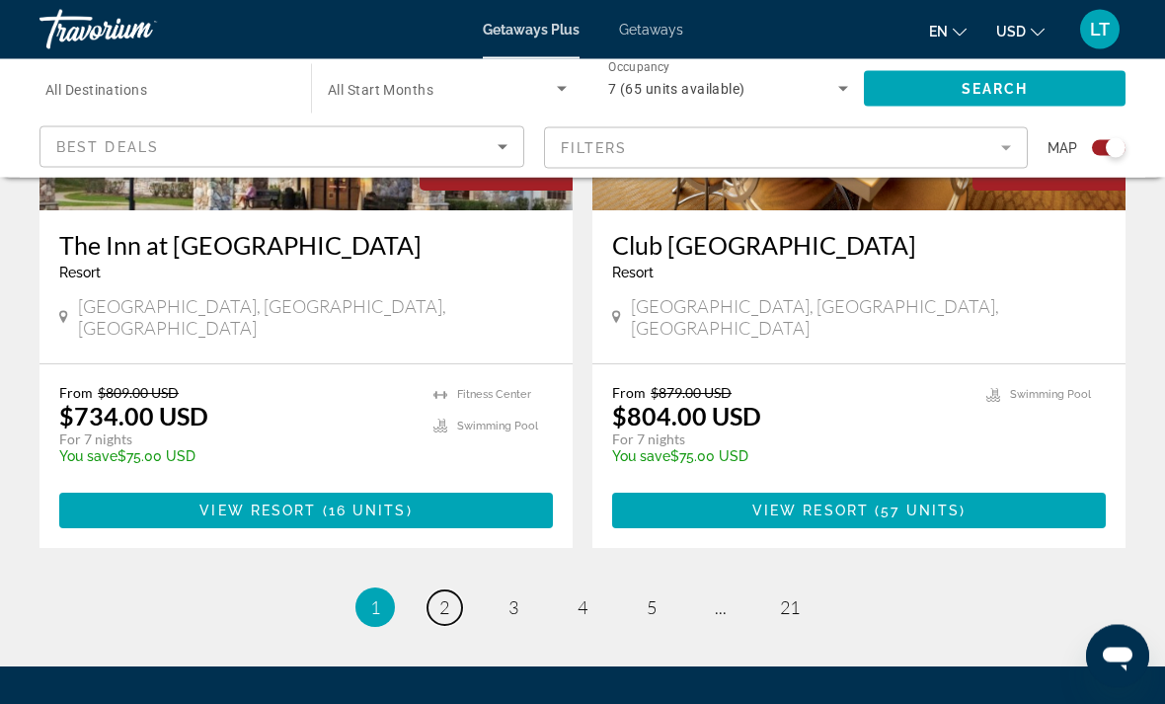
click at [452, 591] on link "page 2" at bounding box center [444, 608] width 35 height 35
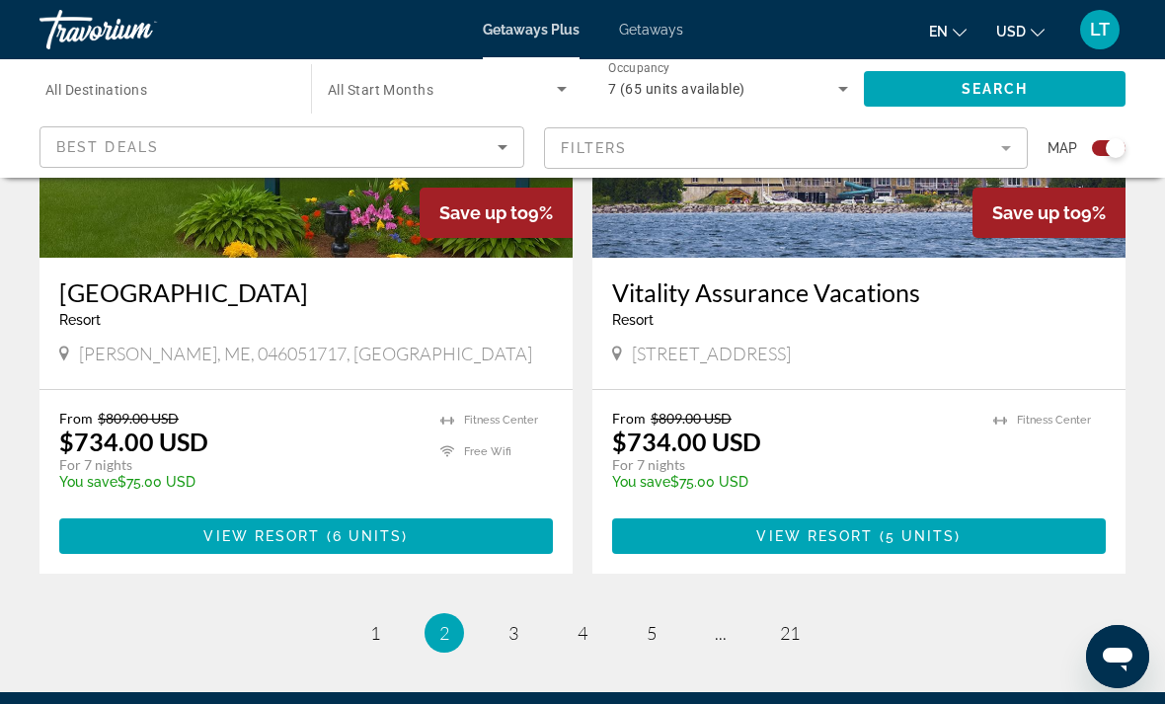
scroll to position [4441, 0]
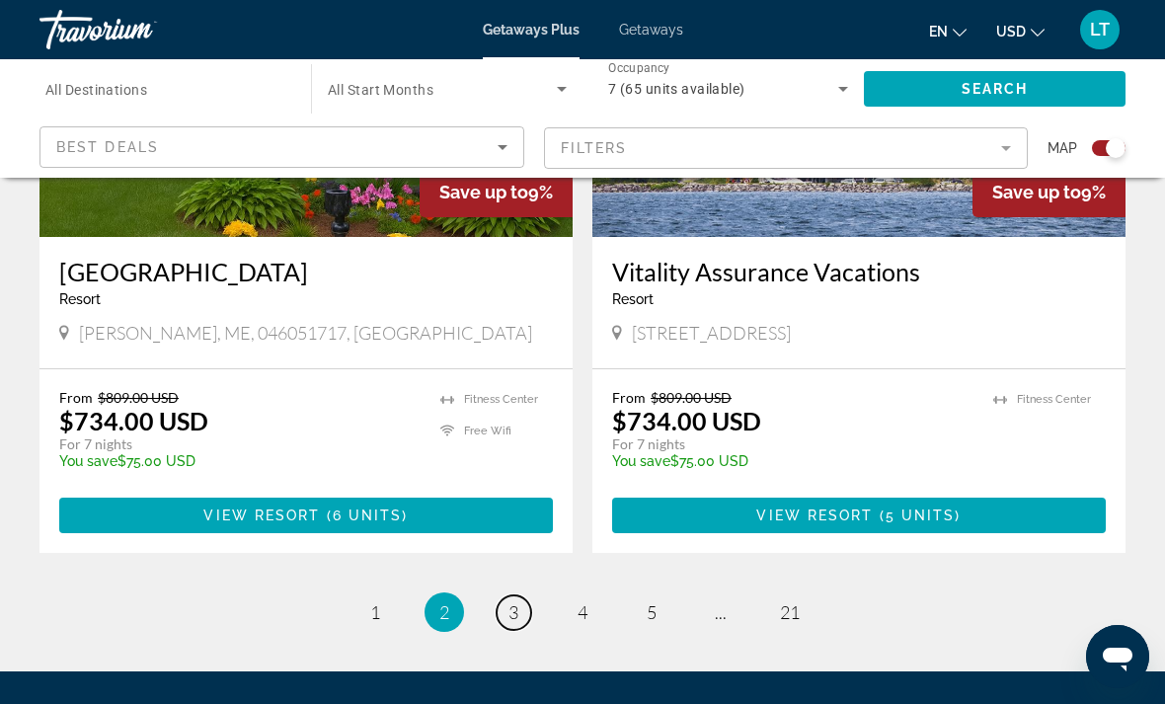
click at [508, 601] on span "3" at bounding box center [513, 612] width 10 height 22
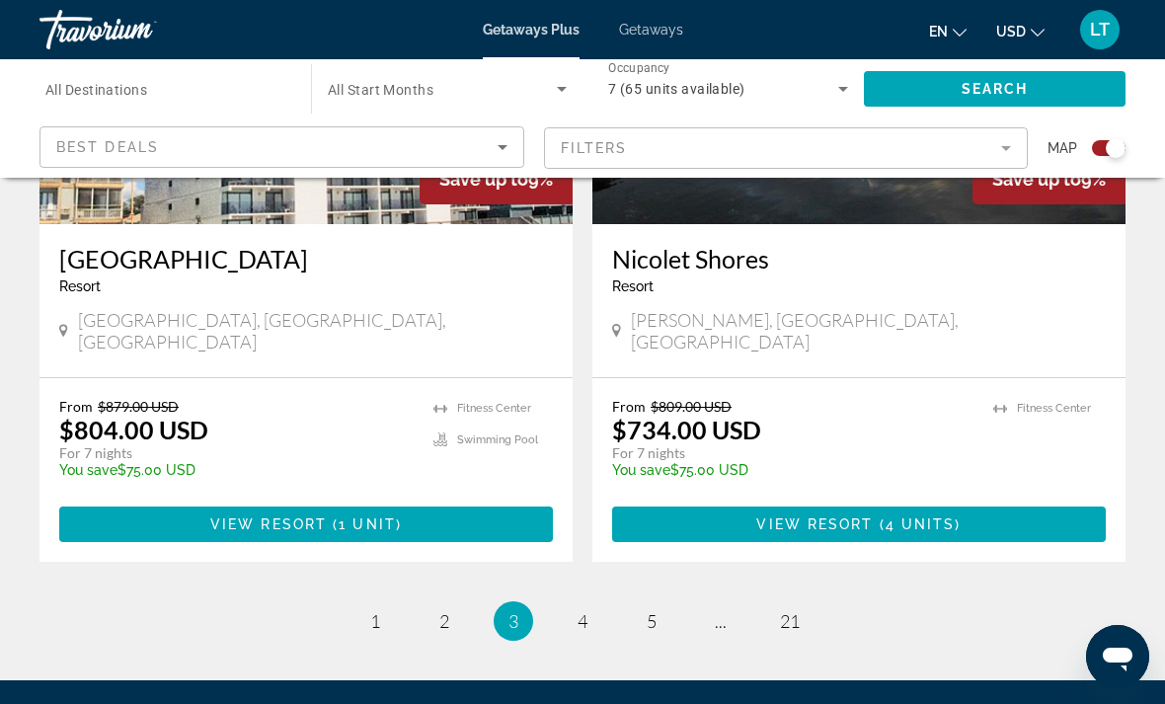
scroll to position [4441, 0]
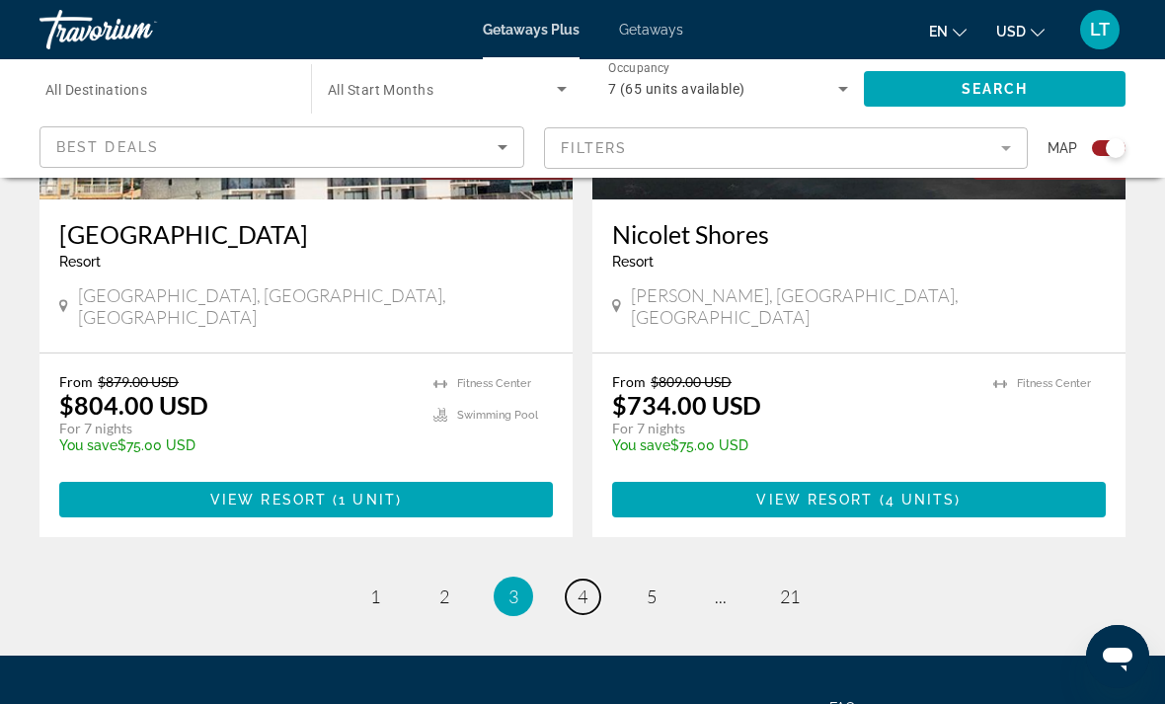
click at [587, 585] on span "4" at bounding box center [583, 596] width 10 height 22
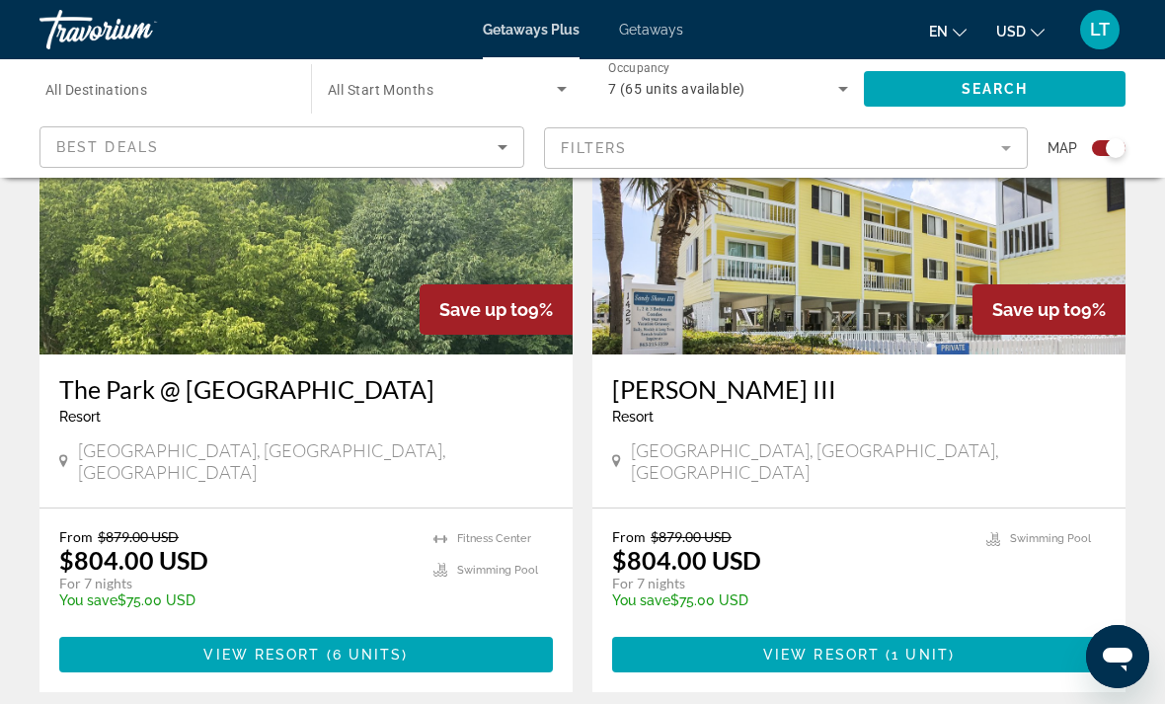
scroll to position [4288, 0]
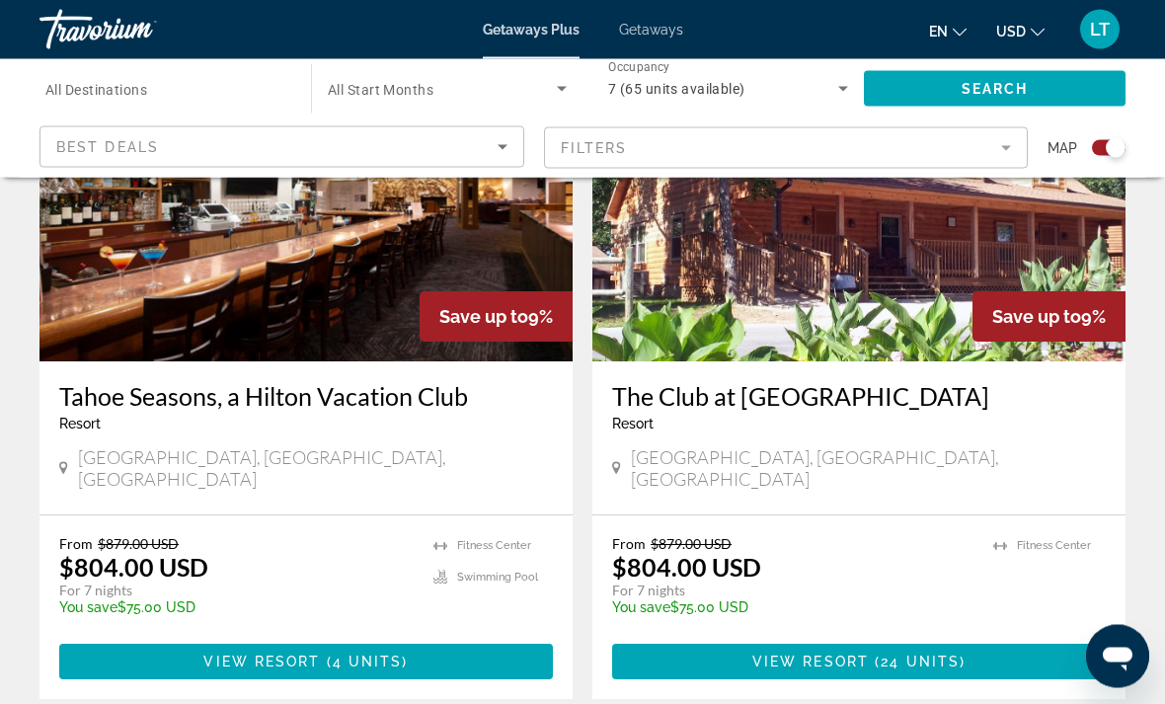
scroll to position [4309, 0]
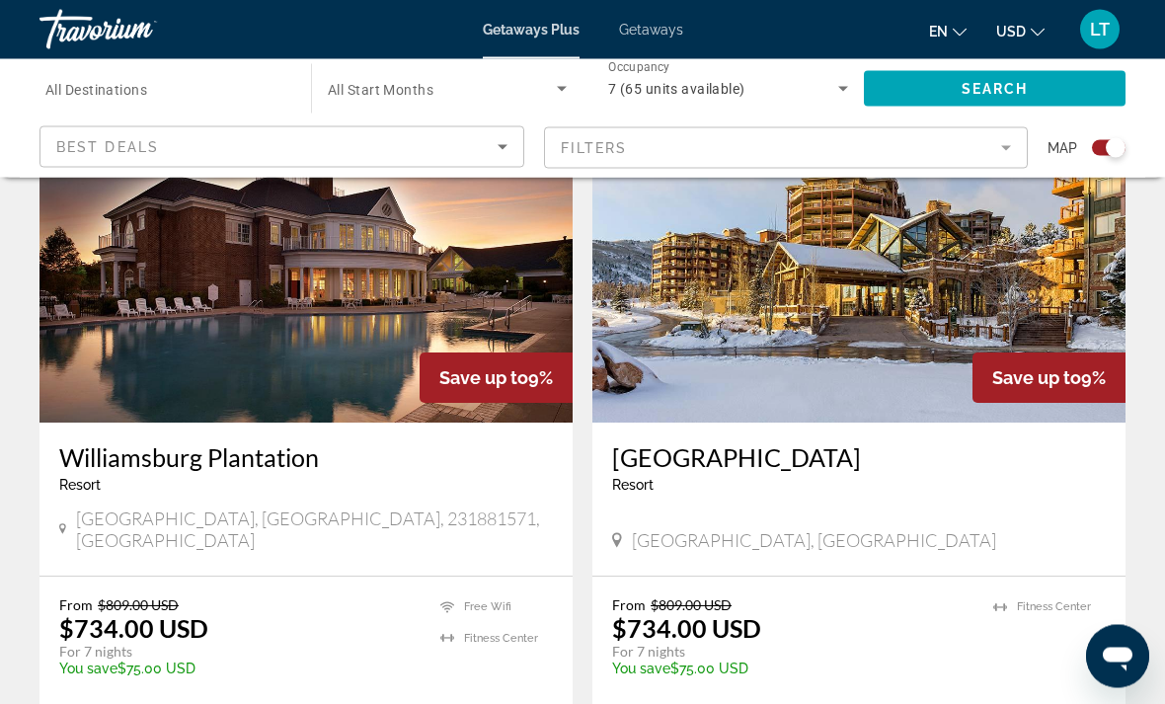
scroll to position [4441, 0]
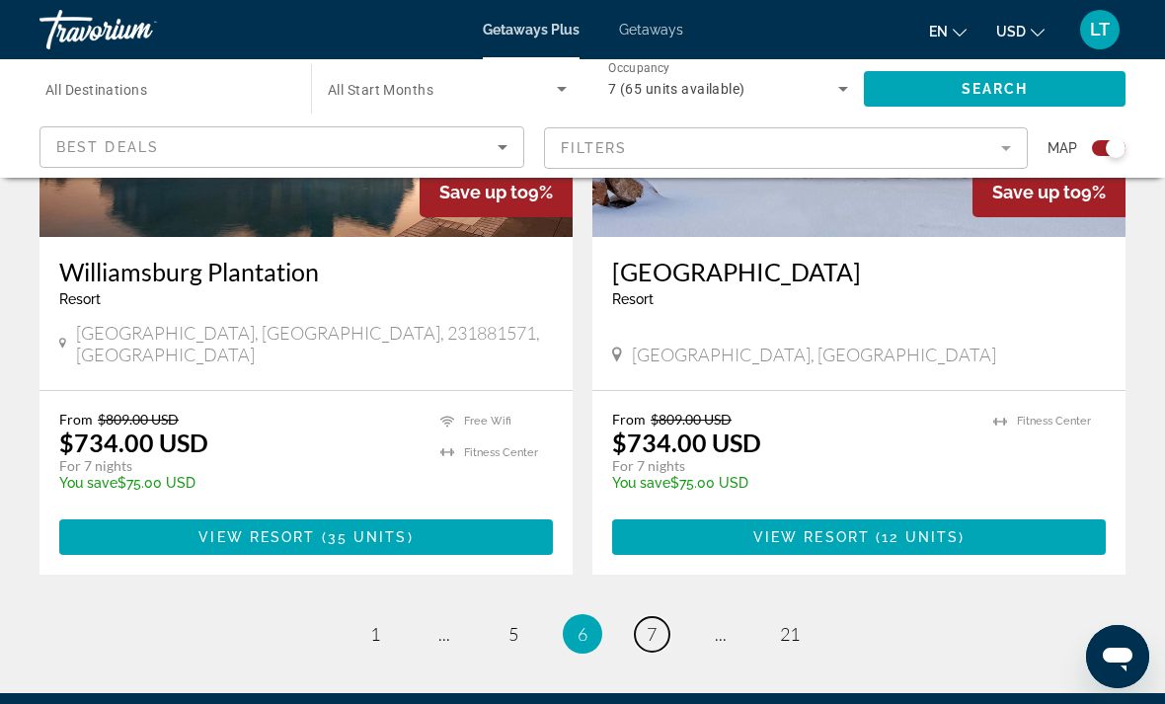
click at [651, 623] on span "7" at bounding box center [652, 634] width 10 height 22
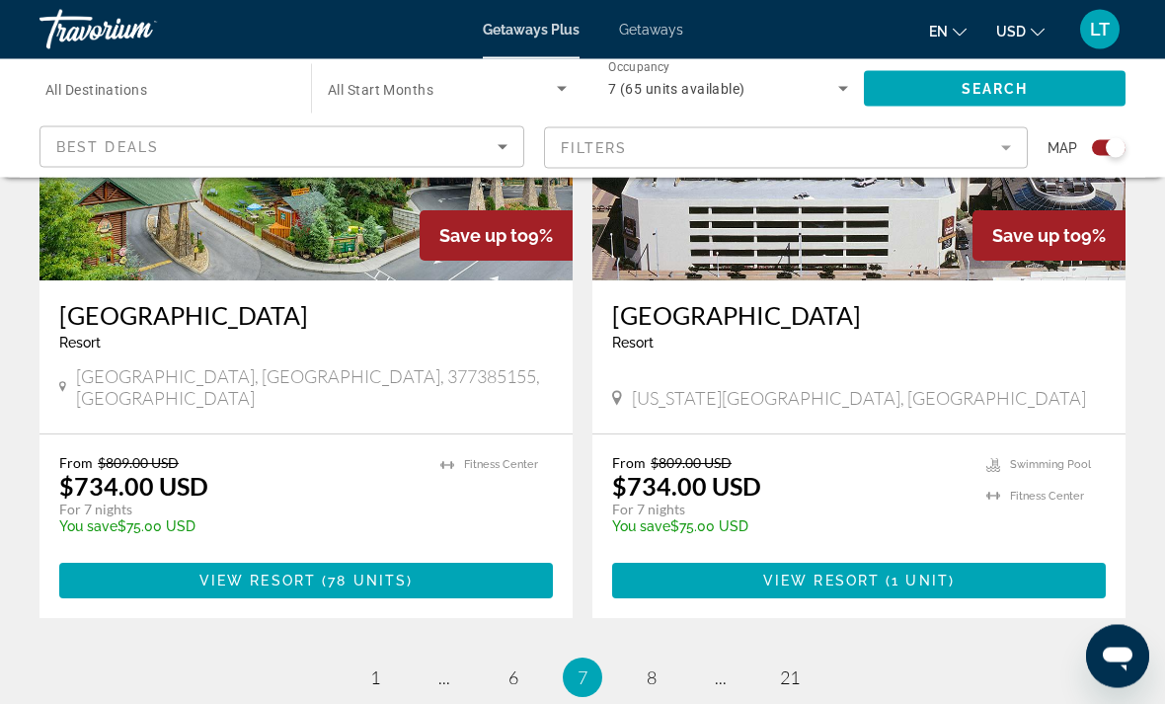
scroll to position [4383, 0]
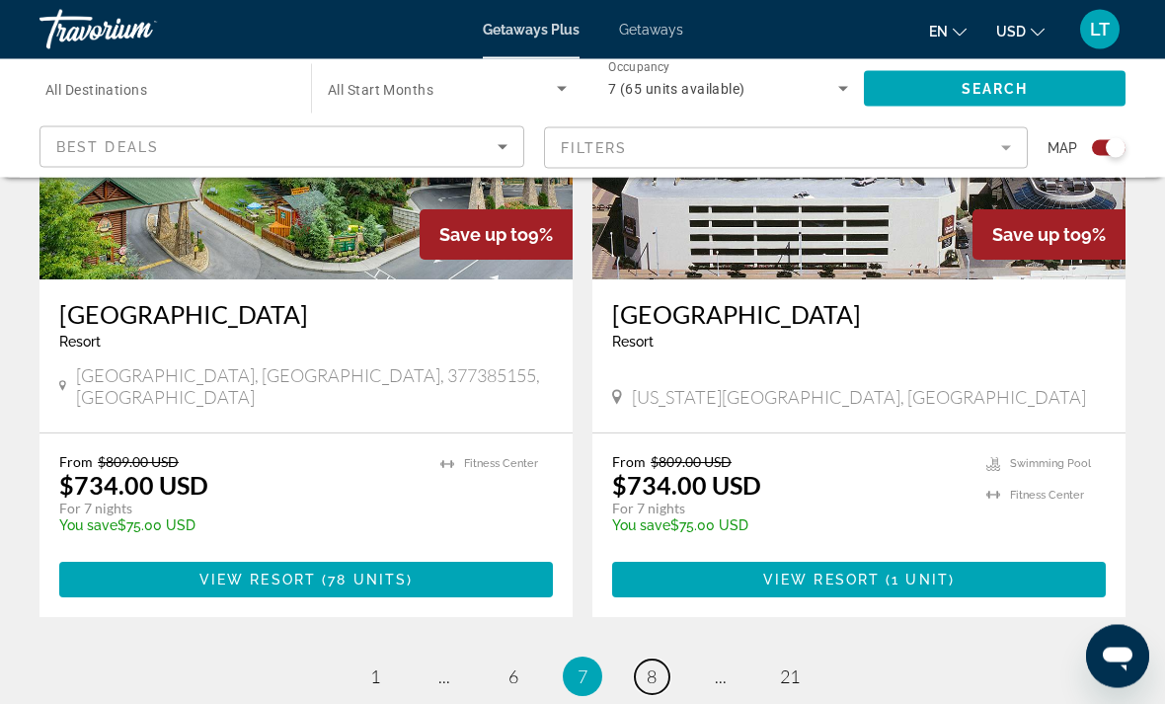
click at [647, 666] on span "8" at bounding box center [652, 677] width 10 height 22
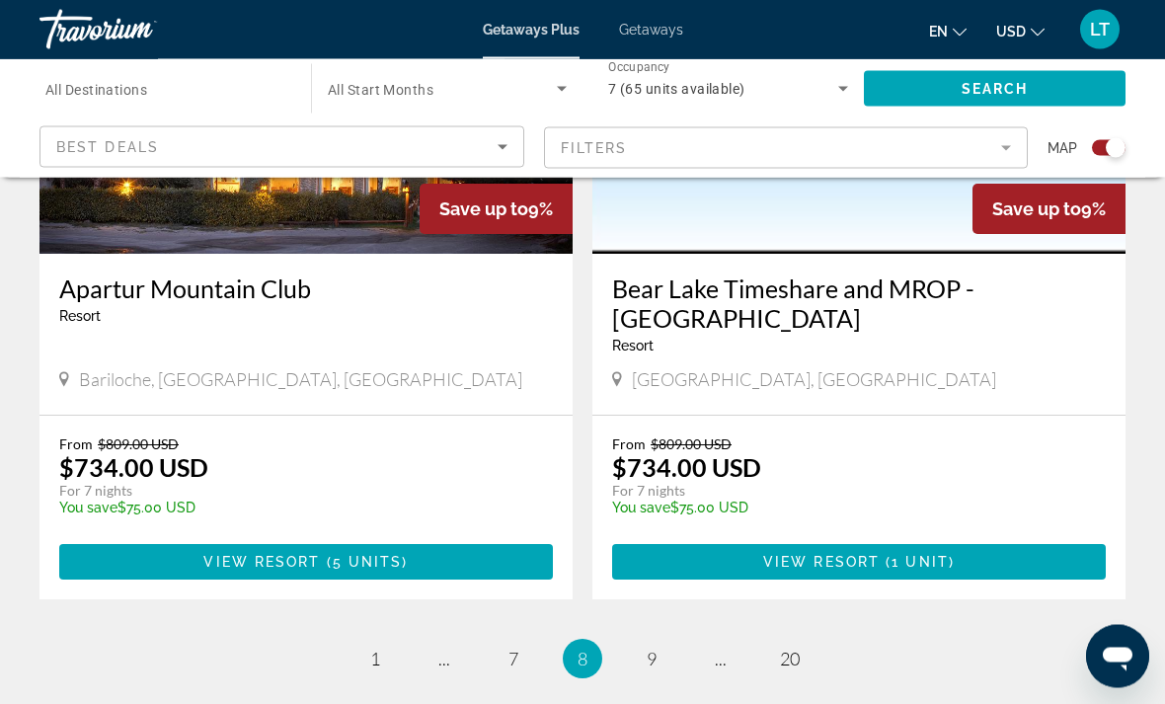
scroll to position [4500, 0]
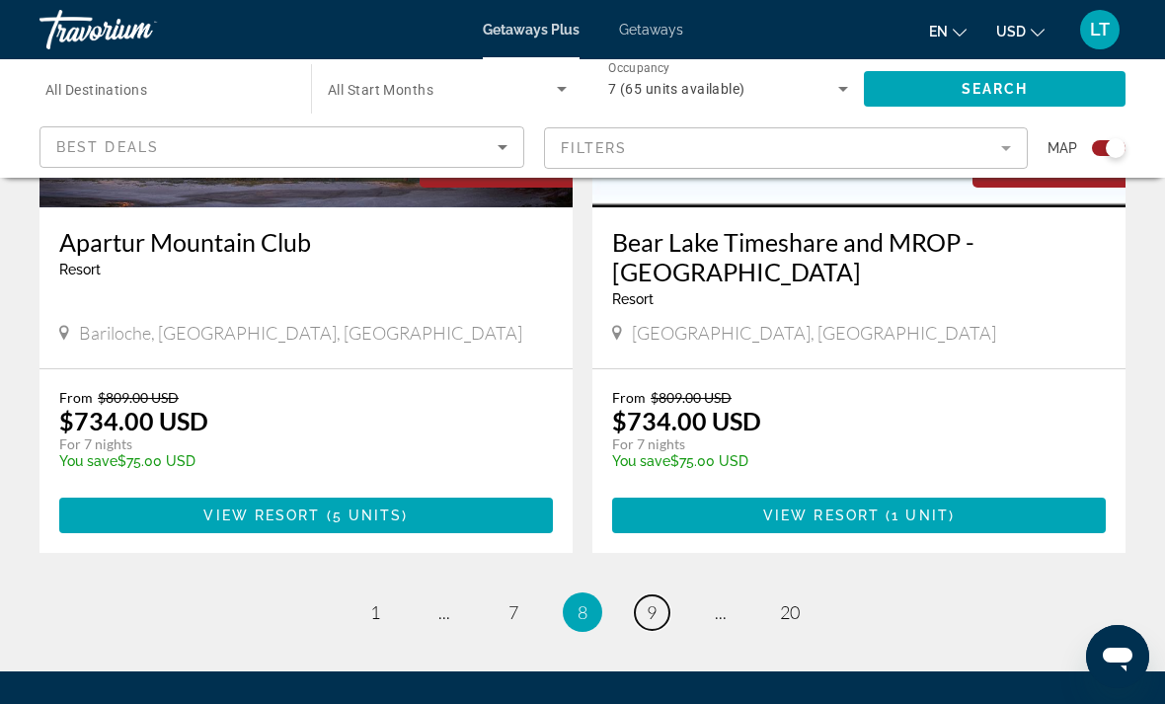
click at [648, 601] on span "9" at bounding box center [652, 612] width 10 height 22
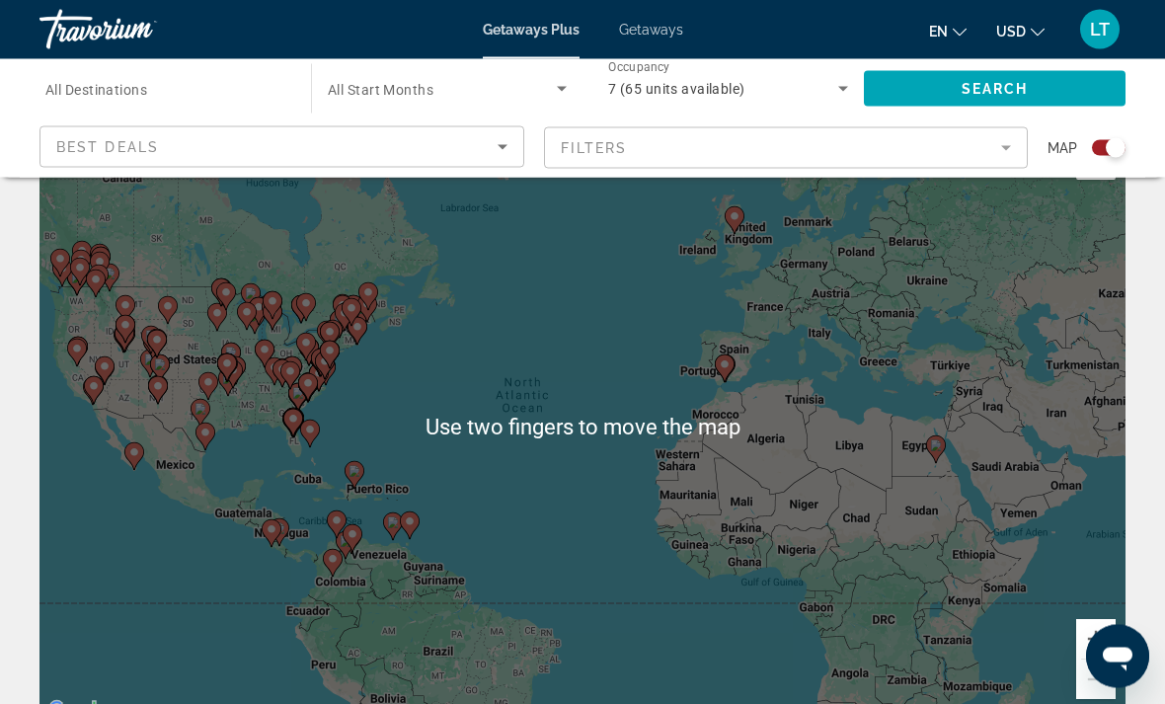
scroll to position [69, 0]
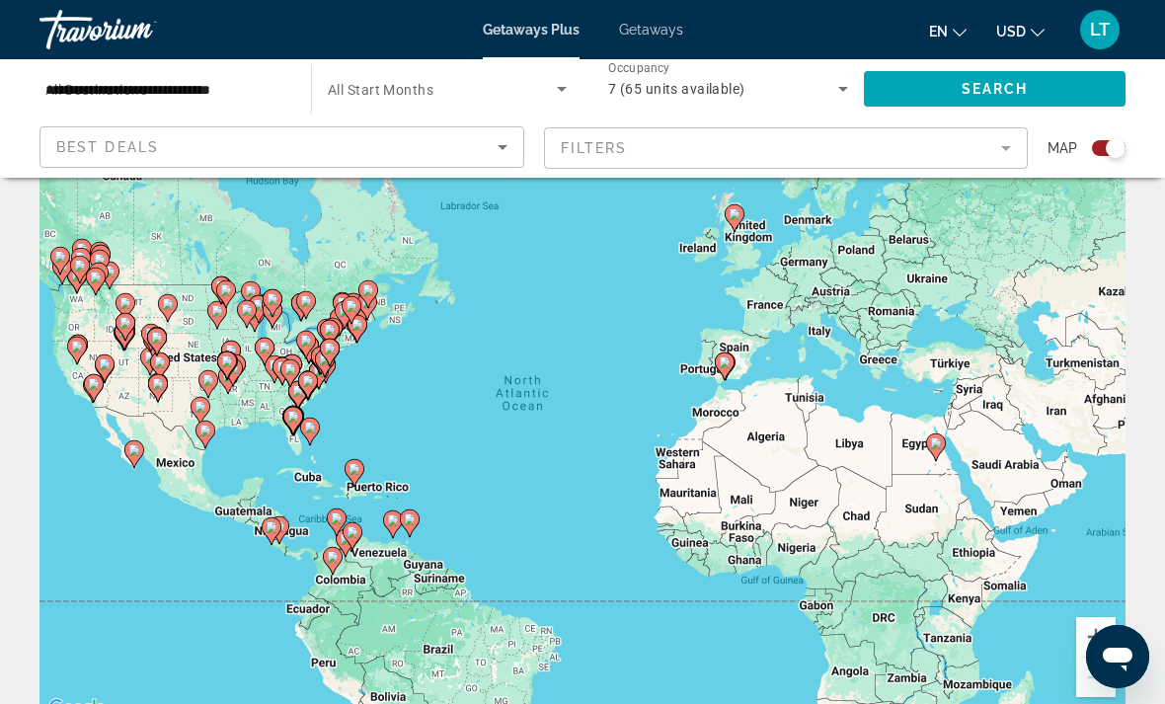
click at [935, 449] on icon "Main content" at bounding box center [936, 447] width 18 height 26
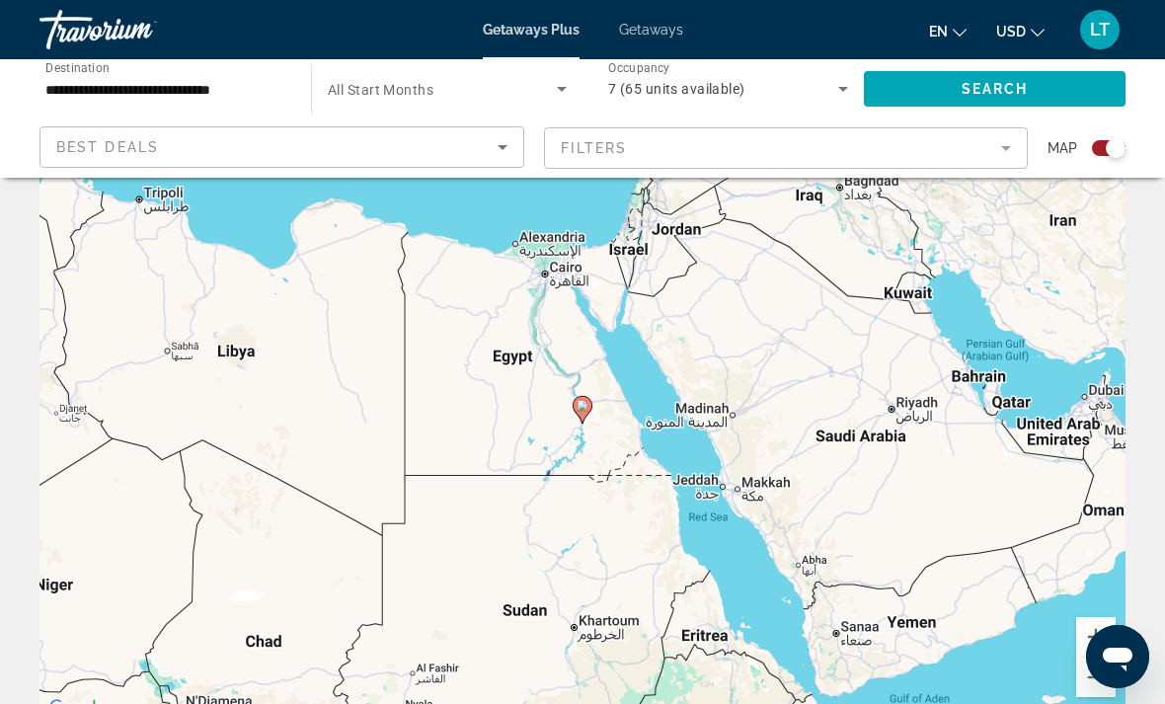
type input "**********"
click at [588, 416] on gmp-advanced-marker "Main content" at bounding box center [583, 410] width 20 height 30
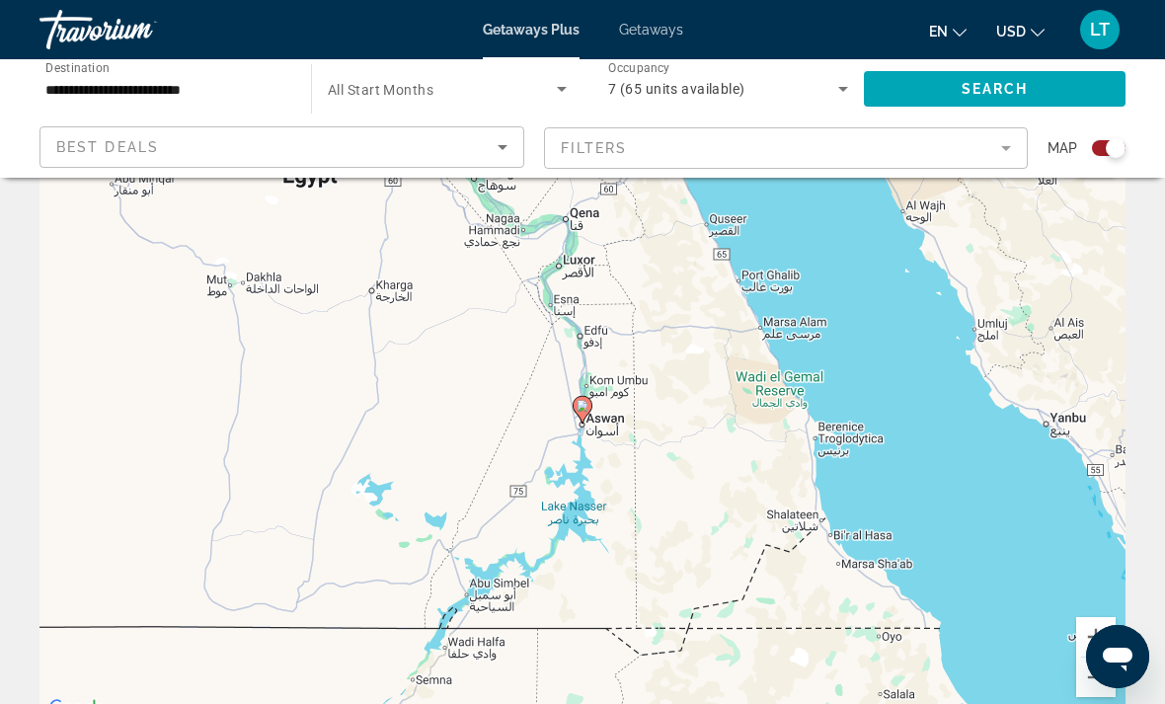
click at [583, 423] on icon "Main content" at bounding box center [583, 410] width 20 height 28
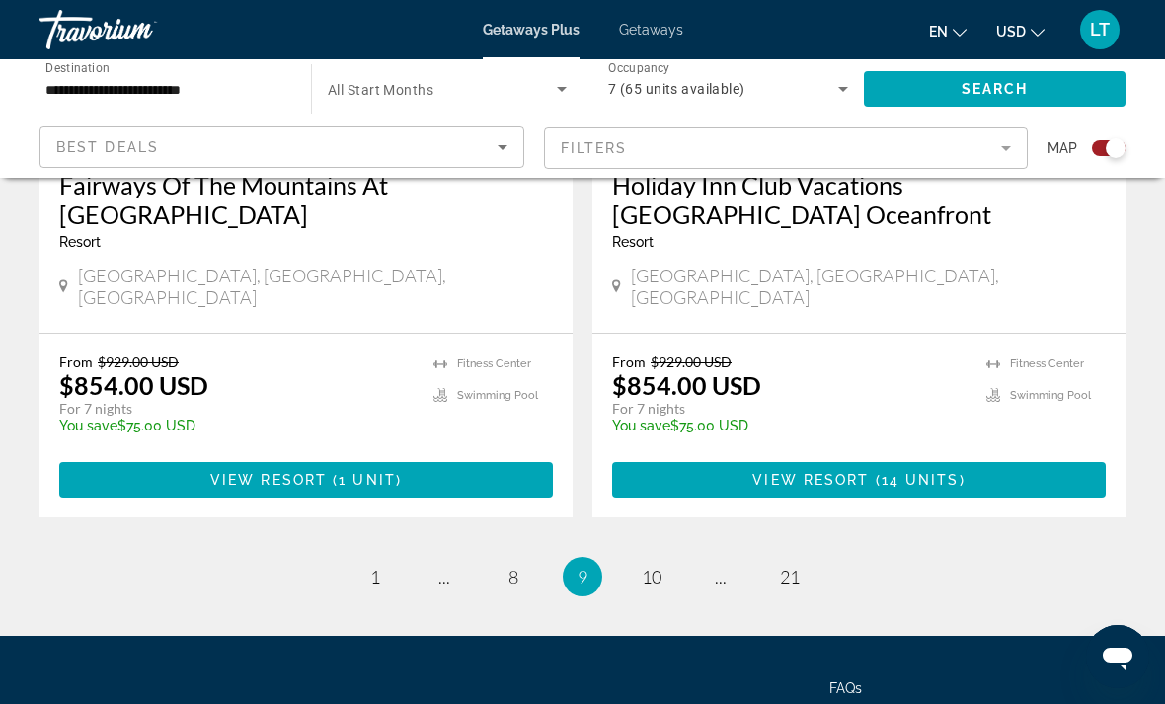
scroll to position [4501, 0]
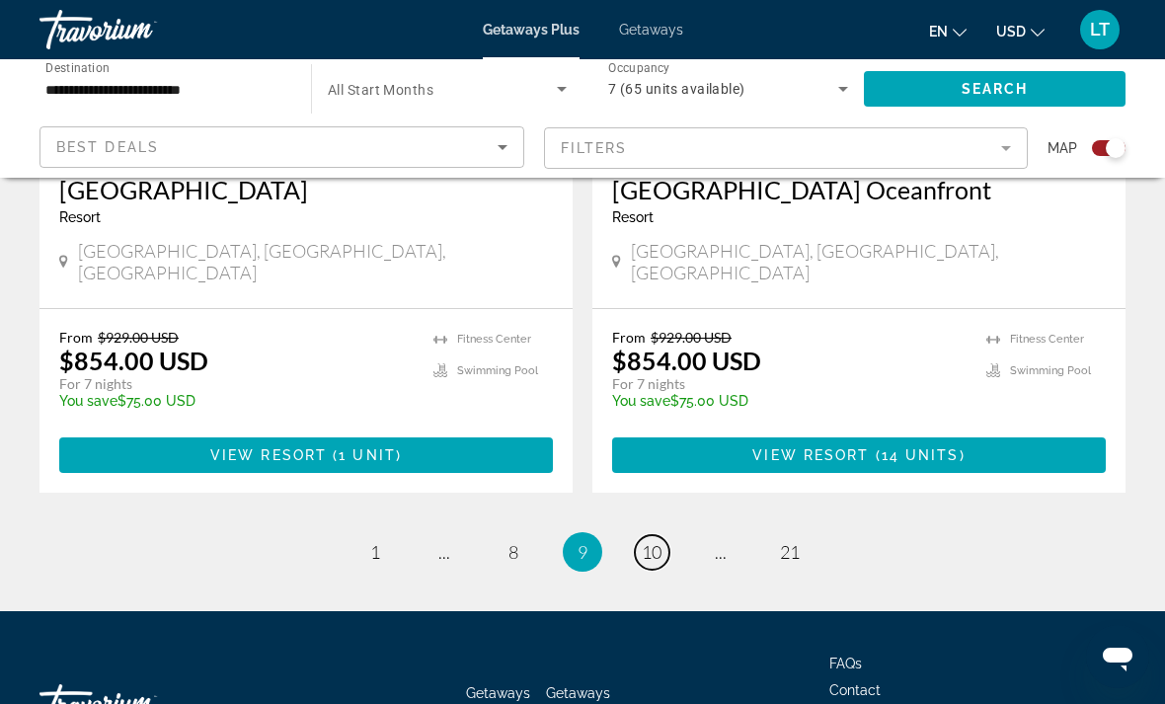
click at [658, 541] on span "10" at bounding box center [652, 552] width 20 height 22
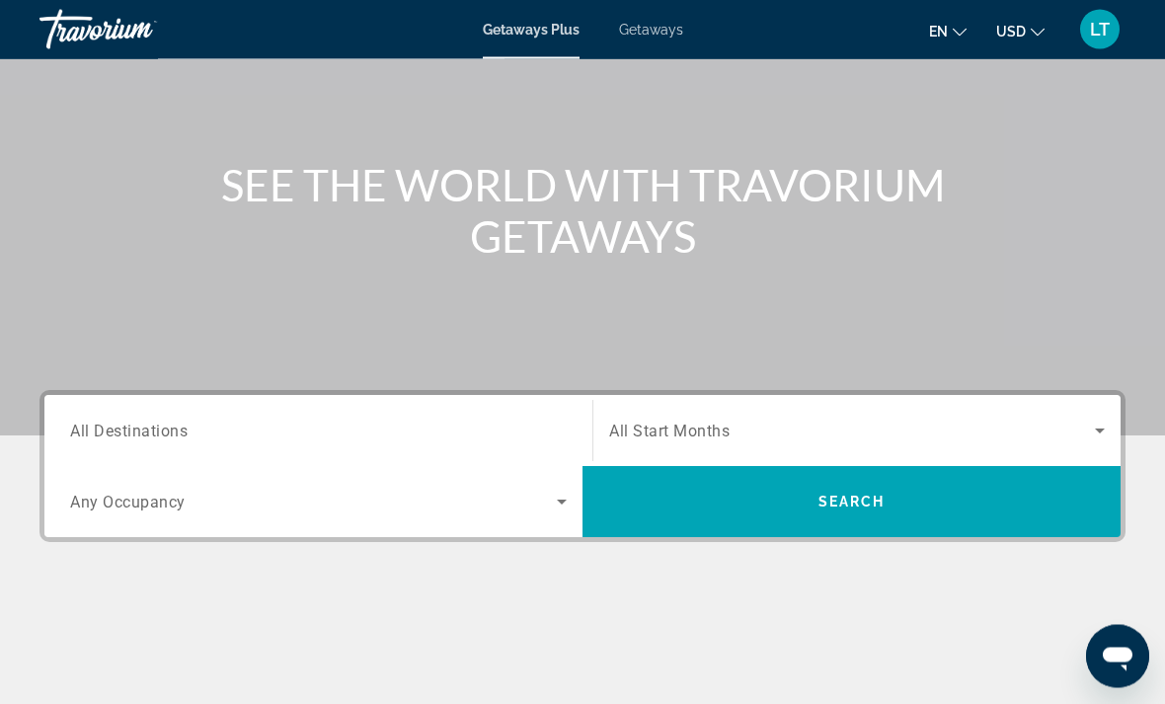
click at [449, 432] on input "Destination All Destinations" at bounding box center [318, 433] width 497 height 24
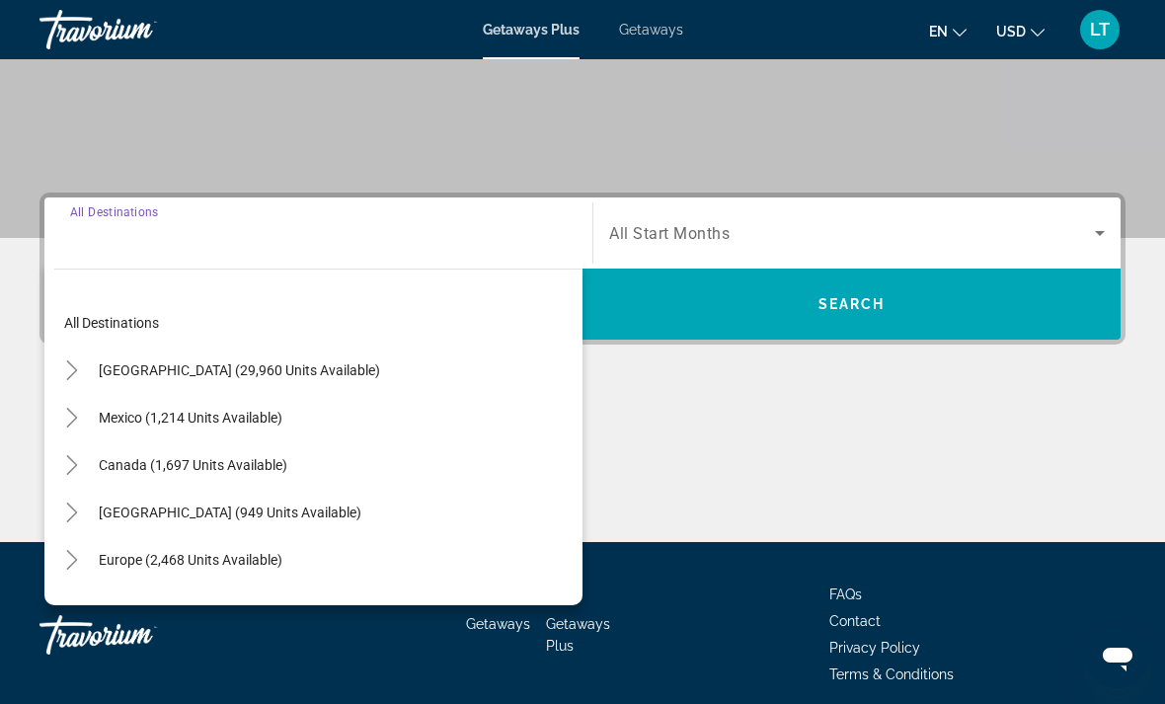
scroll to position [370, 0]
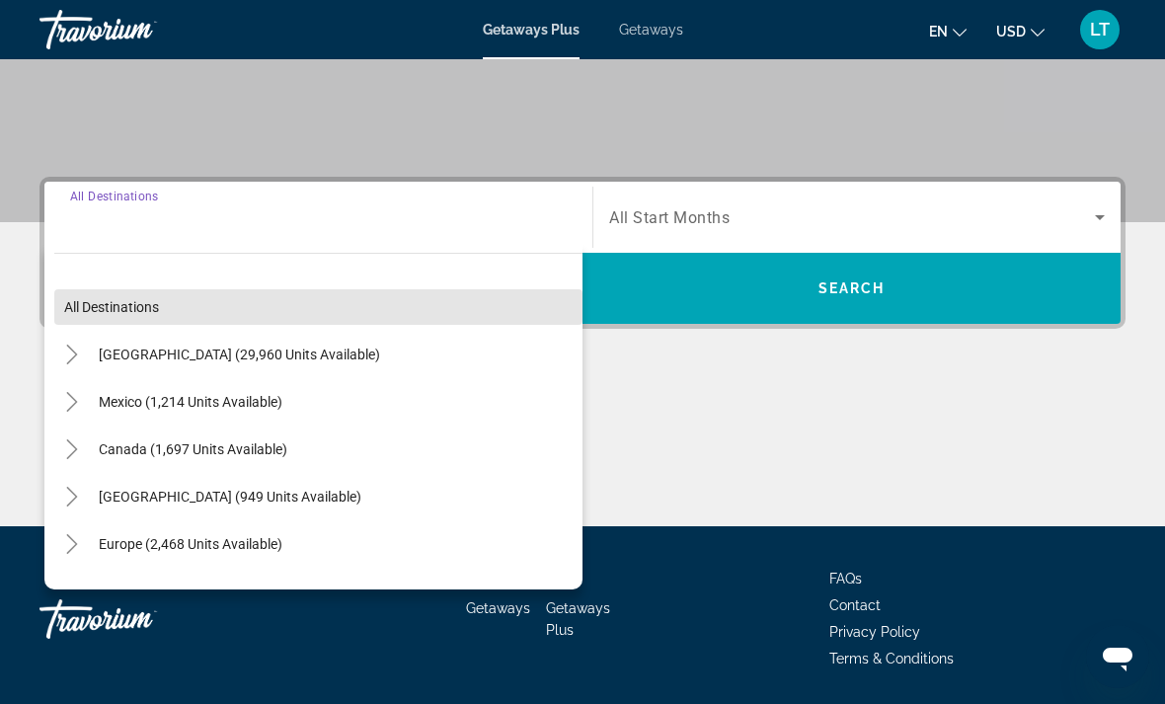
click at [185, 297] on span "Search widget" at bounding box center [318, 306] width 528 height 47
type input "**********"
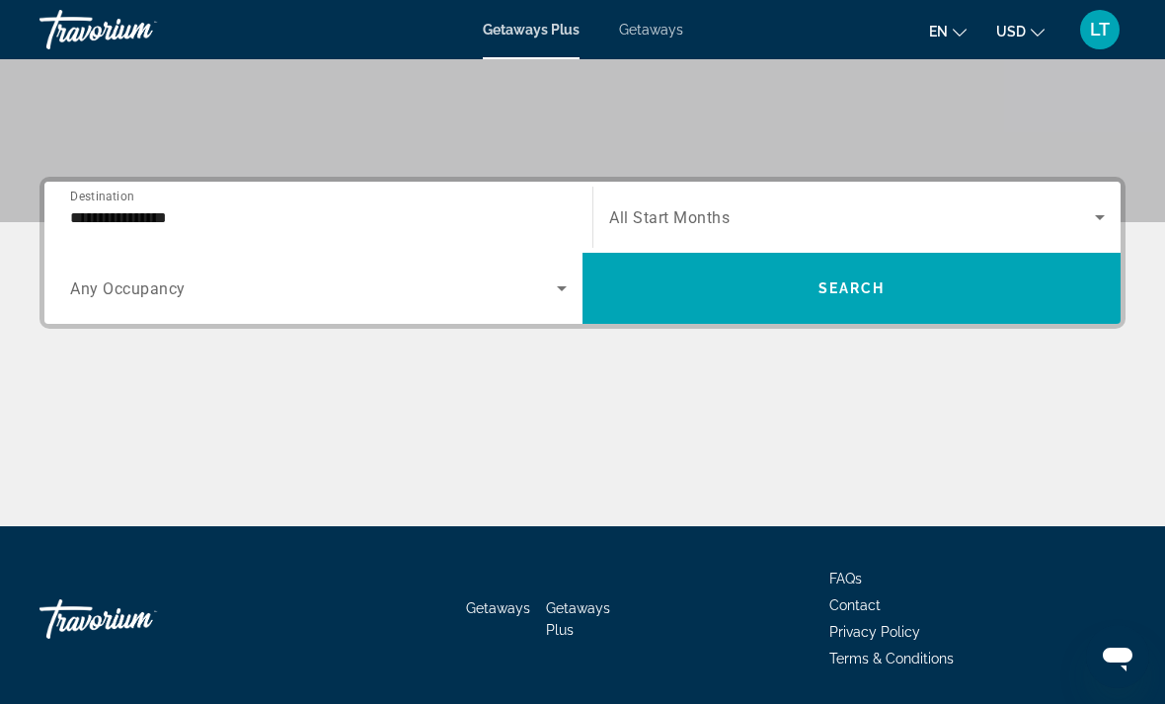
click at [532, 286] on span "Search widget" at bounding box center [313, 288] width 487 height 24
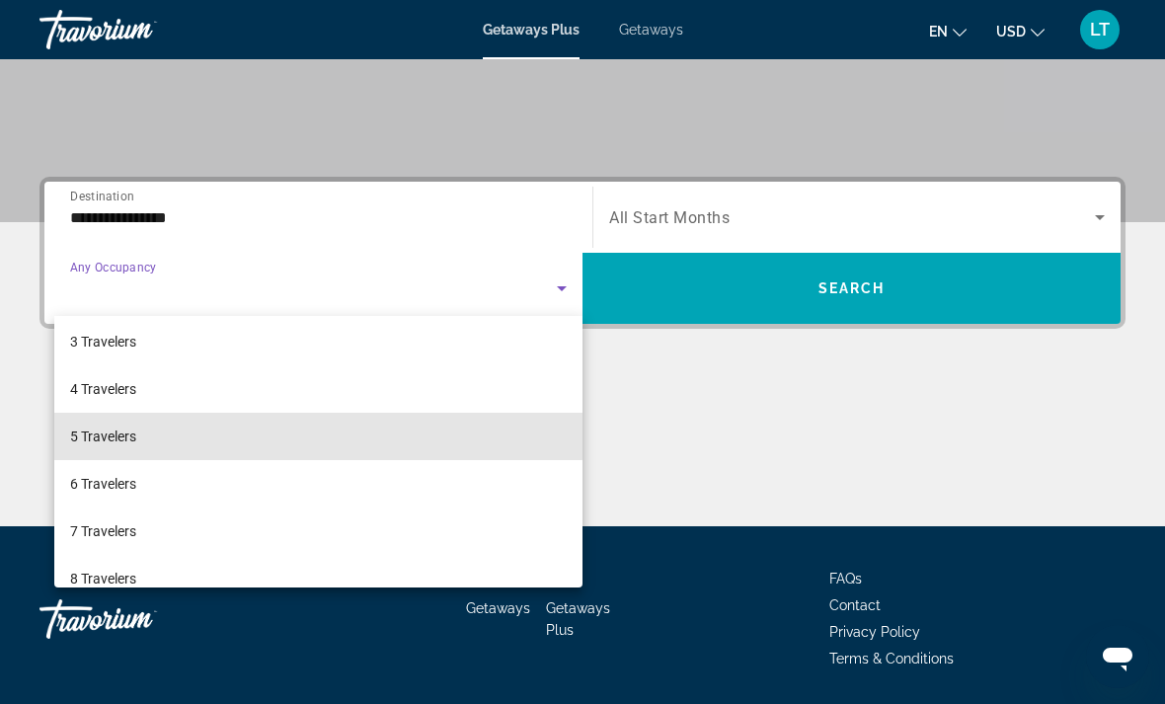
scroll to position [115, 0]
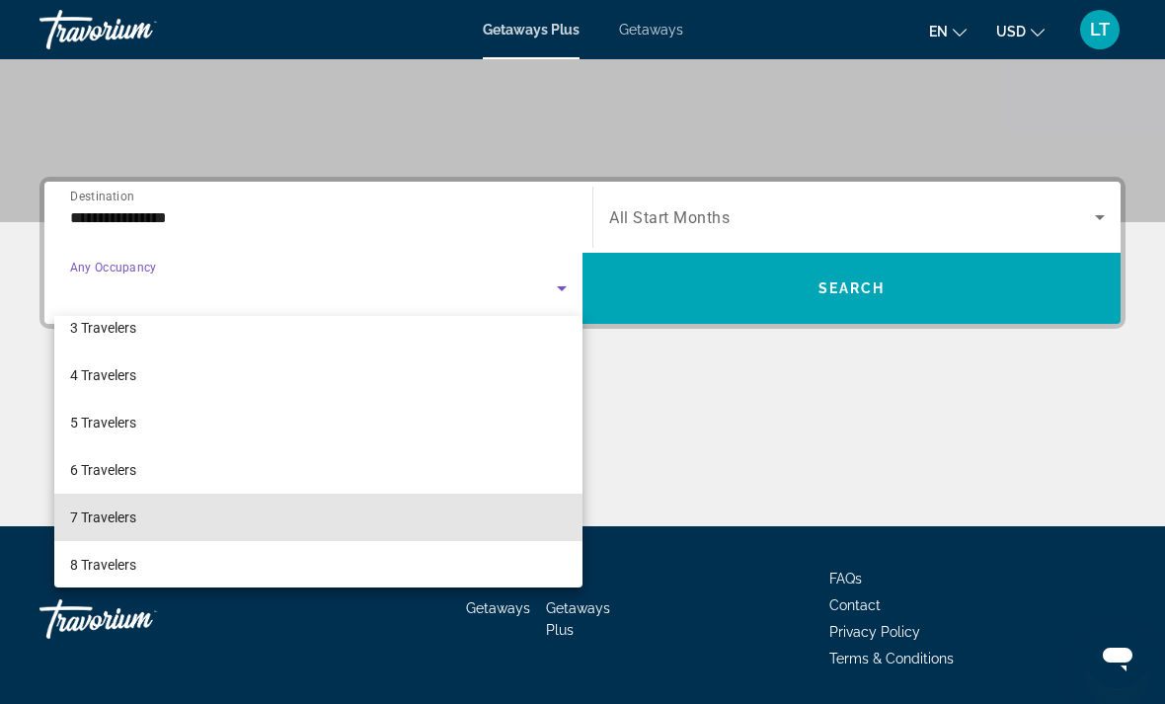
click at [305, 512] on mat-option "7 Travelers" at bounding box center [318, 517] width 528 height 47
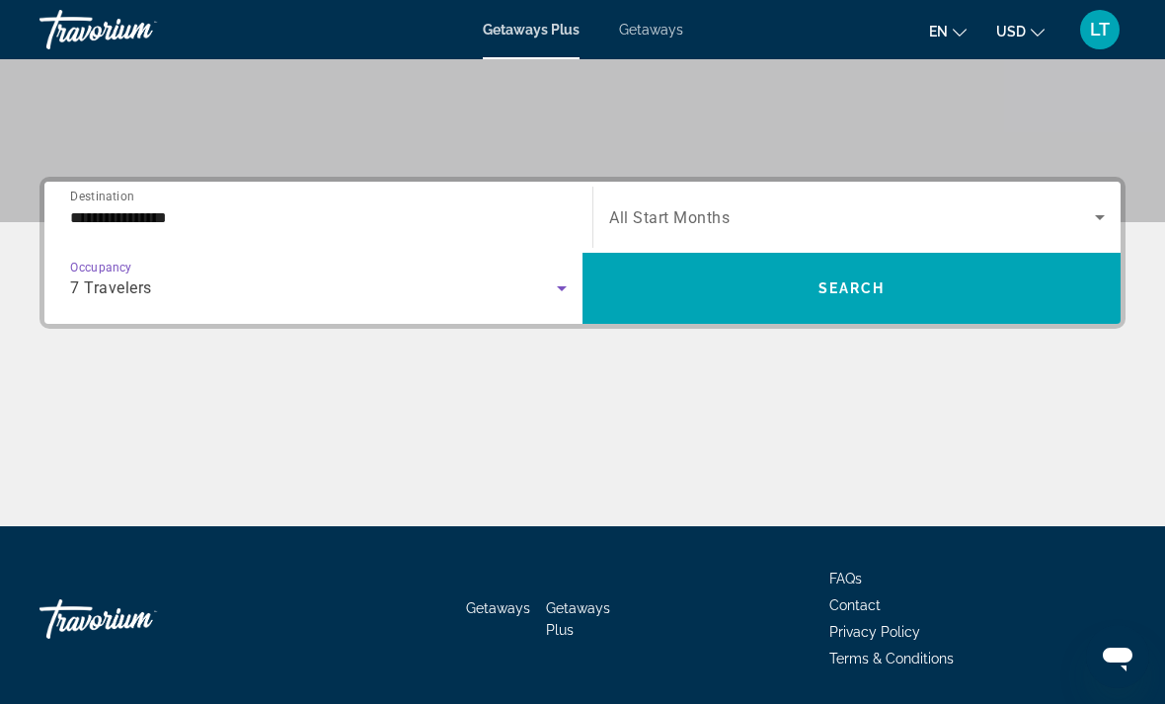
click at [952, 206] on span "Search widget" at bounding box center [852, 217] width 486 height 24
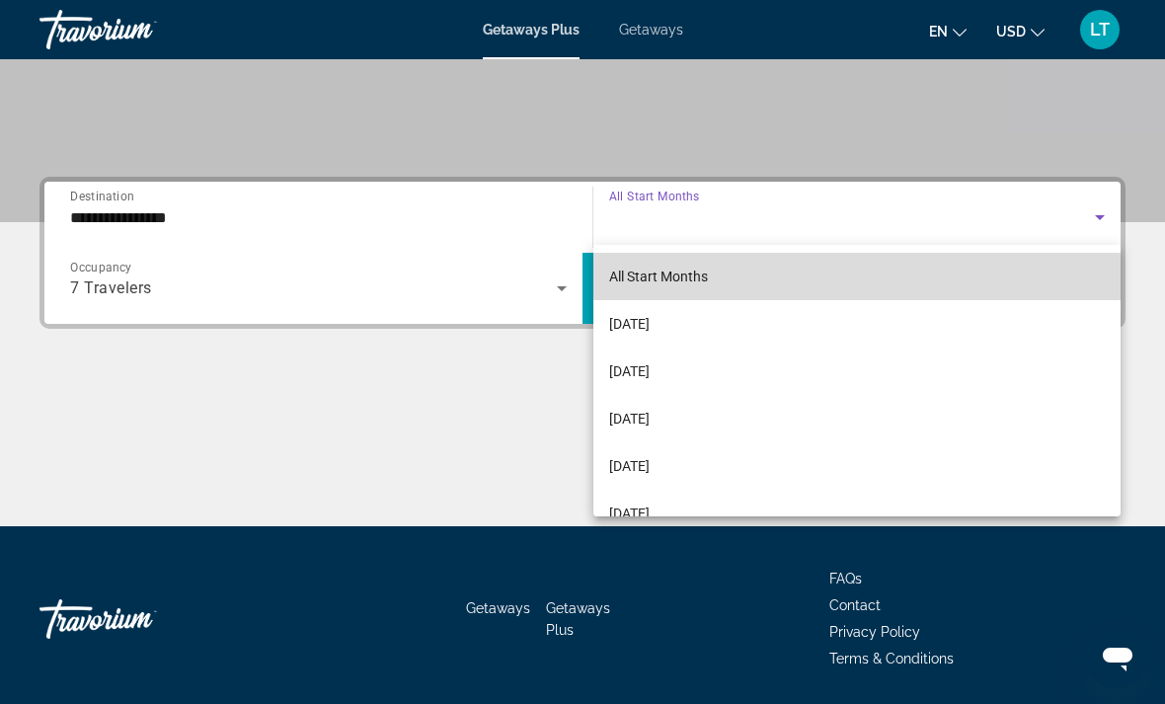
click at [946, 263] on mat-option "All Start Months" at bounding box center [856, 276] width 527 height 47
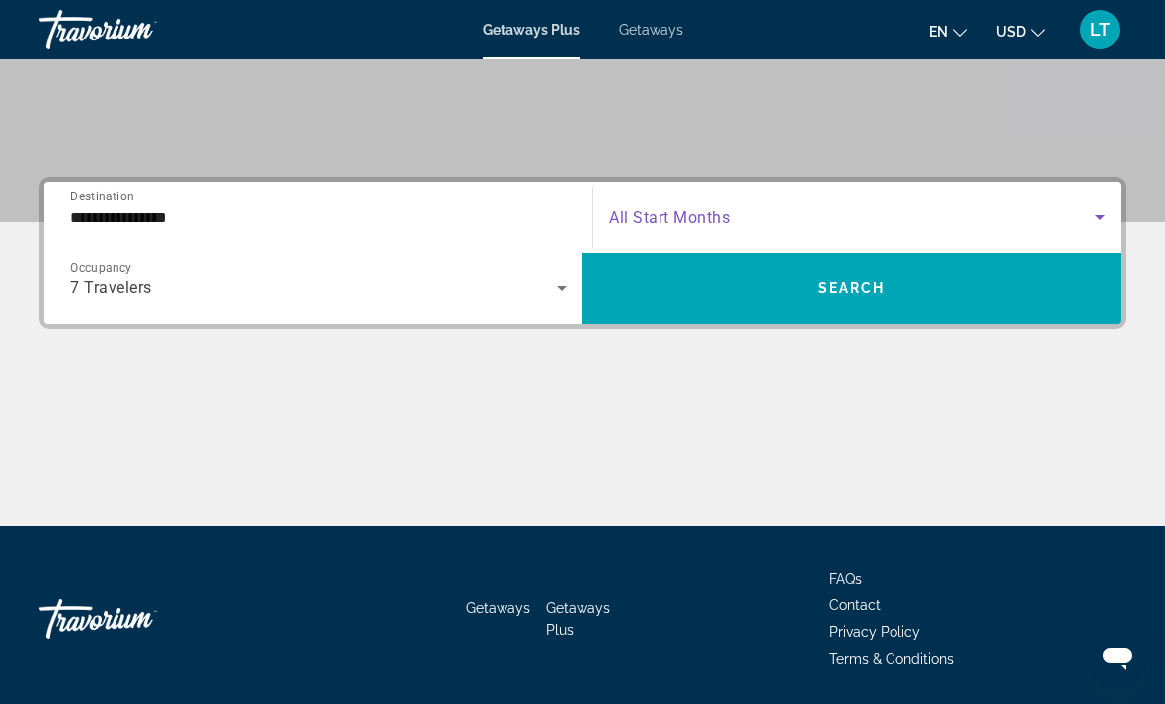
click at [934, 299] on span "Search widget" at bounding box center [851, 288] width 538 height 47
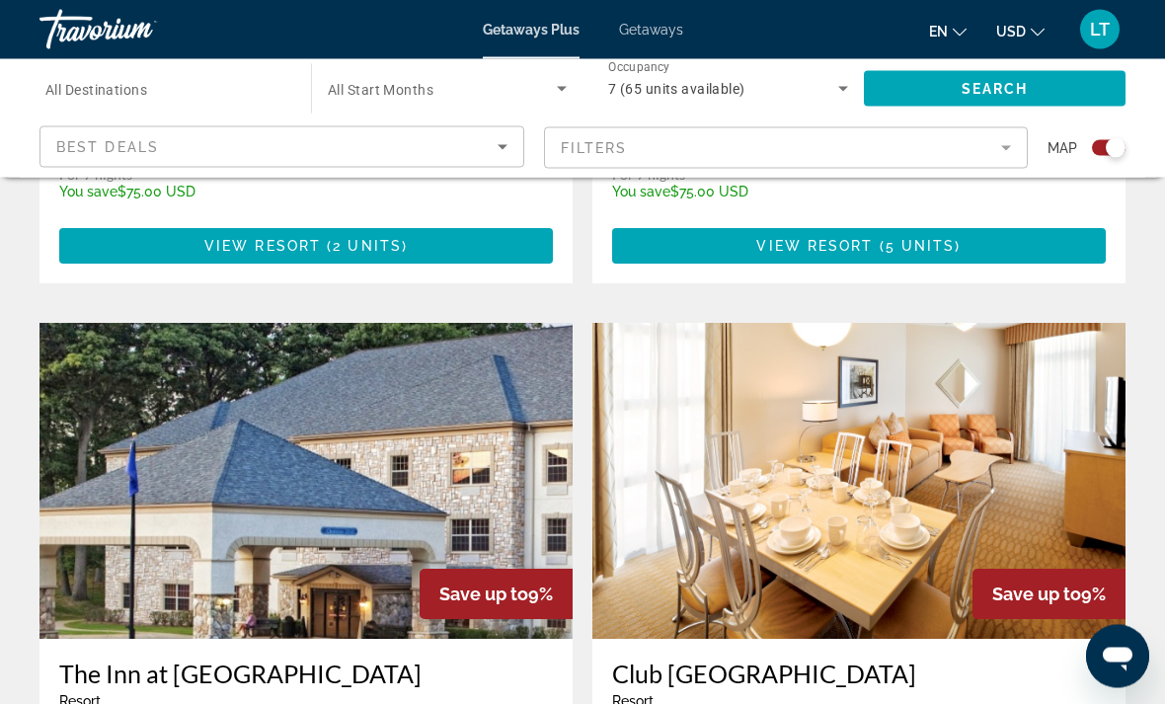
scroll to position [4470, 0]
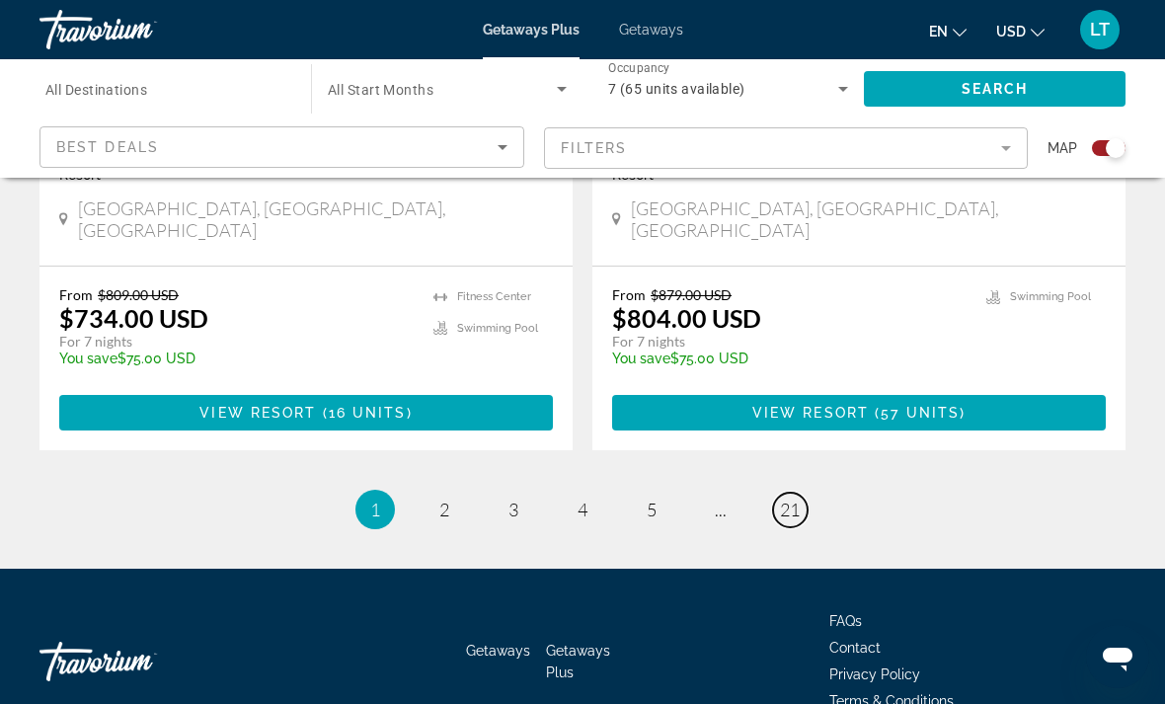
click at [796, 493] on link "page 21" at bounding box center [790, 510] width 35 height 35
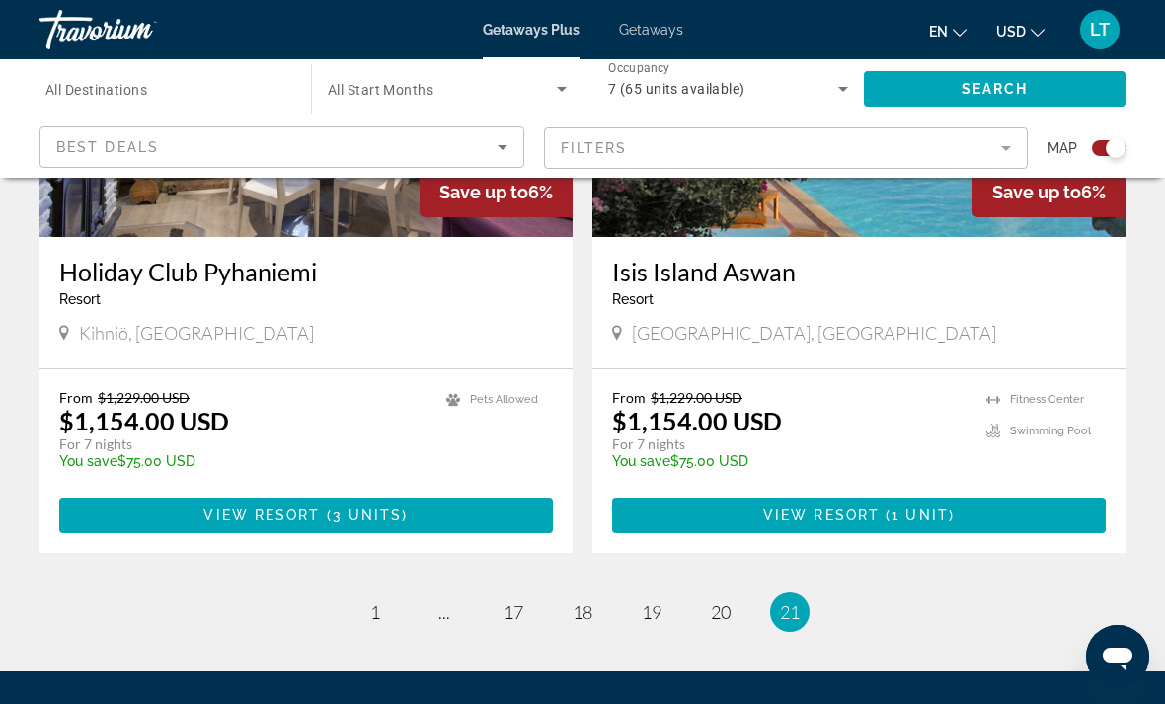
scroll to position [2304, 0]
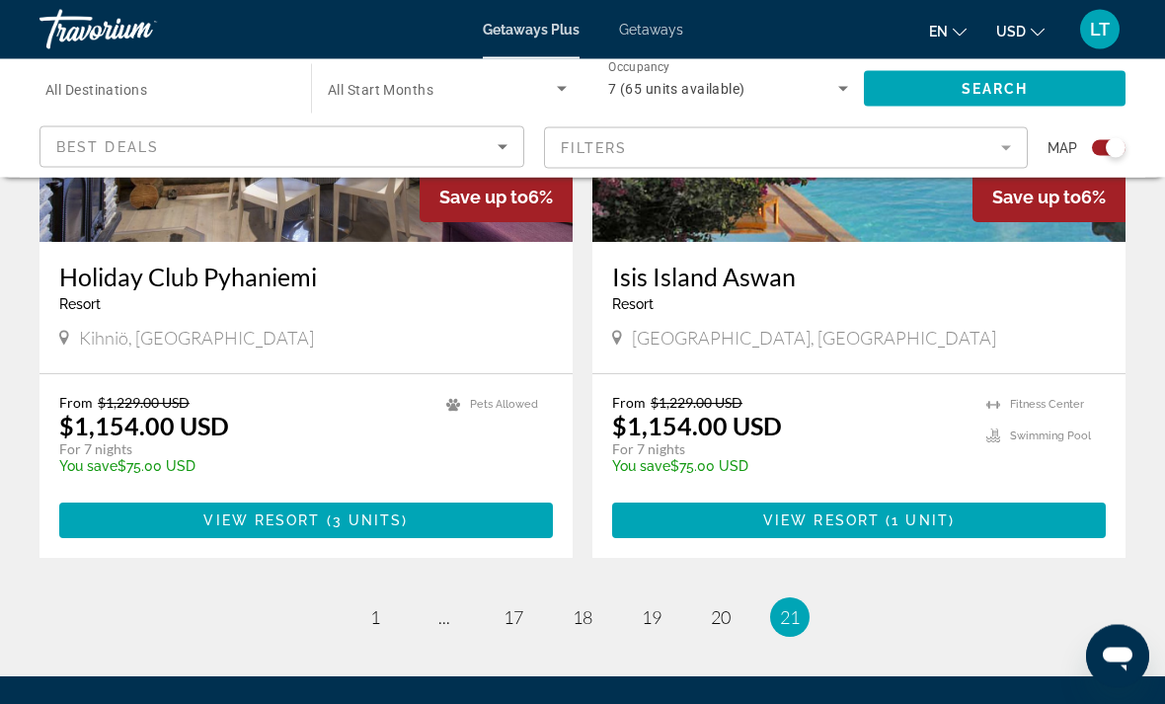
click at [721, 282] on div "Isis Island Aswan Resort - This is an adults only resort" at bounding box center [859, 295] width 494 height 65
click at [813, 498] on span "Main content" at bounding box center [859, 521] width 494 height 47
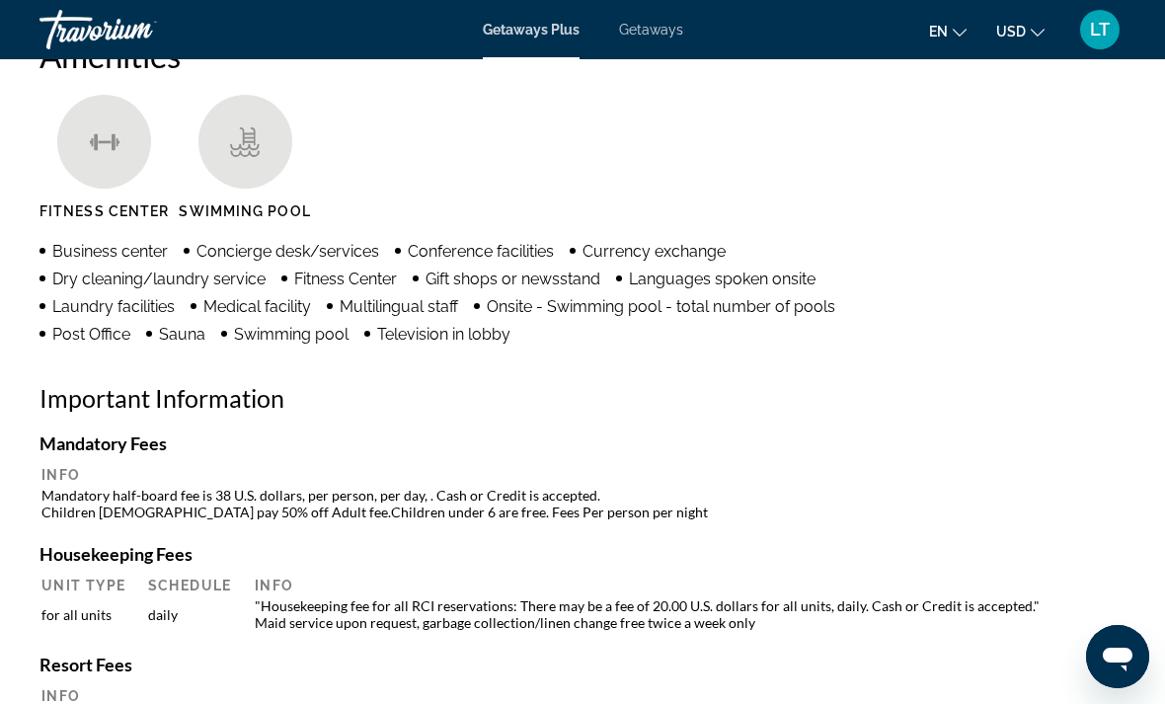
scroll to position [1925, 0]
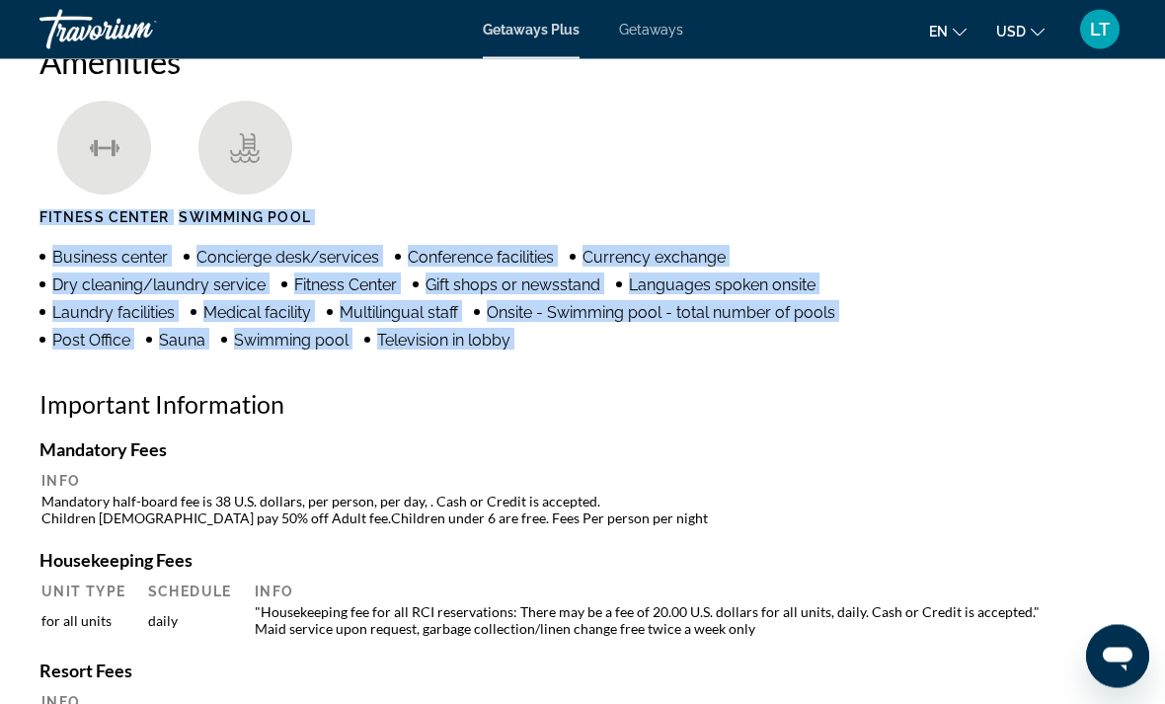
click at [178, 447] on h4 "Mandatory Fees" at bounding box center [582, 450] width 1086 height 22
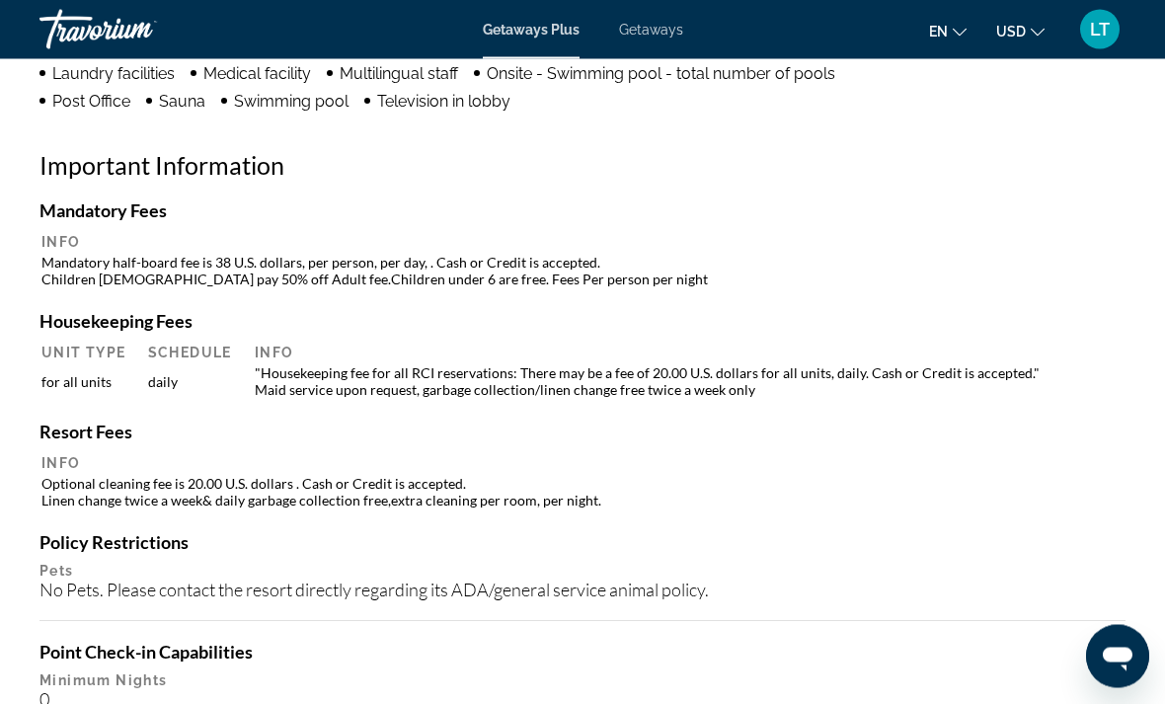
scroll to position [2169, 0]
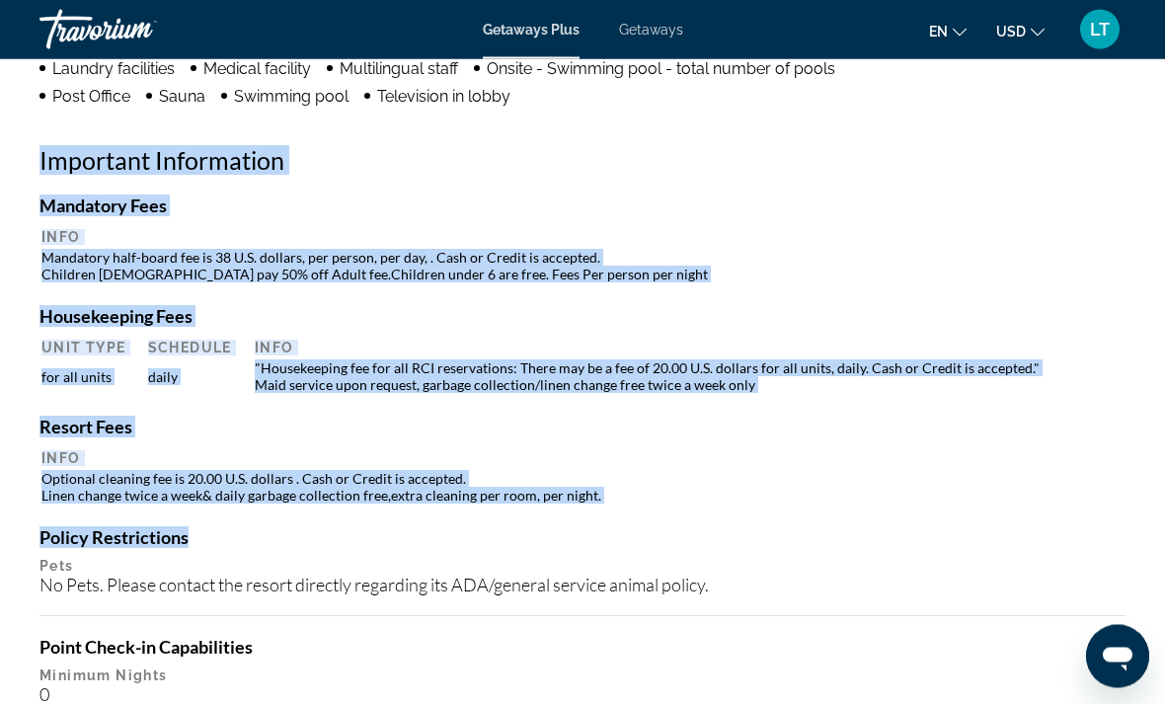
click at [326, 626] on div "Mandatory Fees Info Mandatory half-board fee is 38 U.S. dollars, per person, pe…" at bounding box center [582, 594] width 1086 height 799
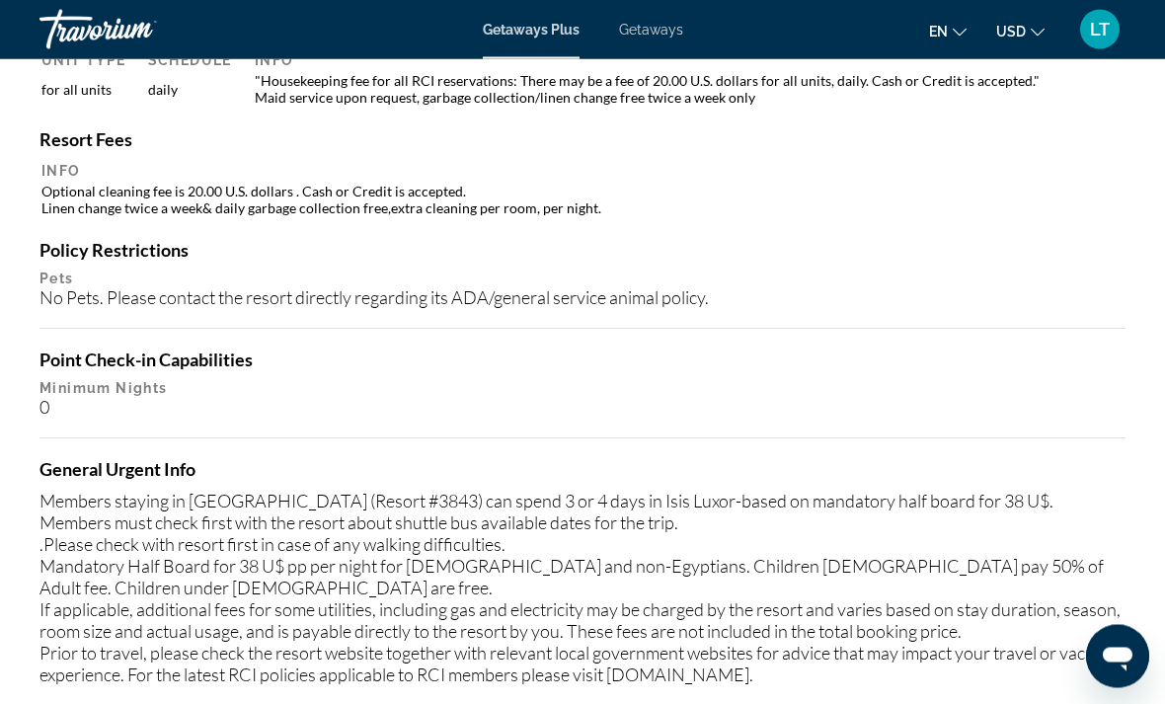
scroll to position [2459, 0]
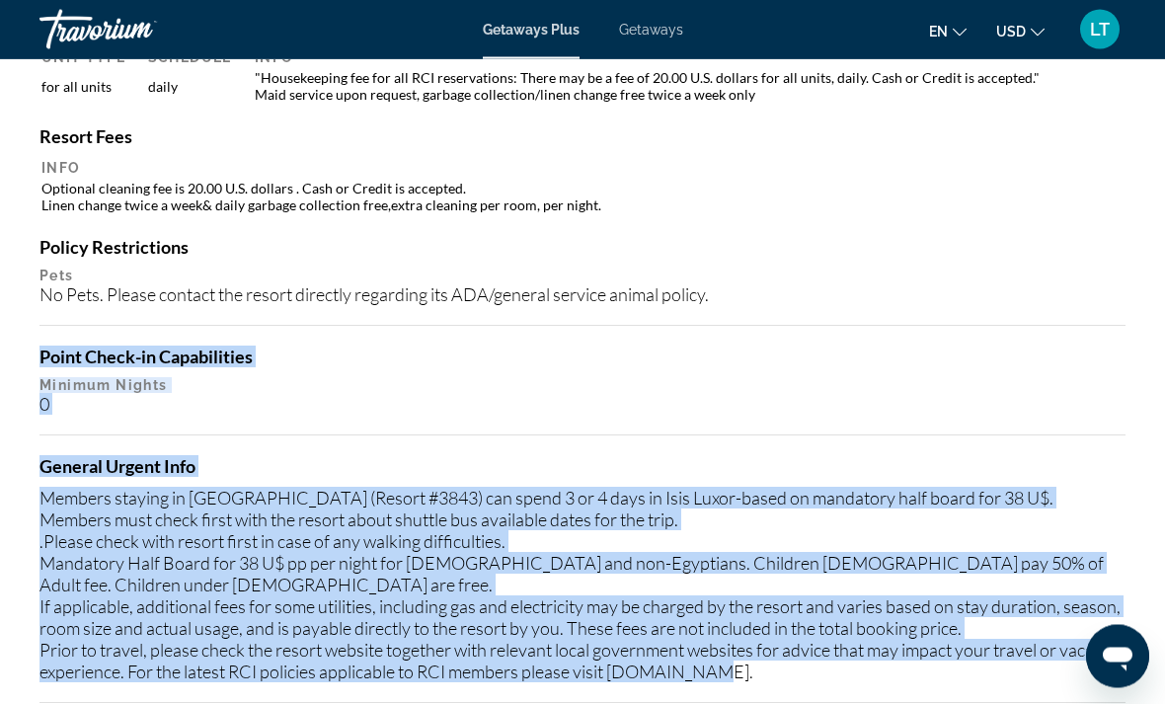
click at [107, 248] on h4 "Policy Restrictions" at bounding box center [582, 248] width 1086 height 22
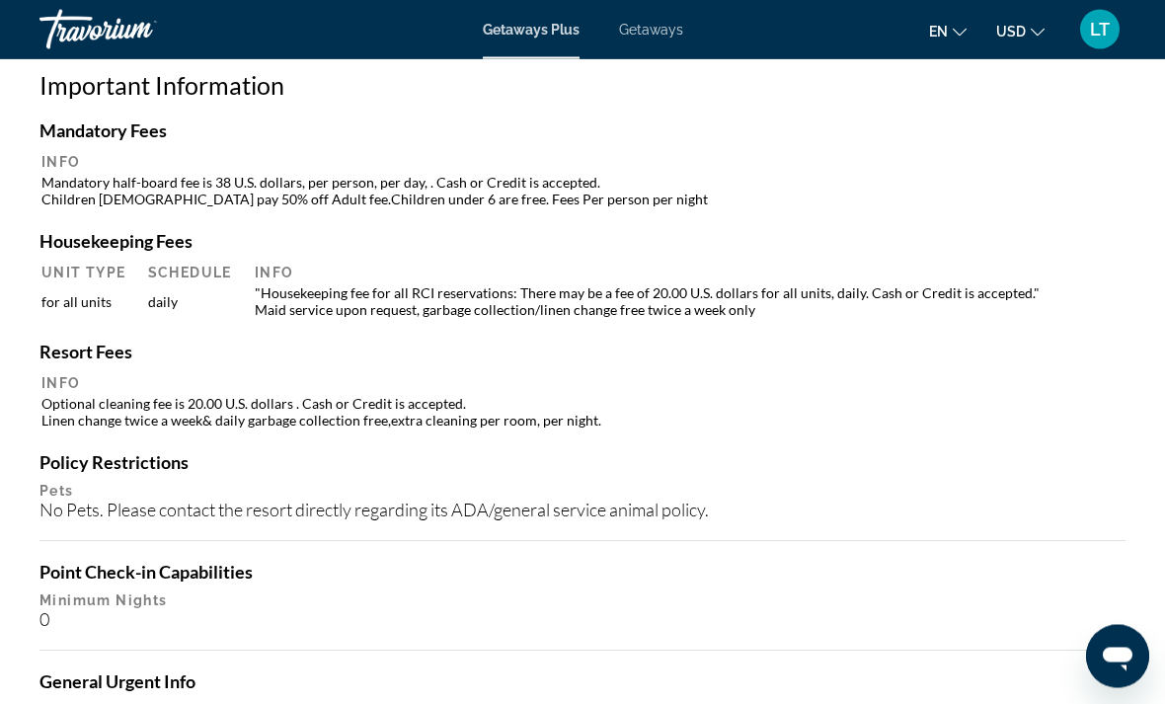
scroll to position [2248, 0]
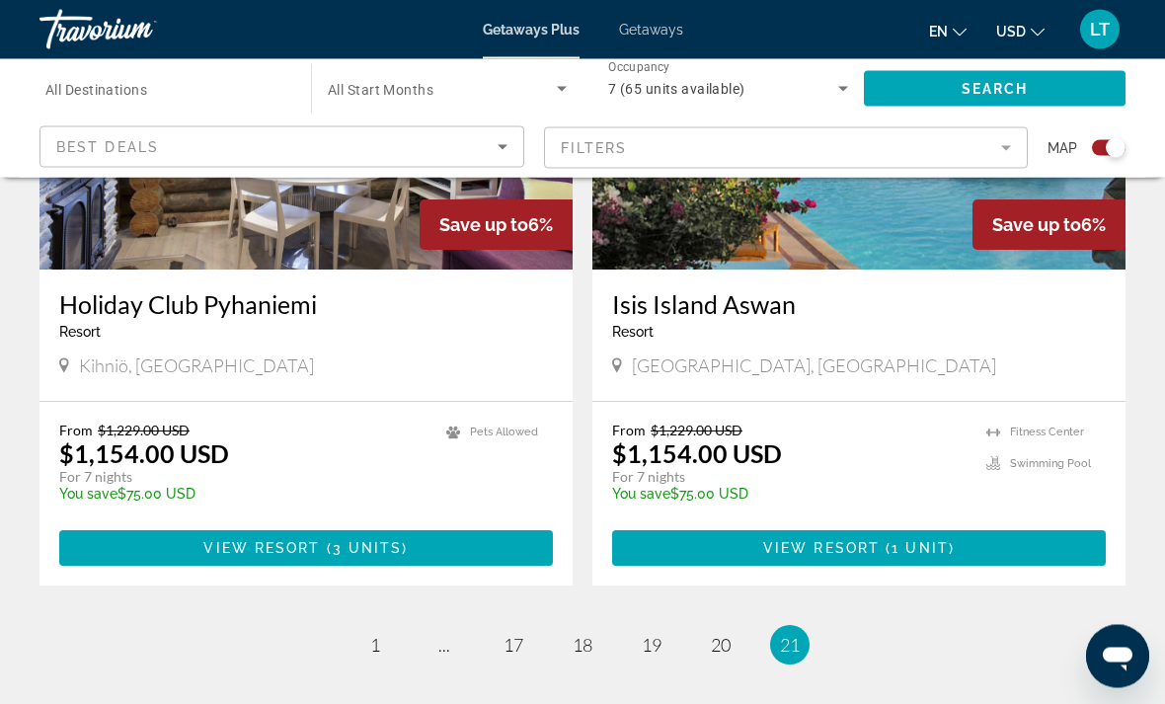
scroll to position [2427, 0]
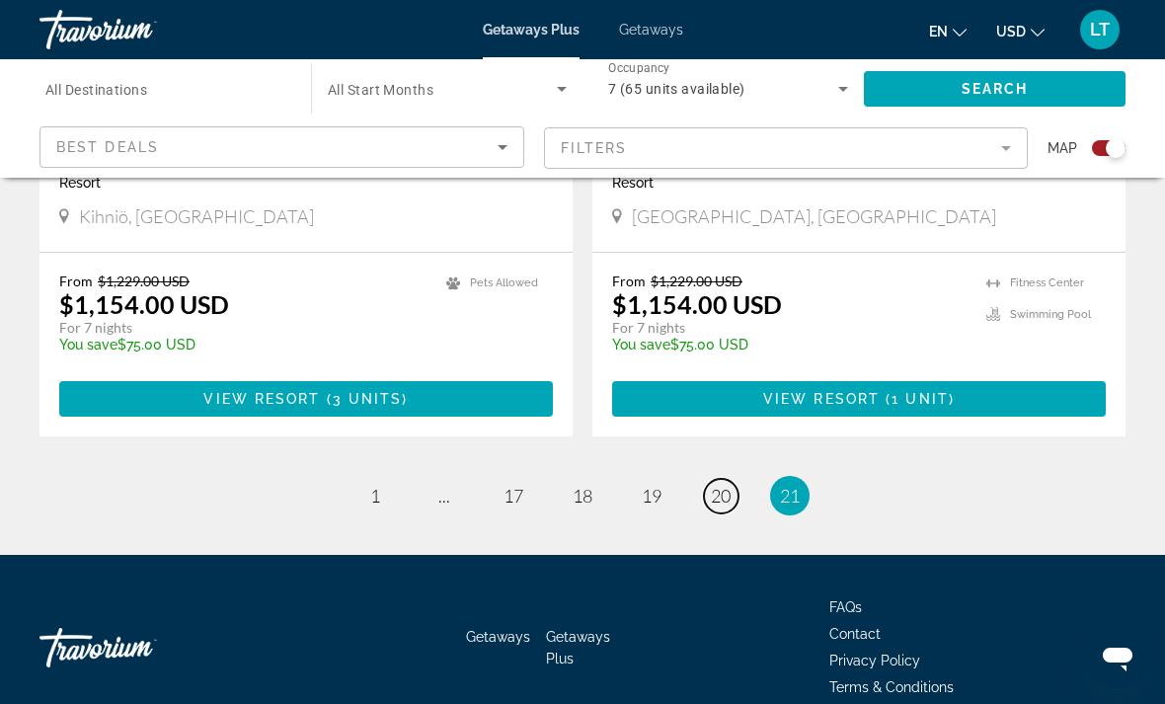
click at [713, 485] on span "20" at bounding box center [721, 496] width 20 height 22
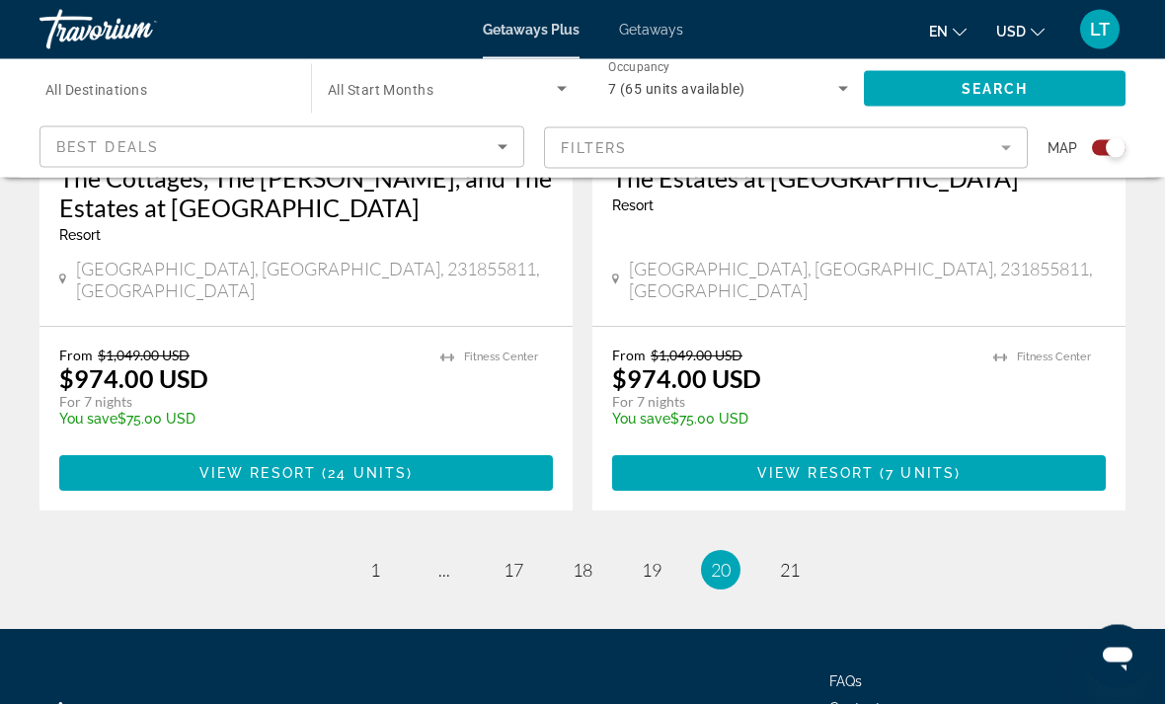
scroll to position [4464, 0]
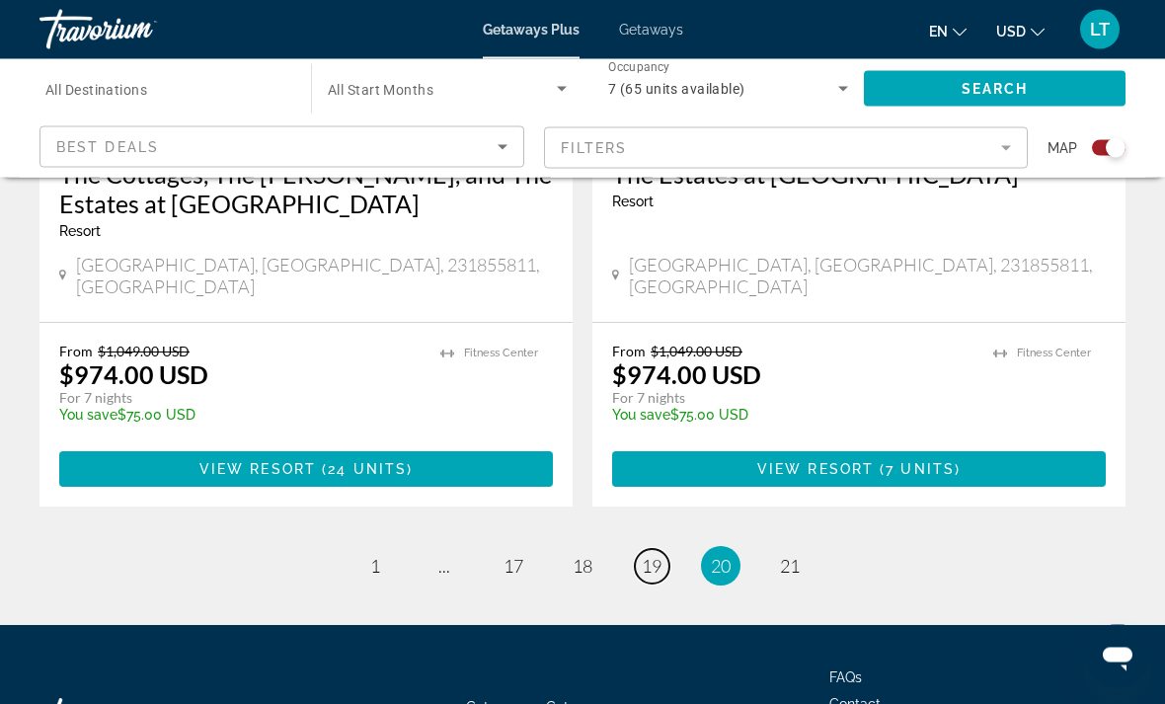
click at [652, 556] on span "19" at bounding box center [652, 567] width 20 height 22
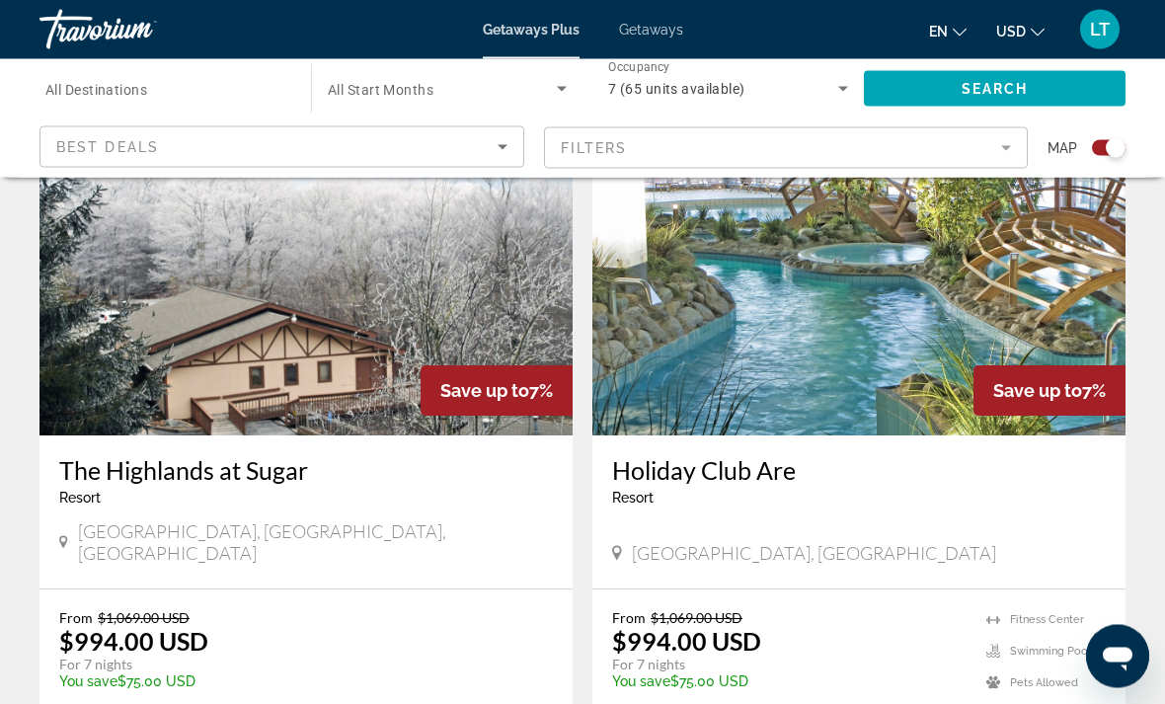
scroll to position [4252, 0]
